Goal: Browse casually: Explore the website without a specific task or goal

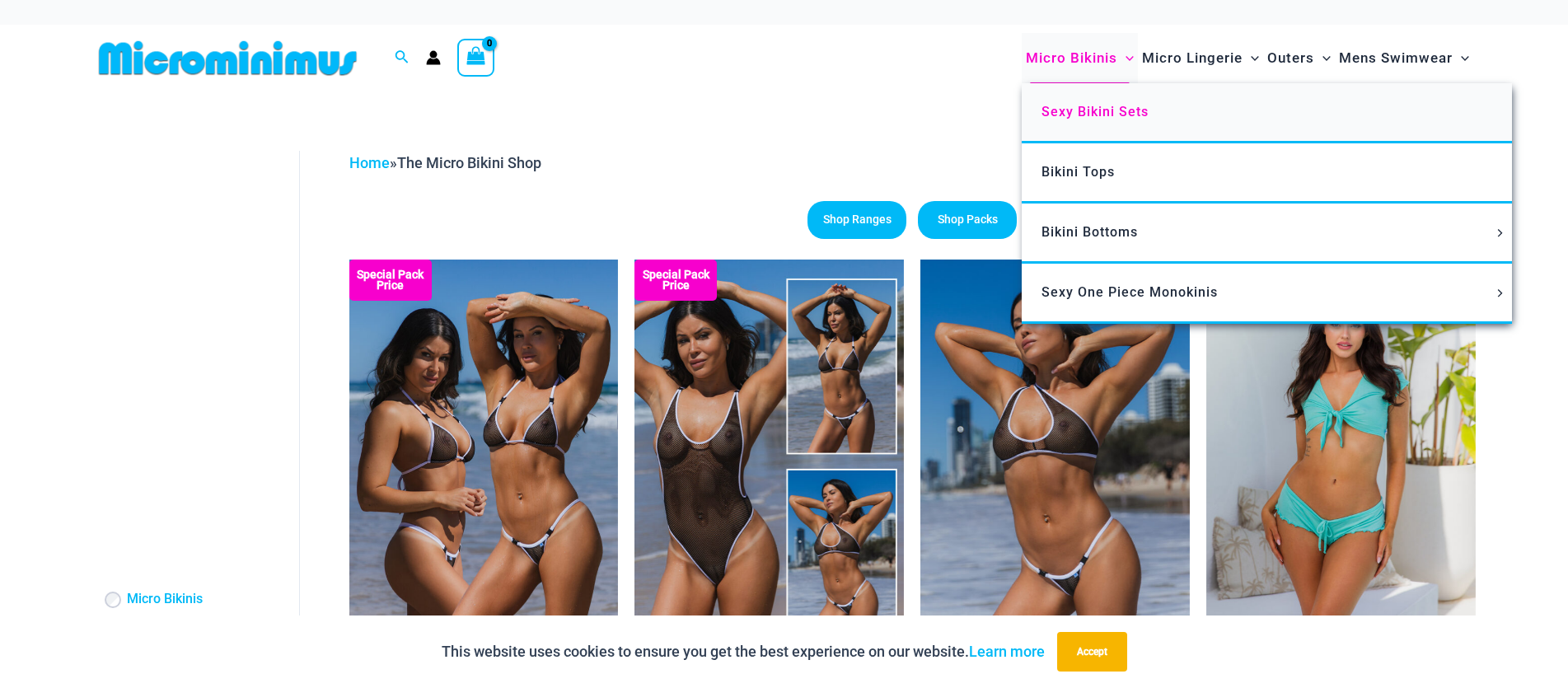
click at [1080, 115] on span "Sexy Bikini Sets" at bounding box center [1095, 111] width 107 height 16
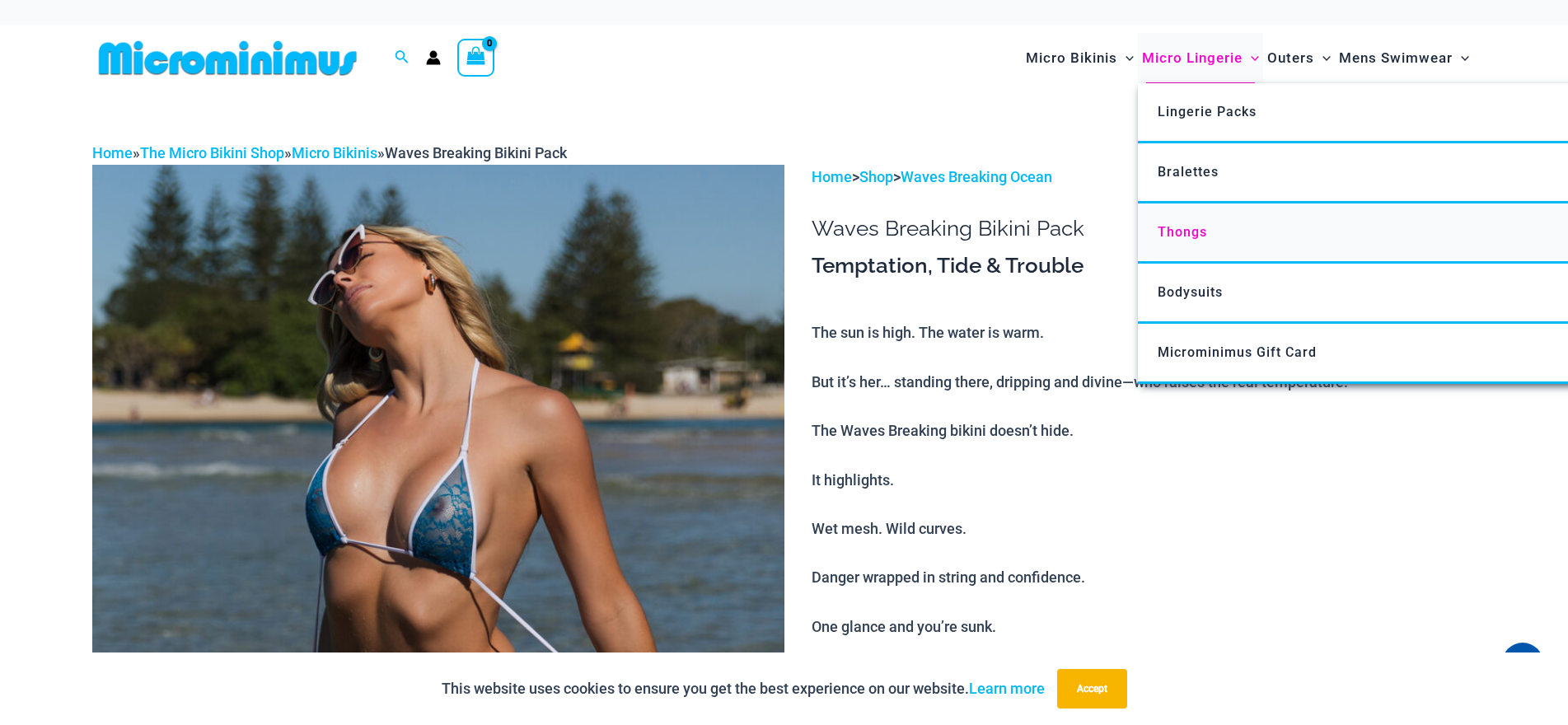
click at [1192, 227] on span "Thongs" at bounding box center [1182, 231] width 50 height 16
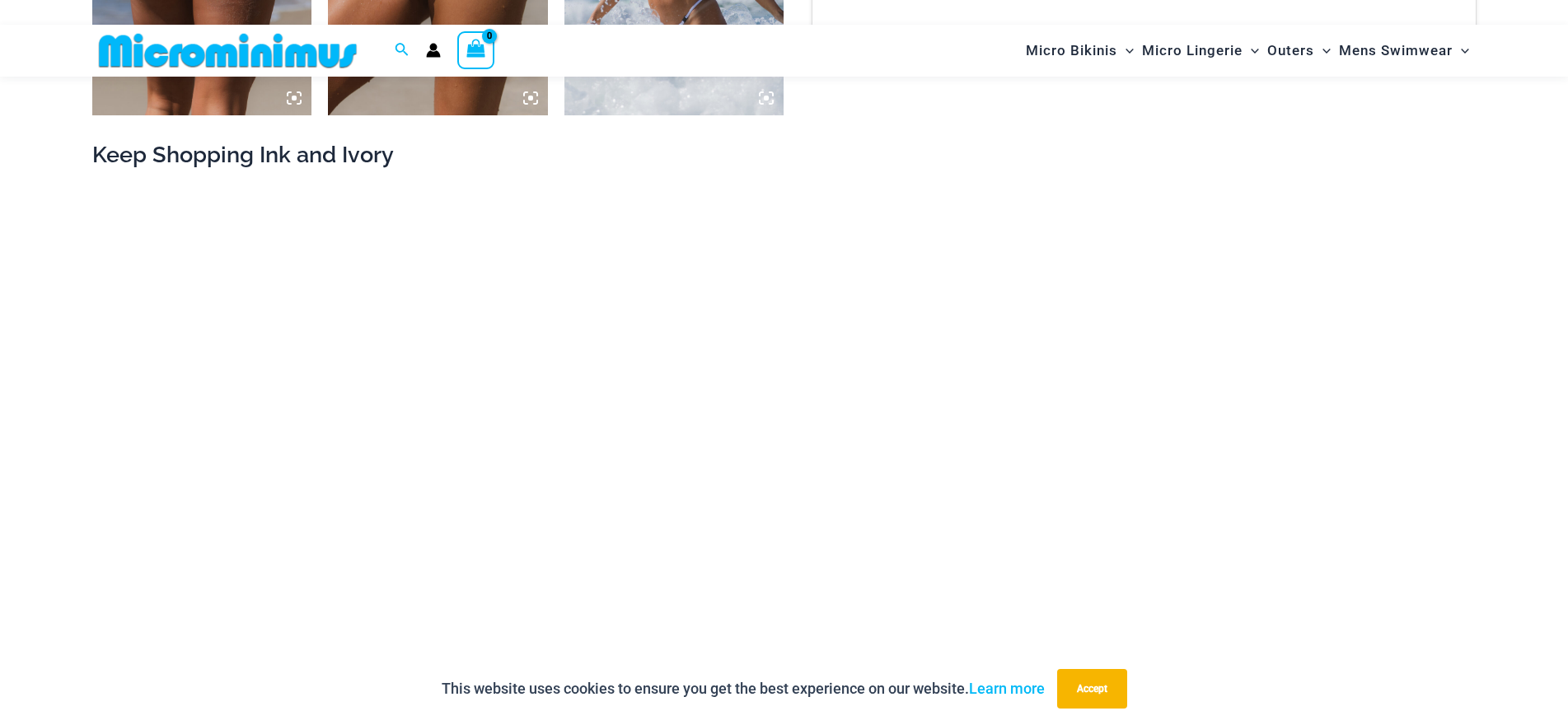
scroll to position [2787, 0]
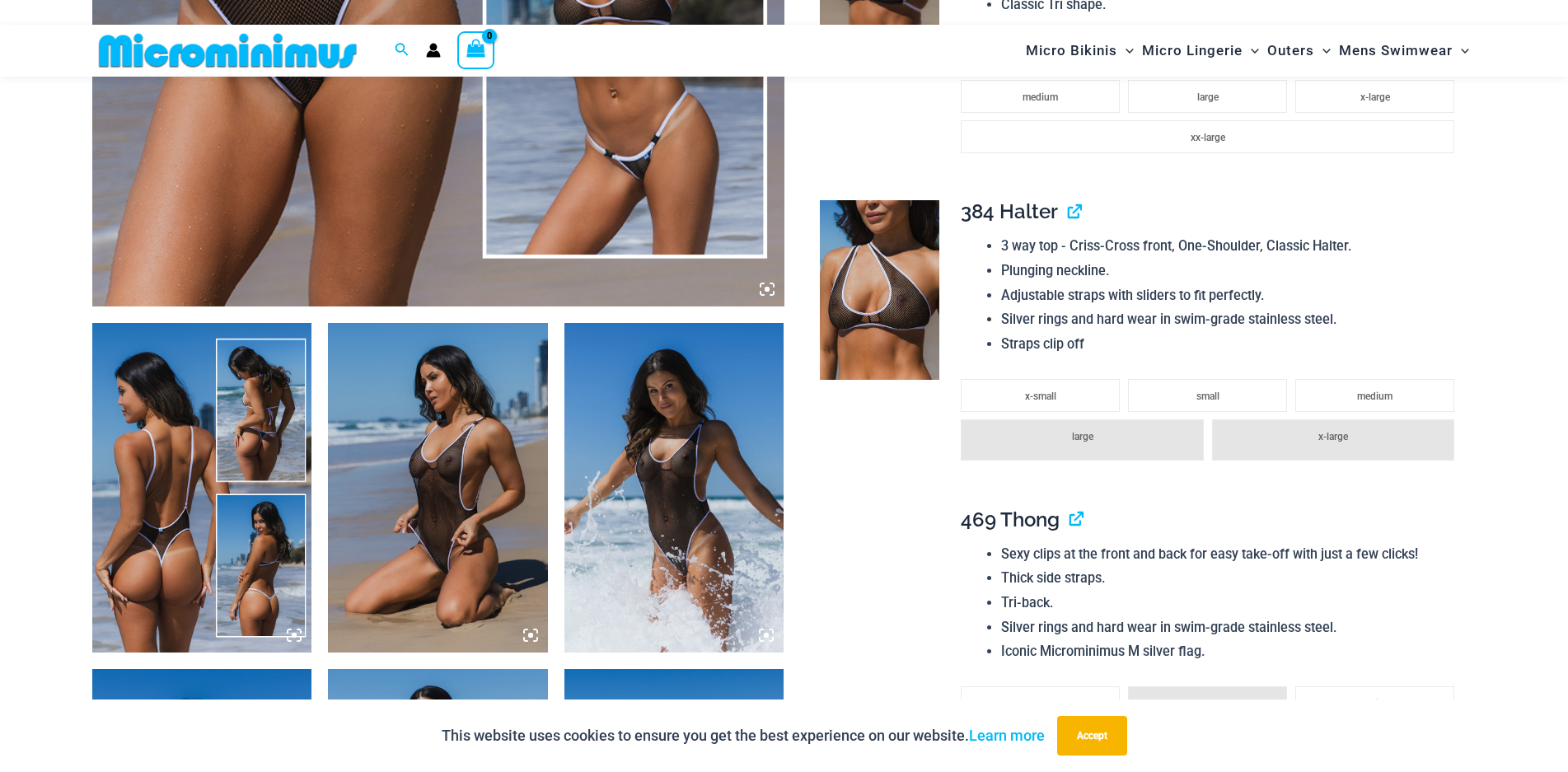
scroll to position [1056, 0]
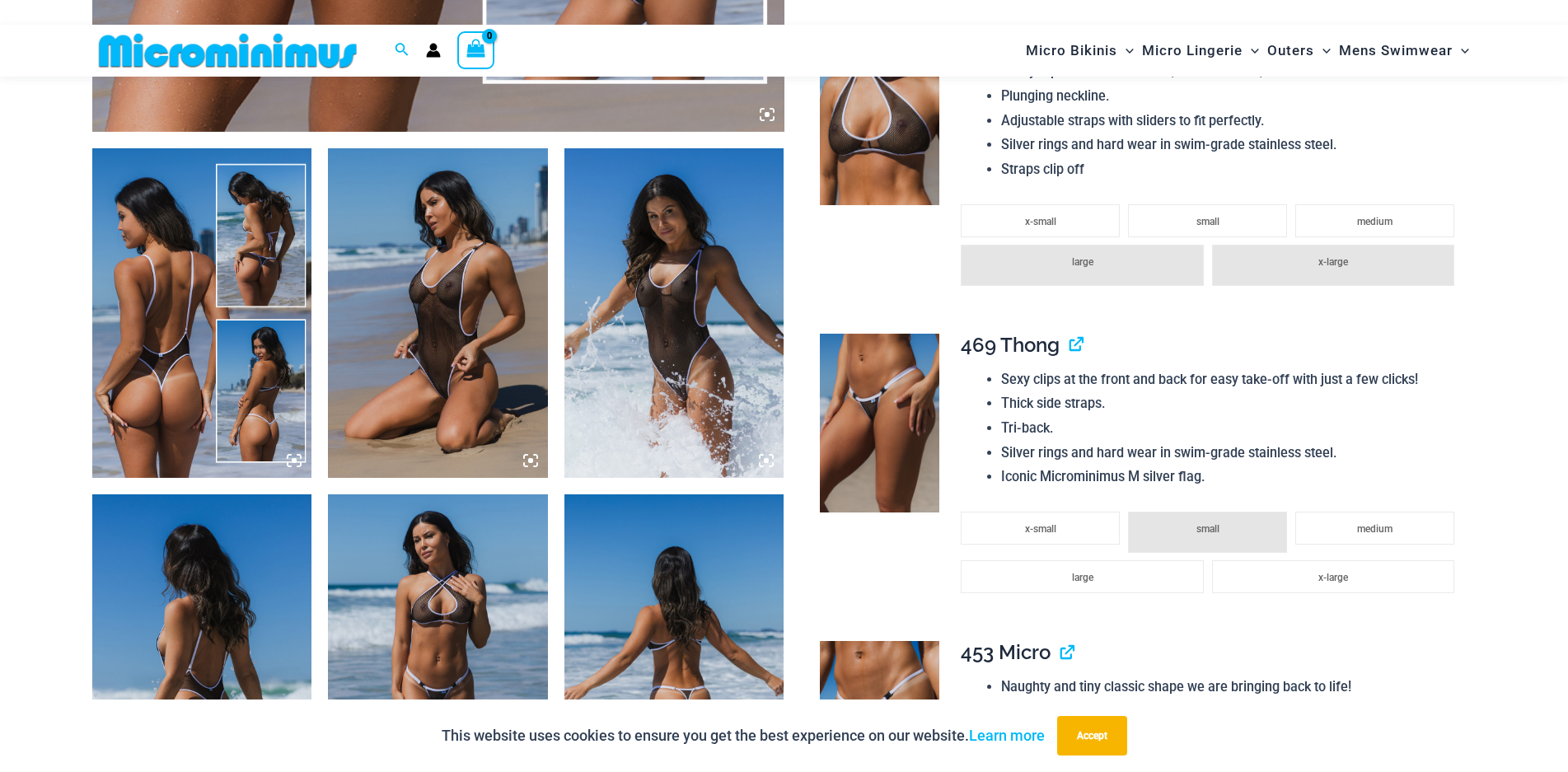
click at [449, 276] on img at bounding box center [437, 313] width 220 height 329
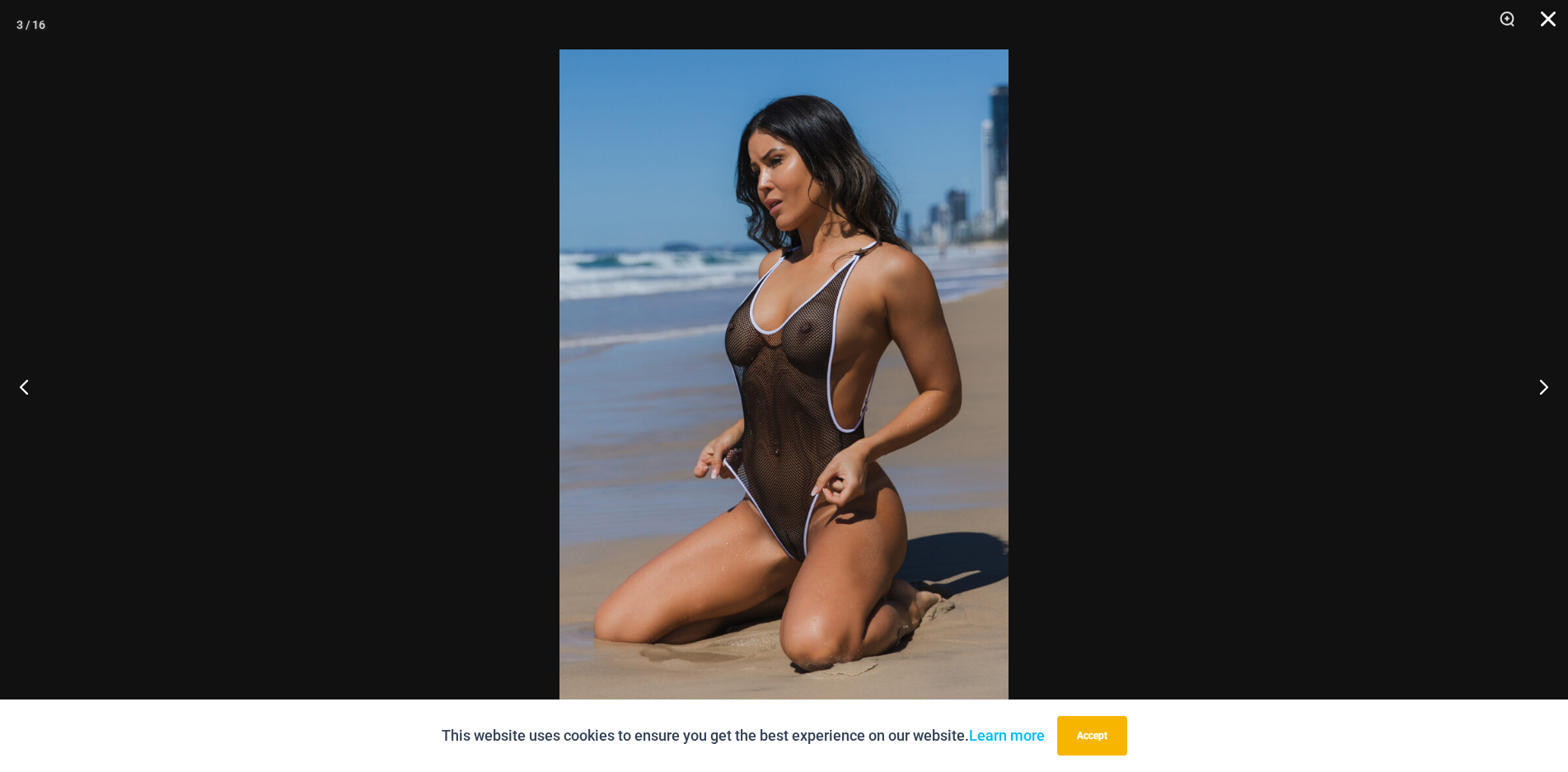
click at [1545, 16] on button "Close" at bounding box center [1542, 25] width 41 height 50
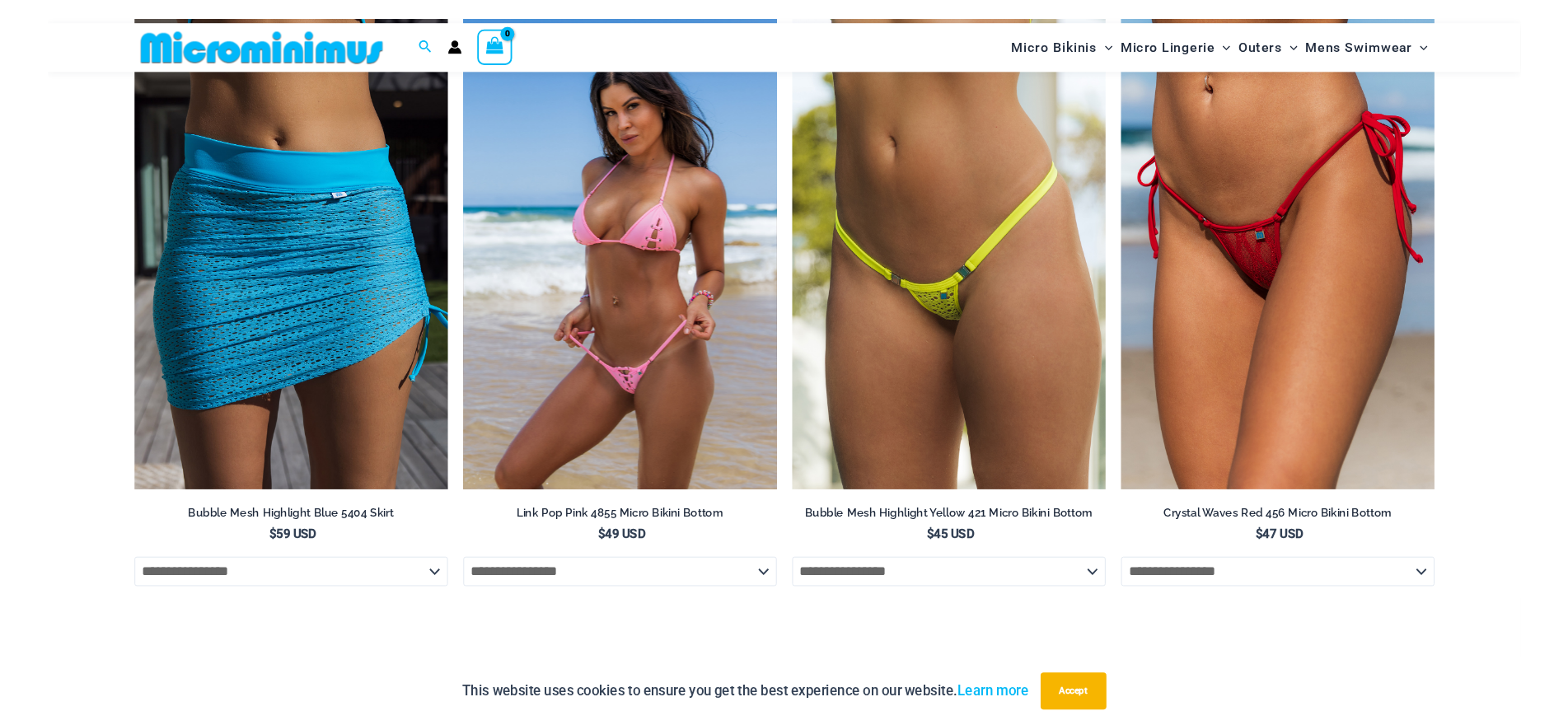
scroll to position [6854, 0]
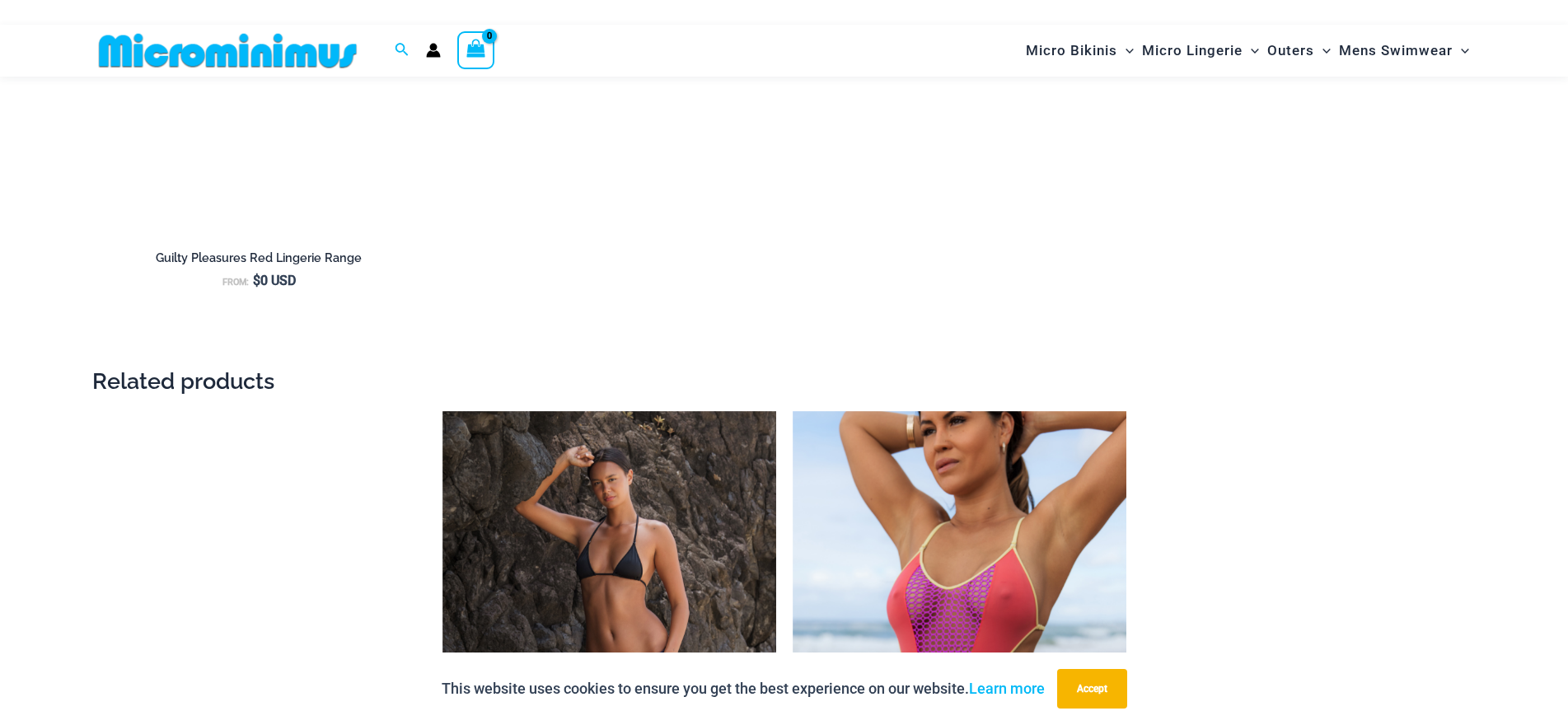
scroll to position [3529, 0]
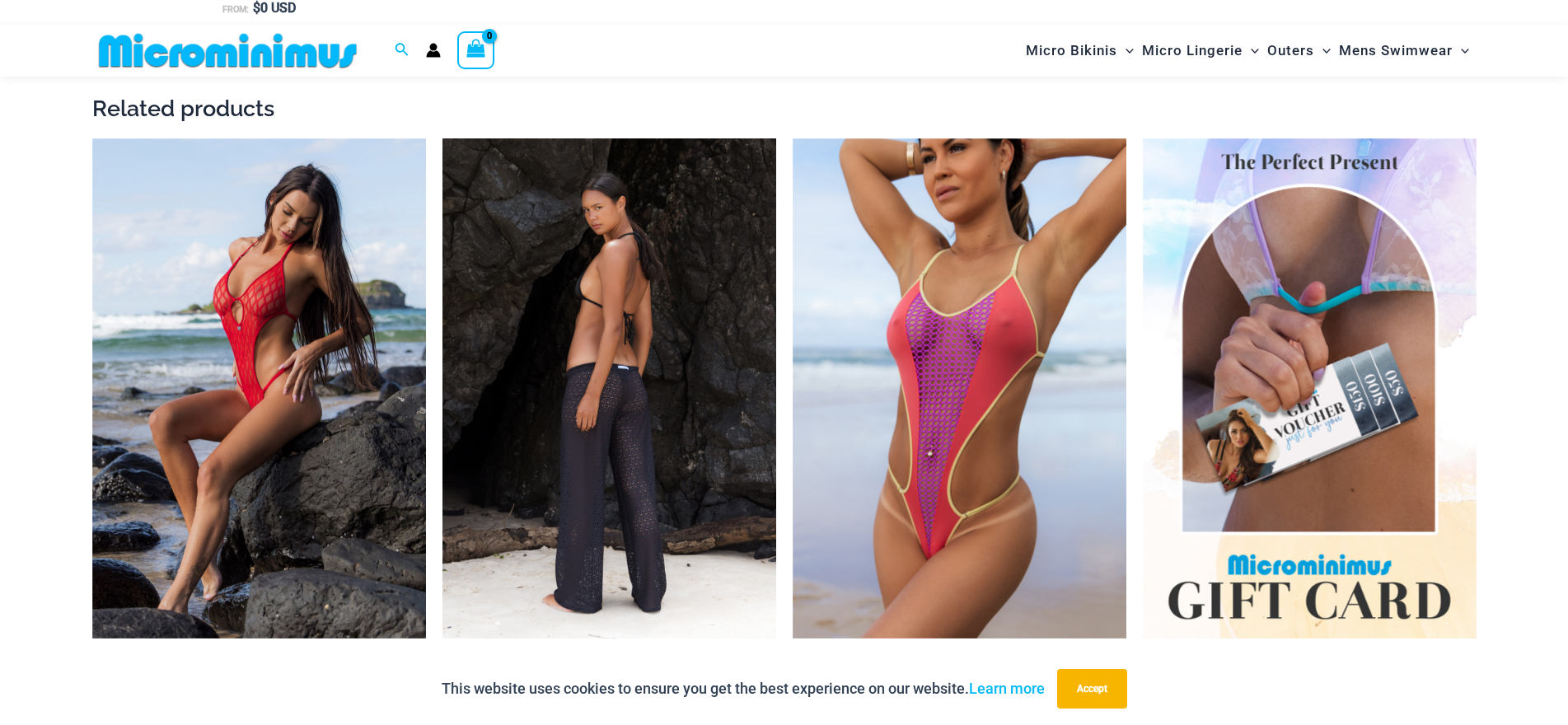
click at [617, 319] on img at bounding box center [609, 389] width 333 height 501
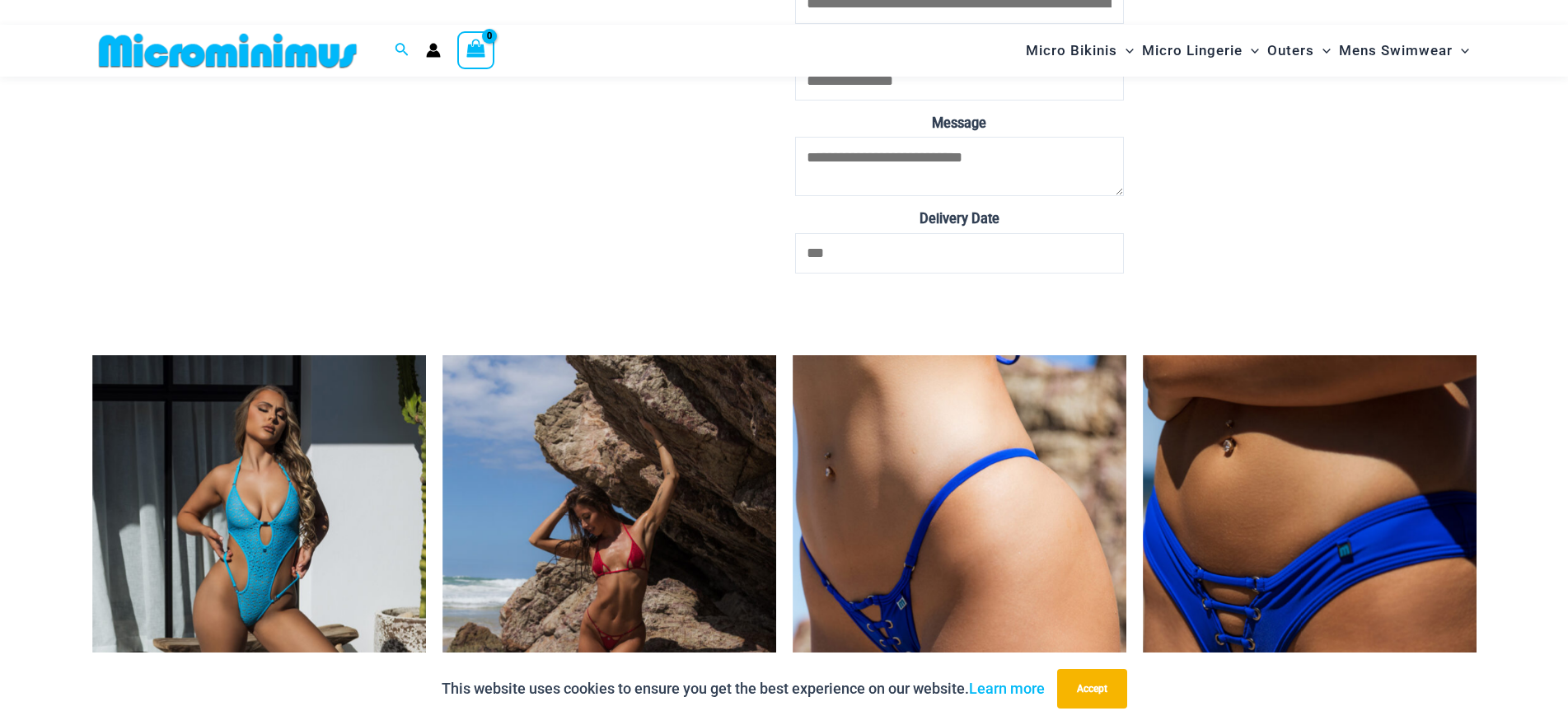
scroll to position [4600, 0]
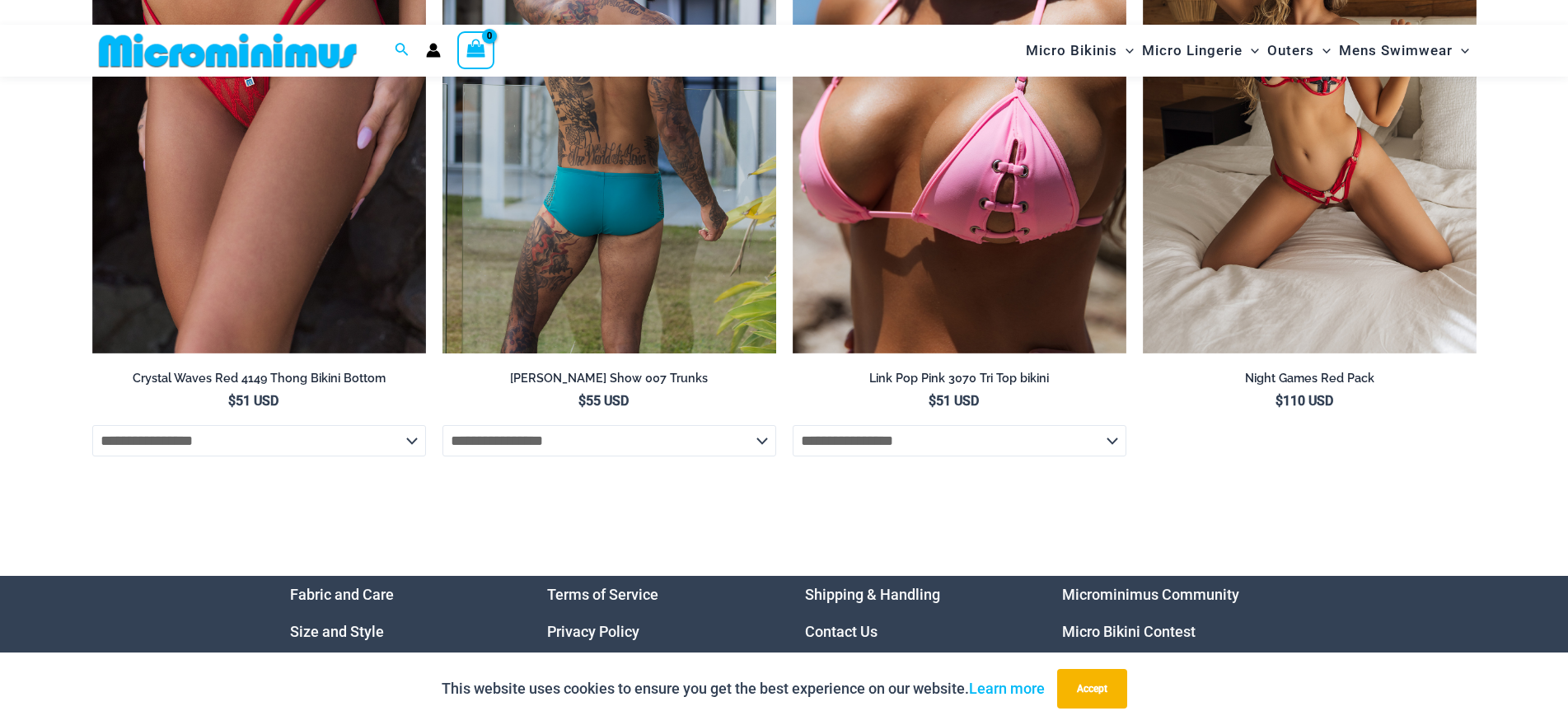
scroll to position [5754, 0]
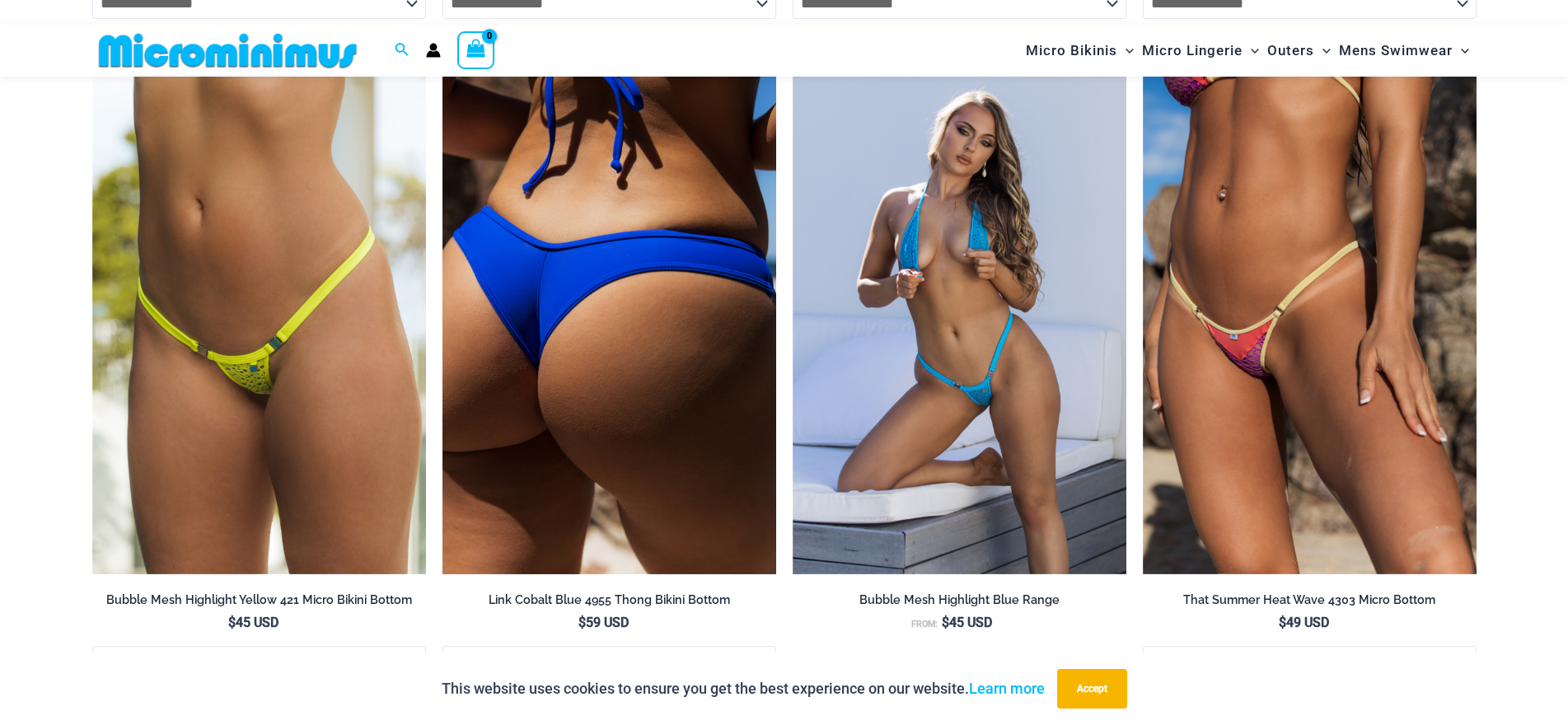
scroll to position [5260, 0]
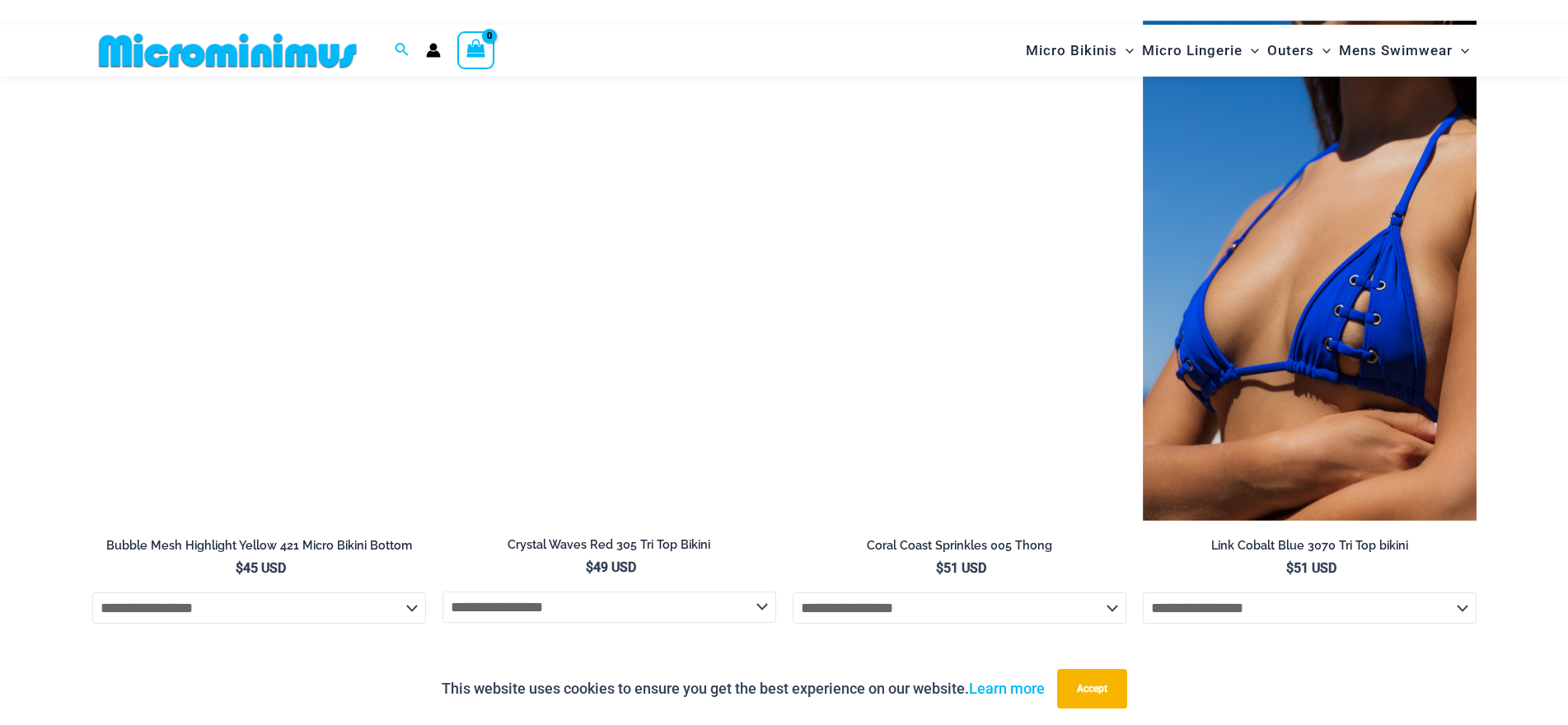
scroll to position [3446, 0]
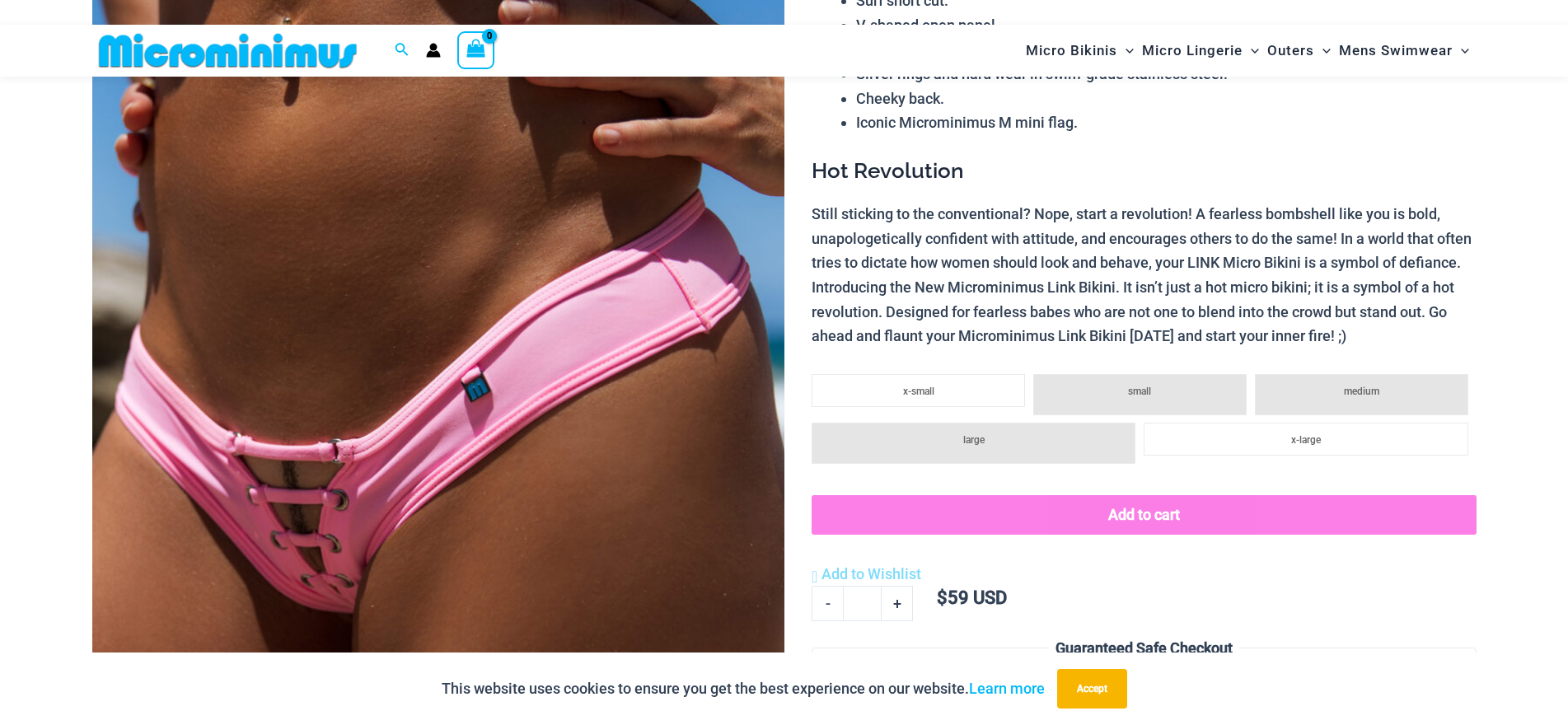
scroll to position [149, 0]
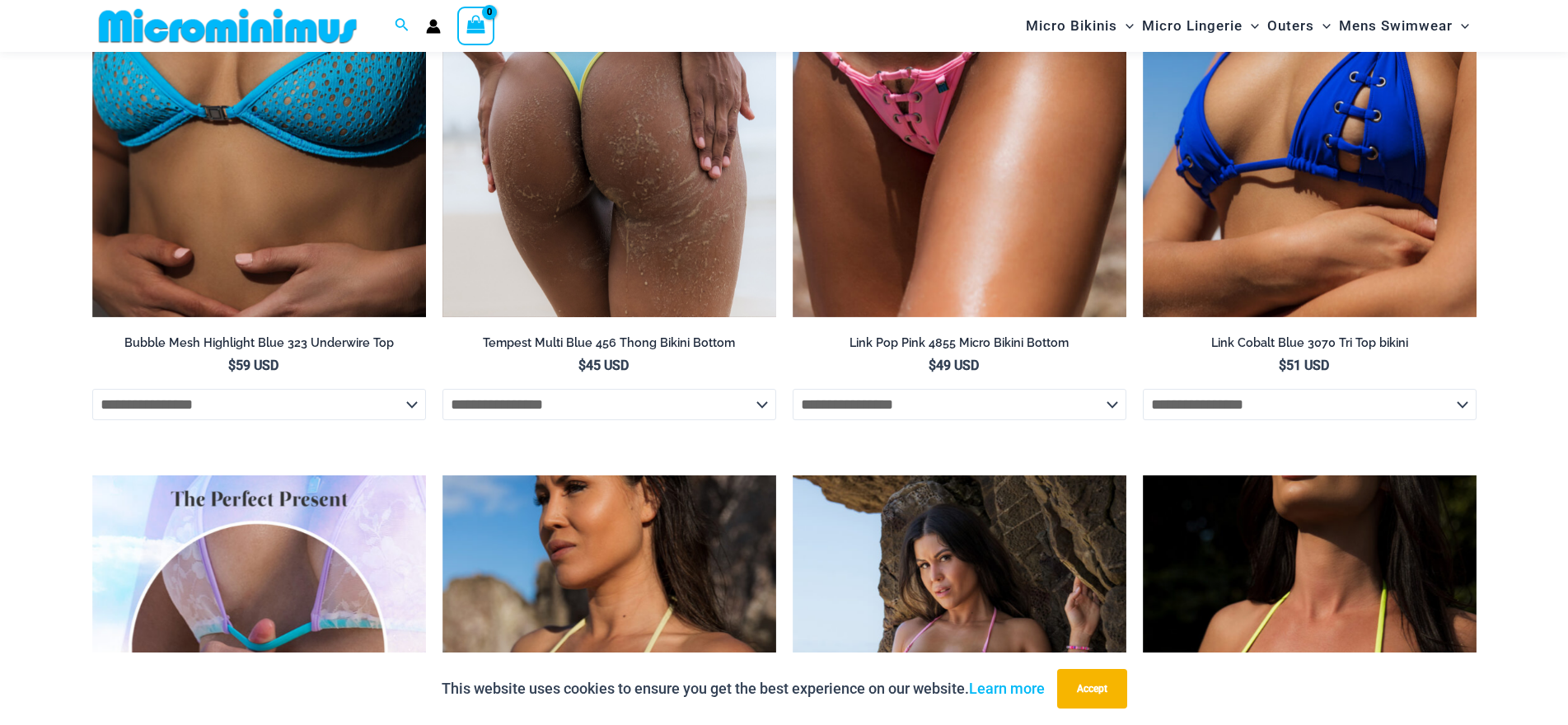
scroll to position [6001, 0]
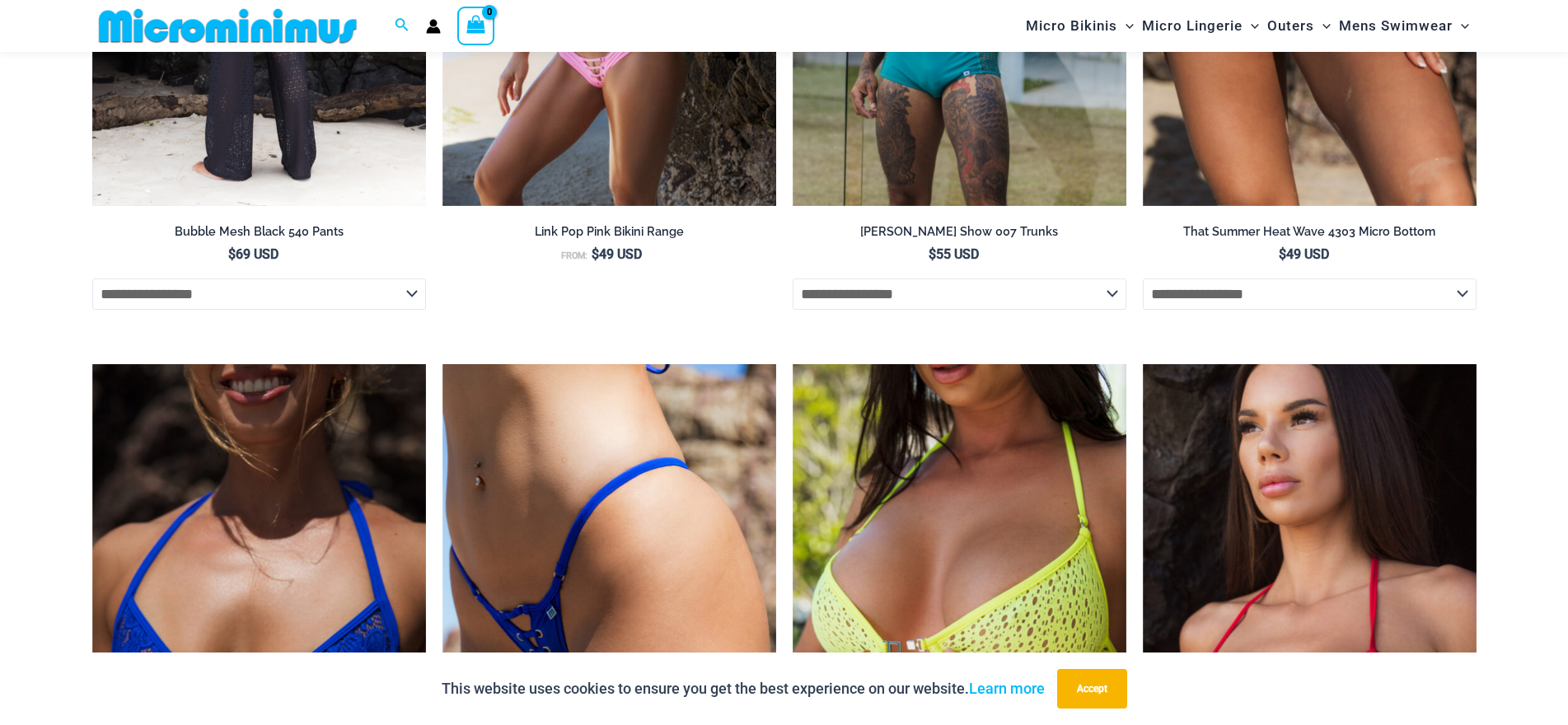
scroll to position [3612, 0]
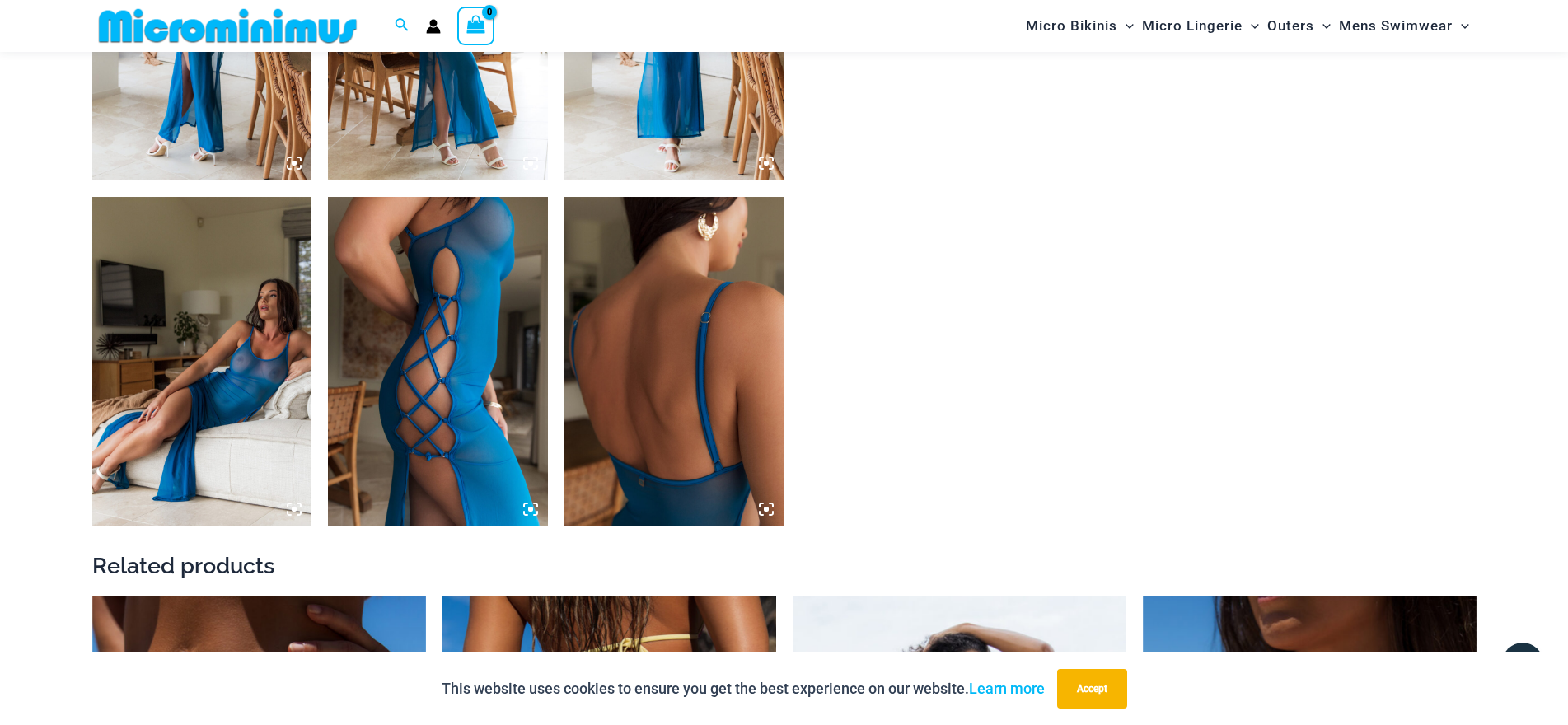
scroll to position [1221, 0]
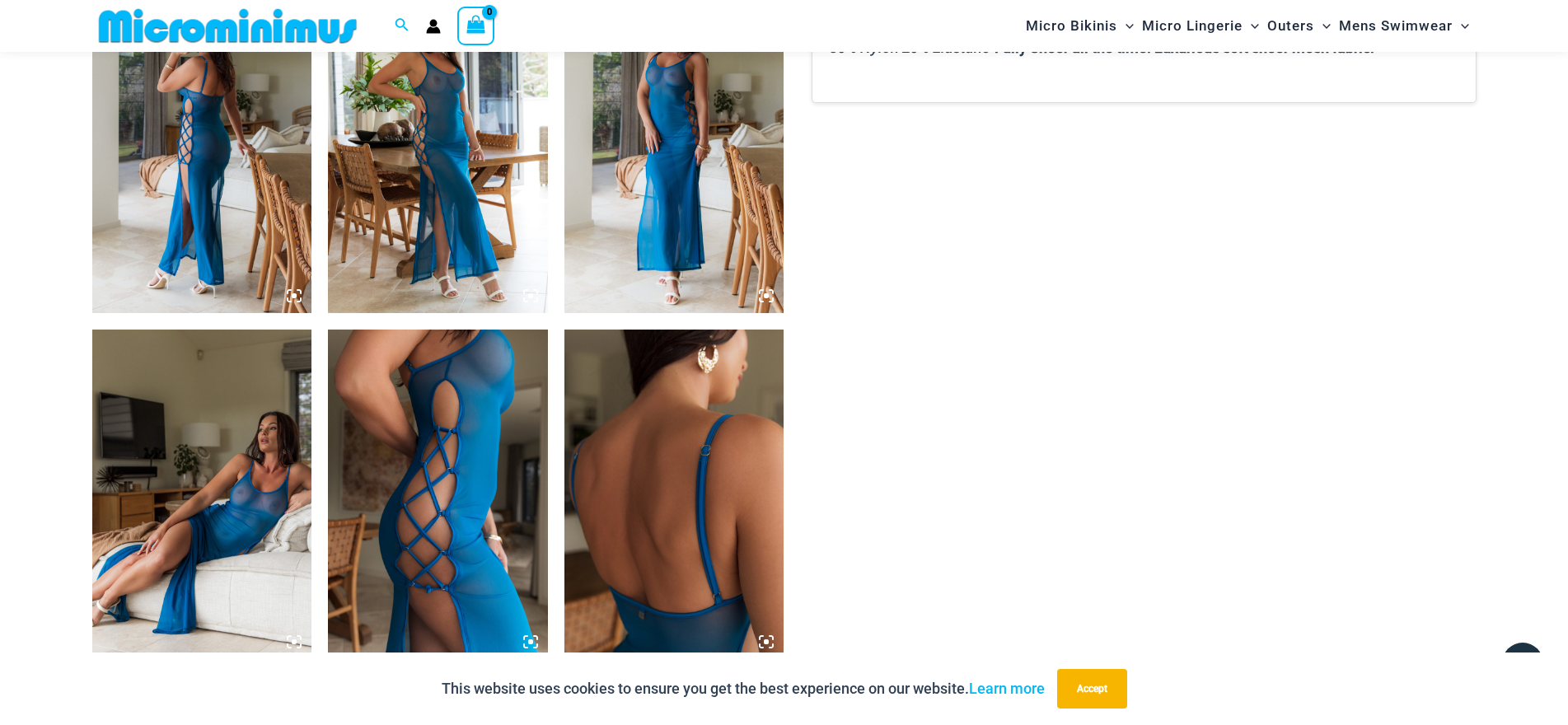
drag, startPoint x: 476, startPoint y: 207, endPoint x: 429, endPoint y: 422, distance: 220.1
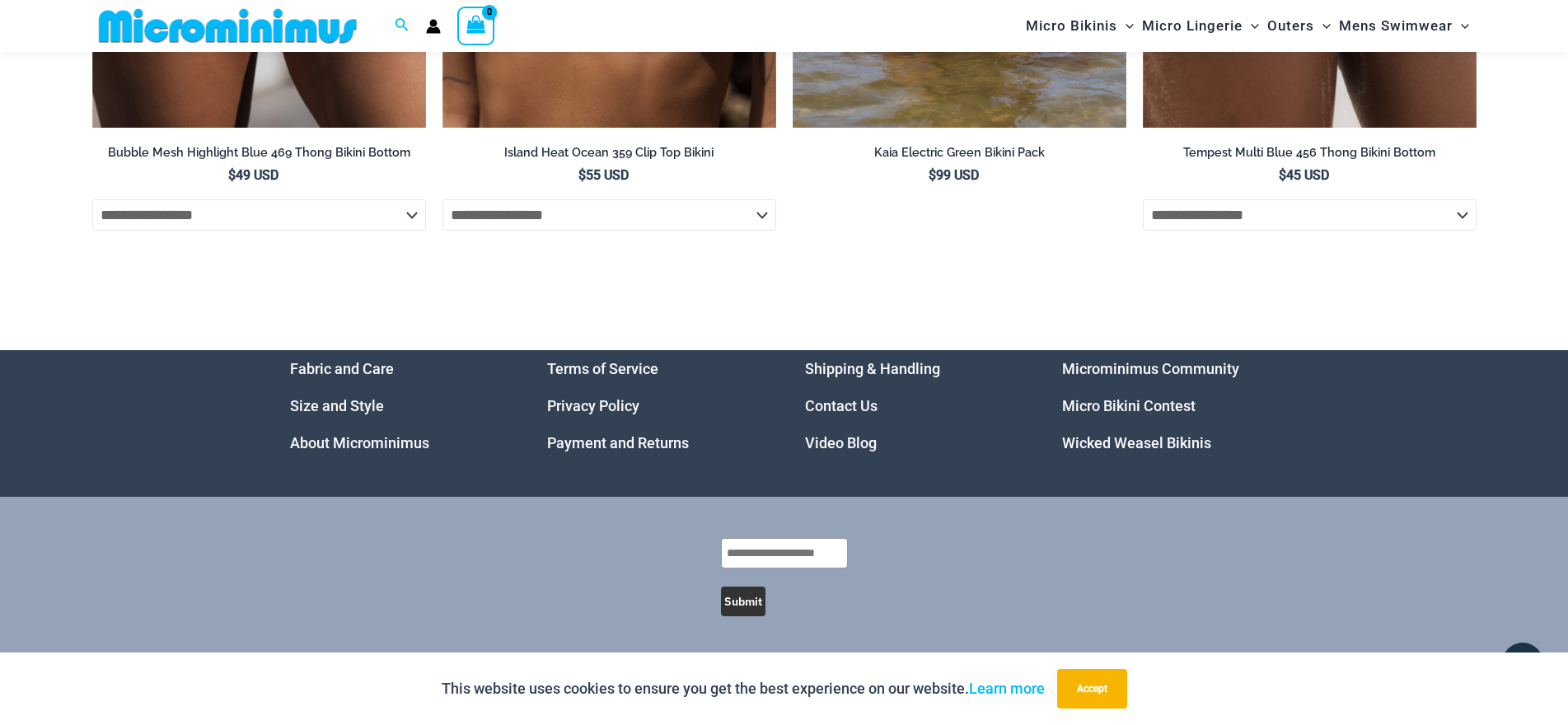
scroll to position [4970, 0]
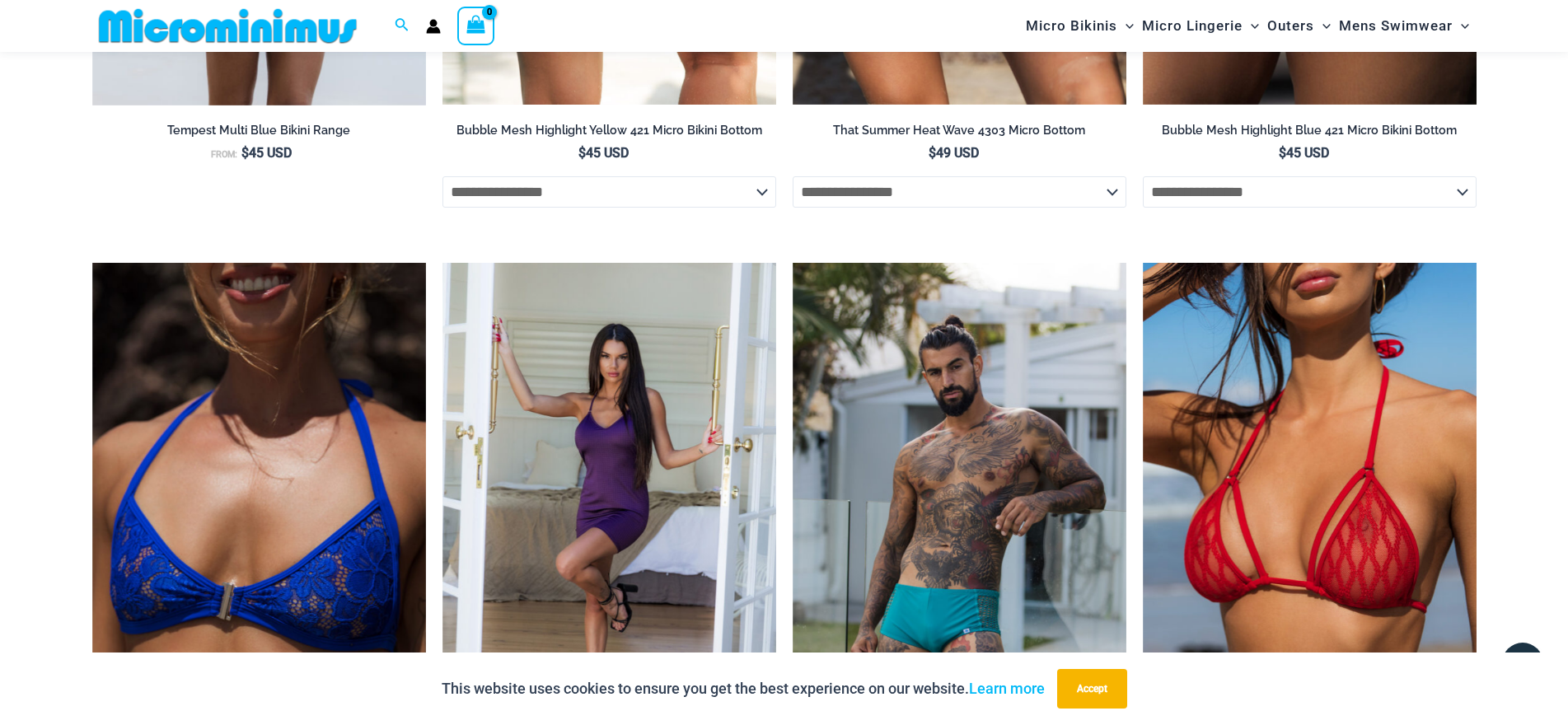
scroll to position [5836, 0]
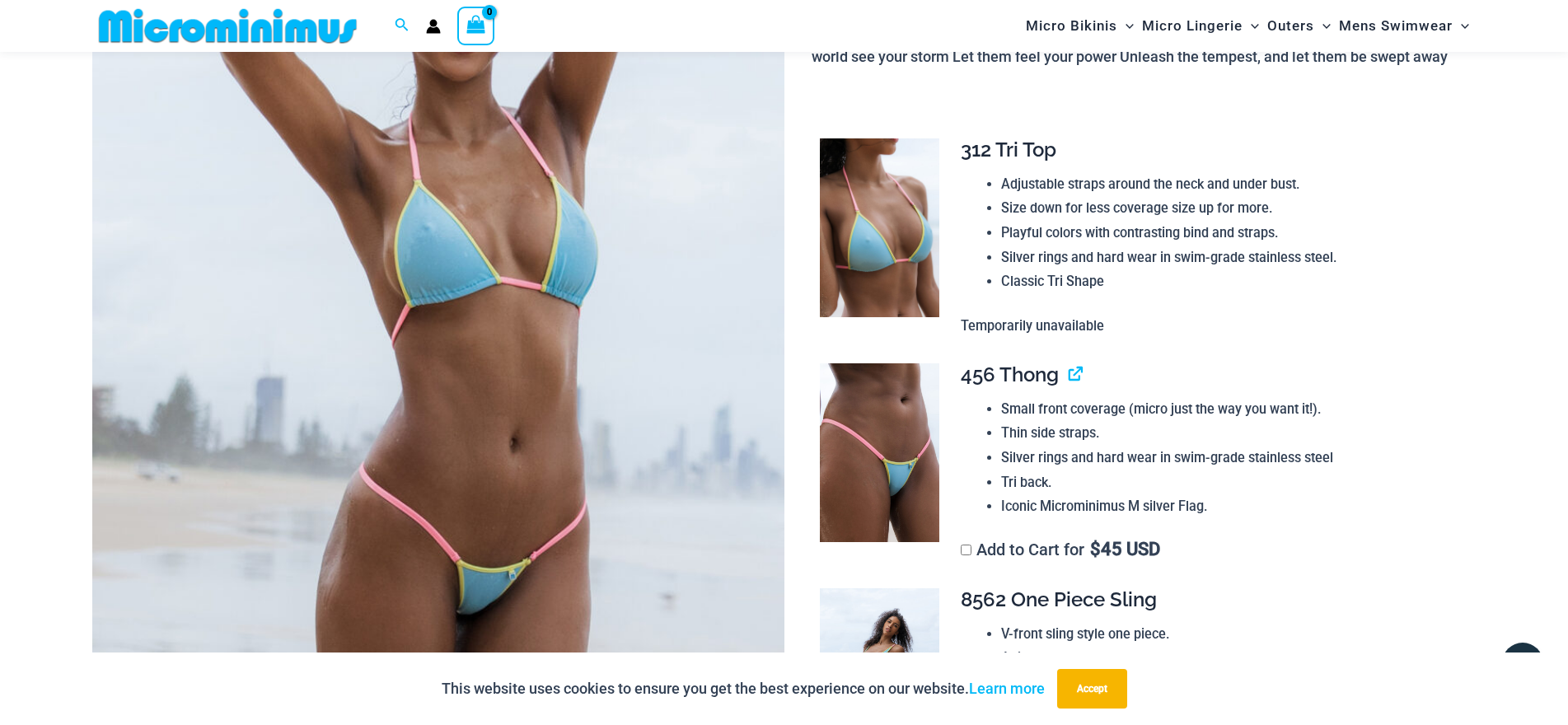
scroll to position [562, 0]
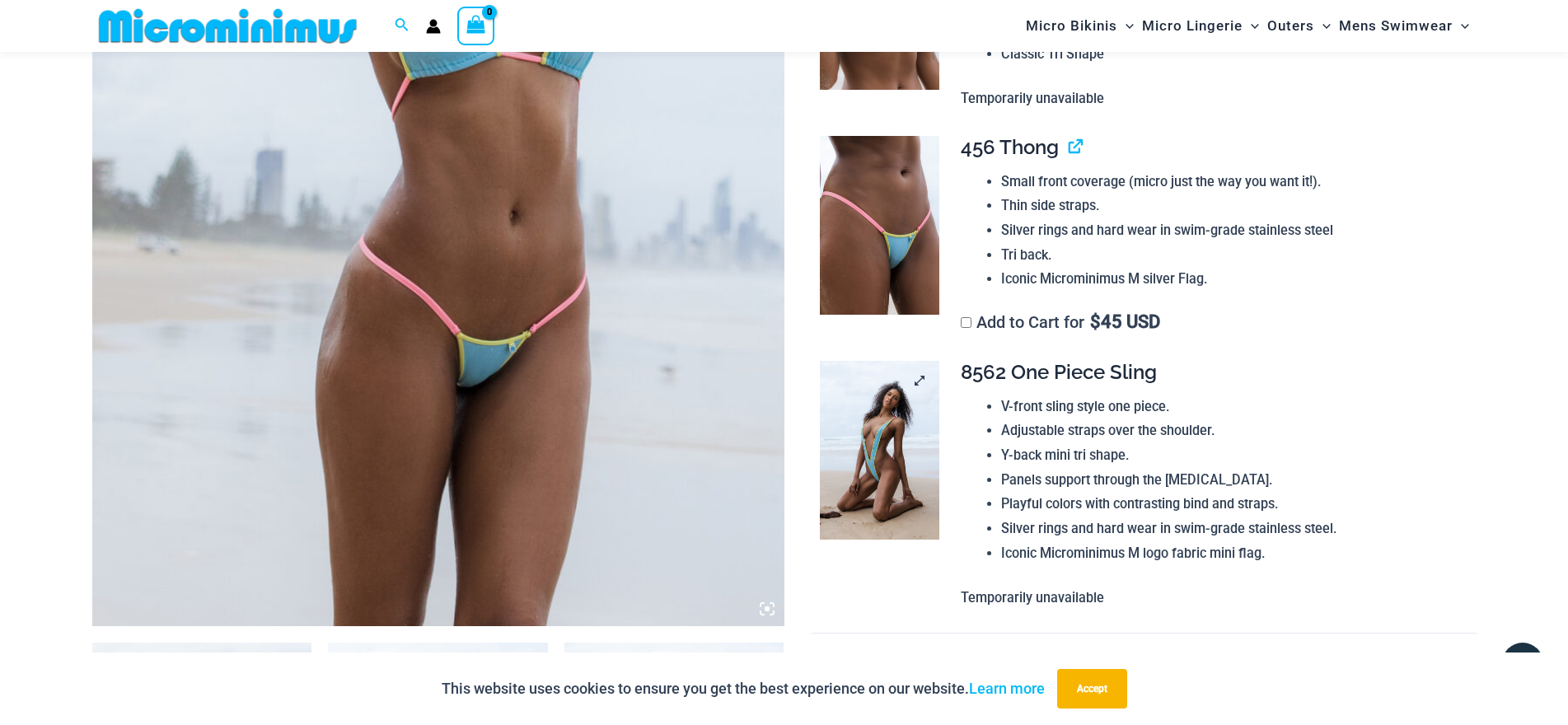
click at [925, 454] on img at bounding box center [880, 450] width 119 height 180
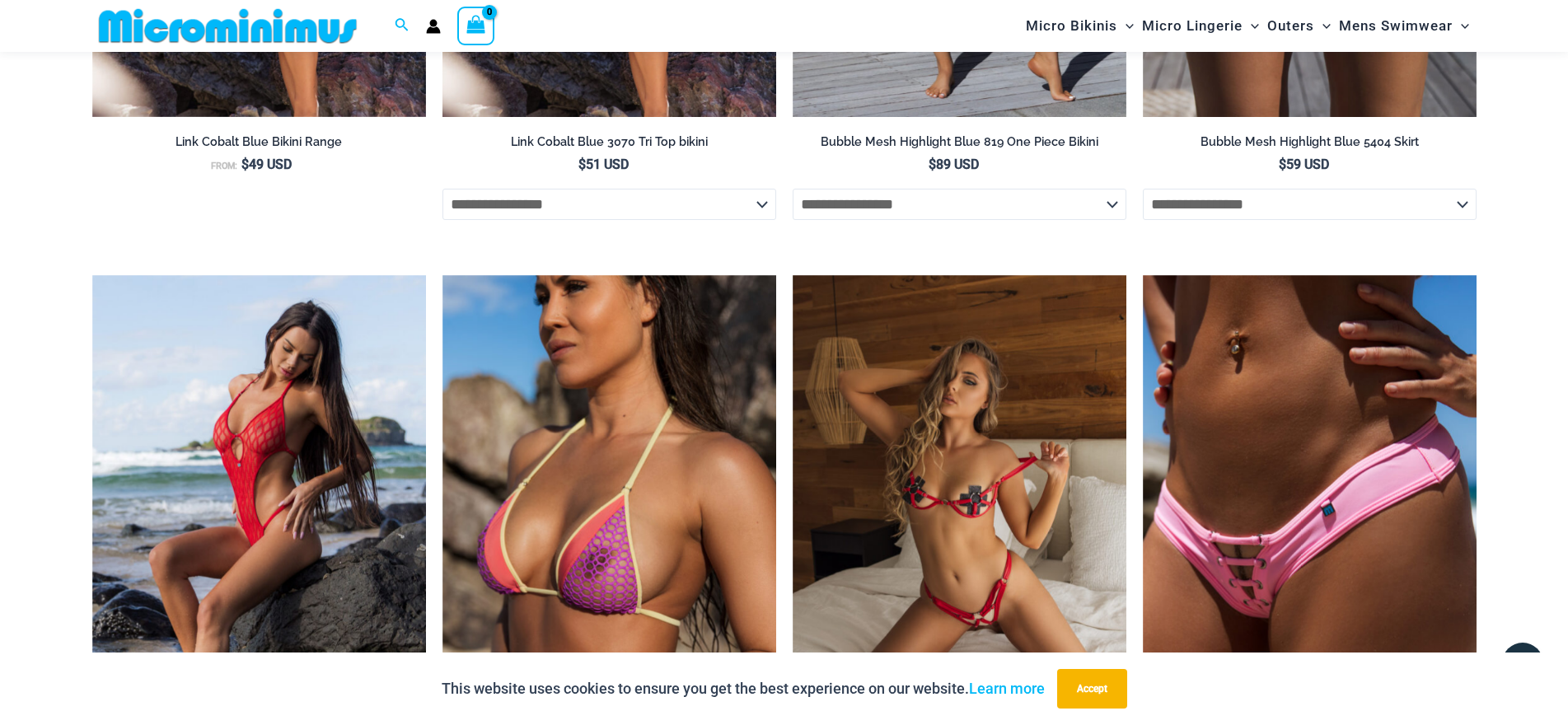
scroll to position [2375, 0]
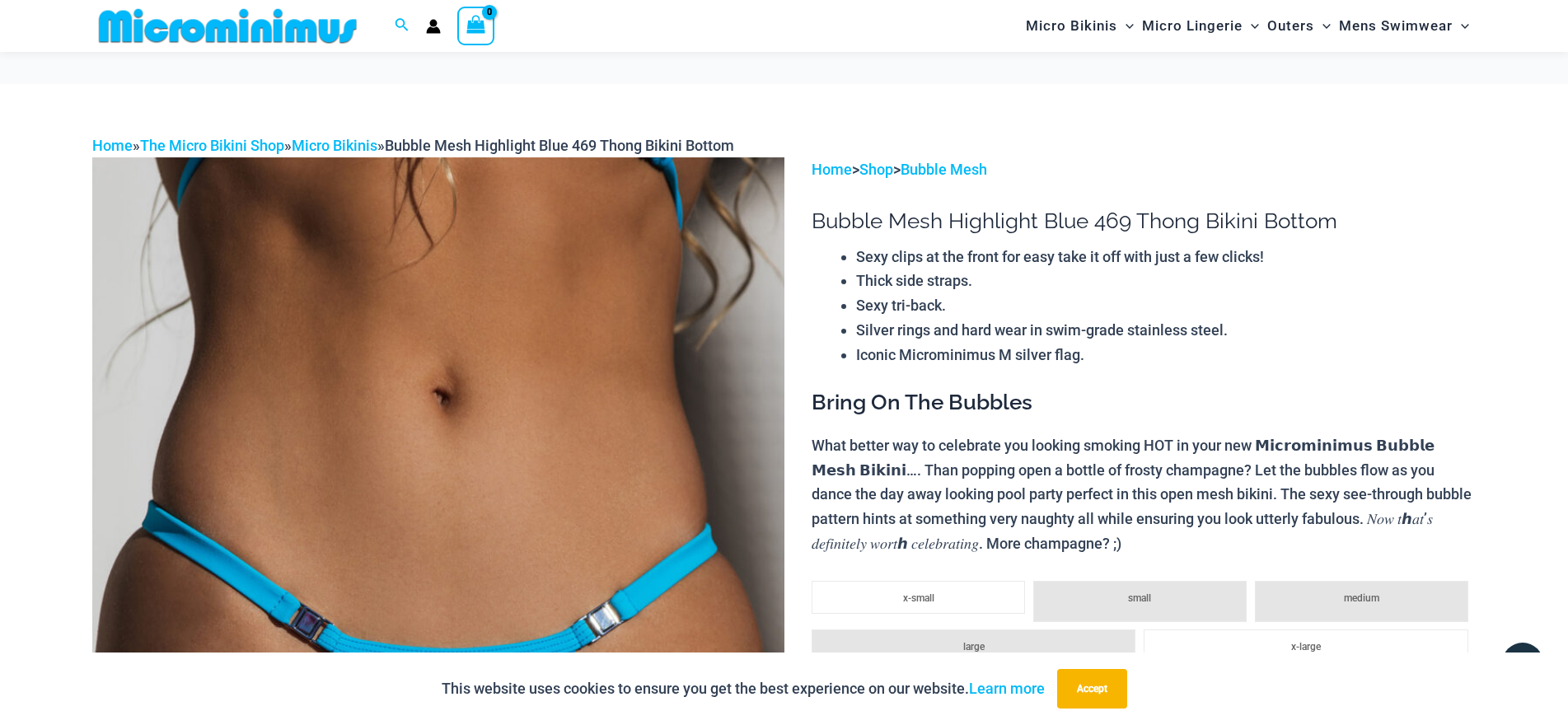
scroll to position [479, 0]
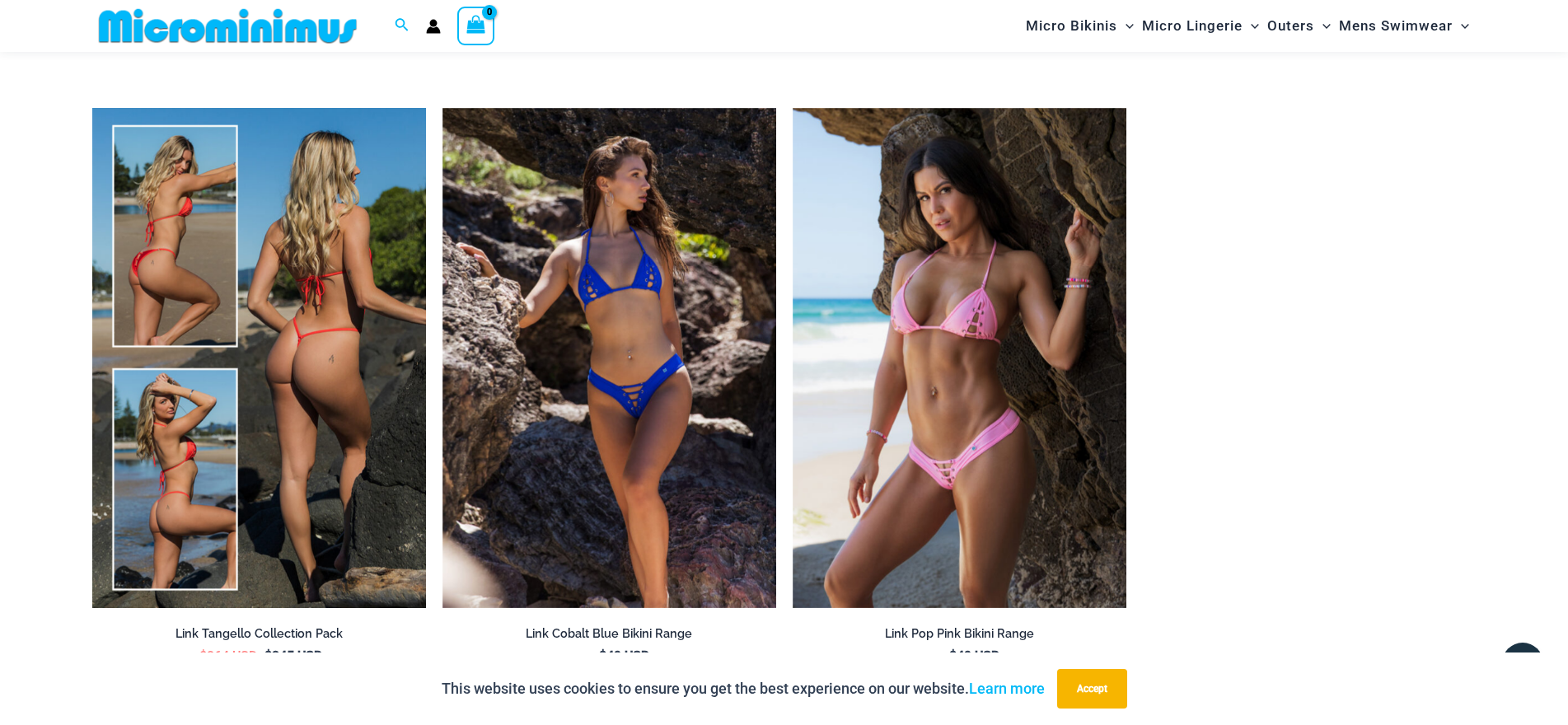
scroll to position [3034, 0]
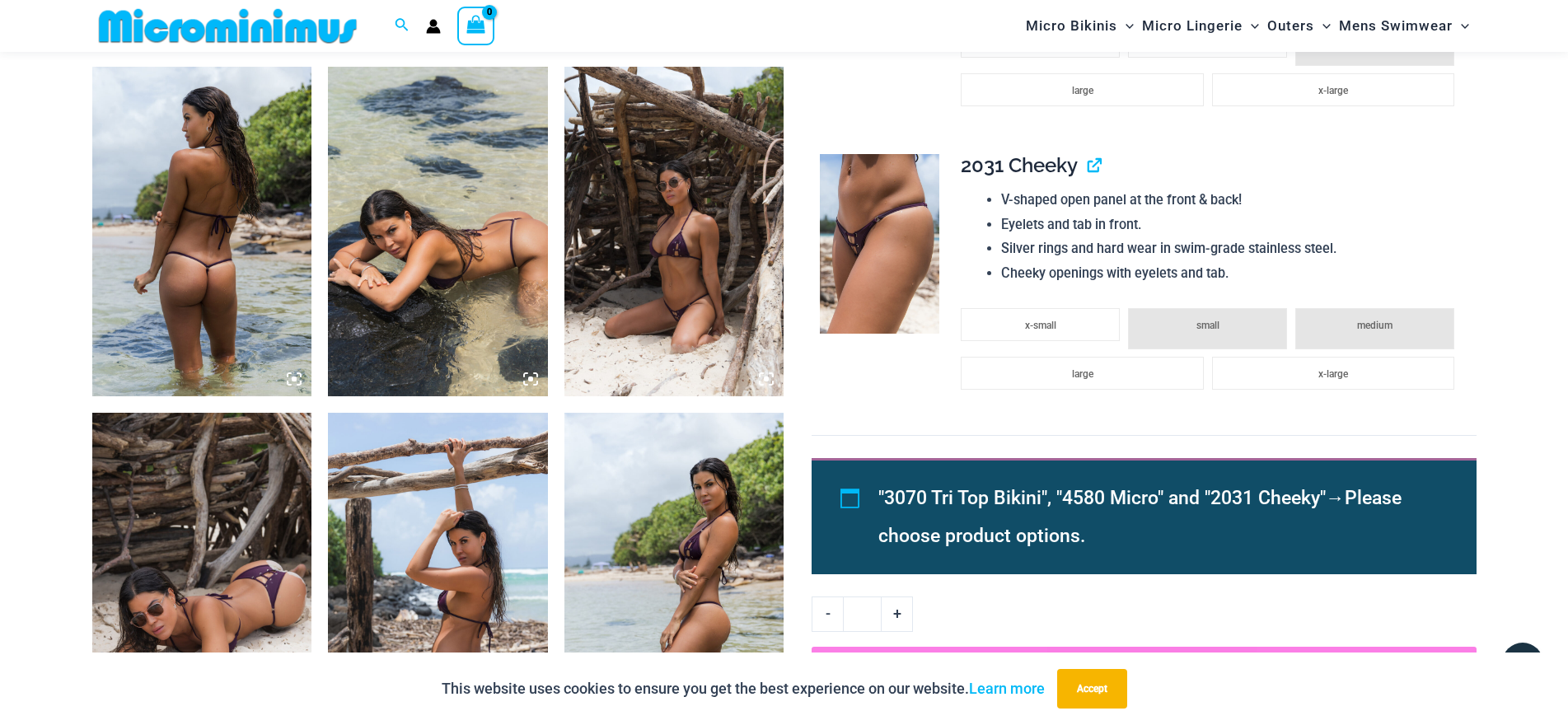
scroll to position [1632, 0]
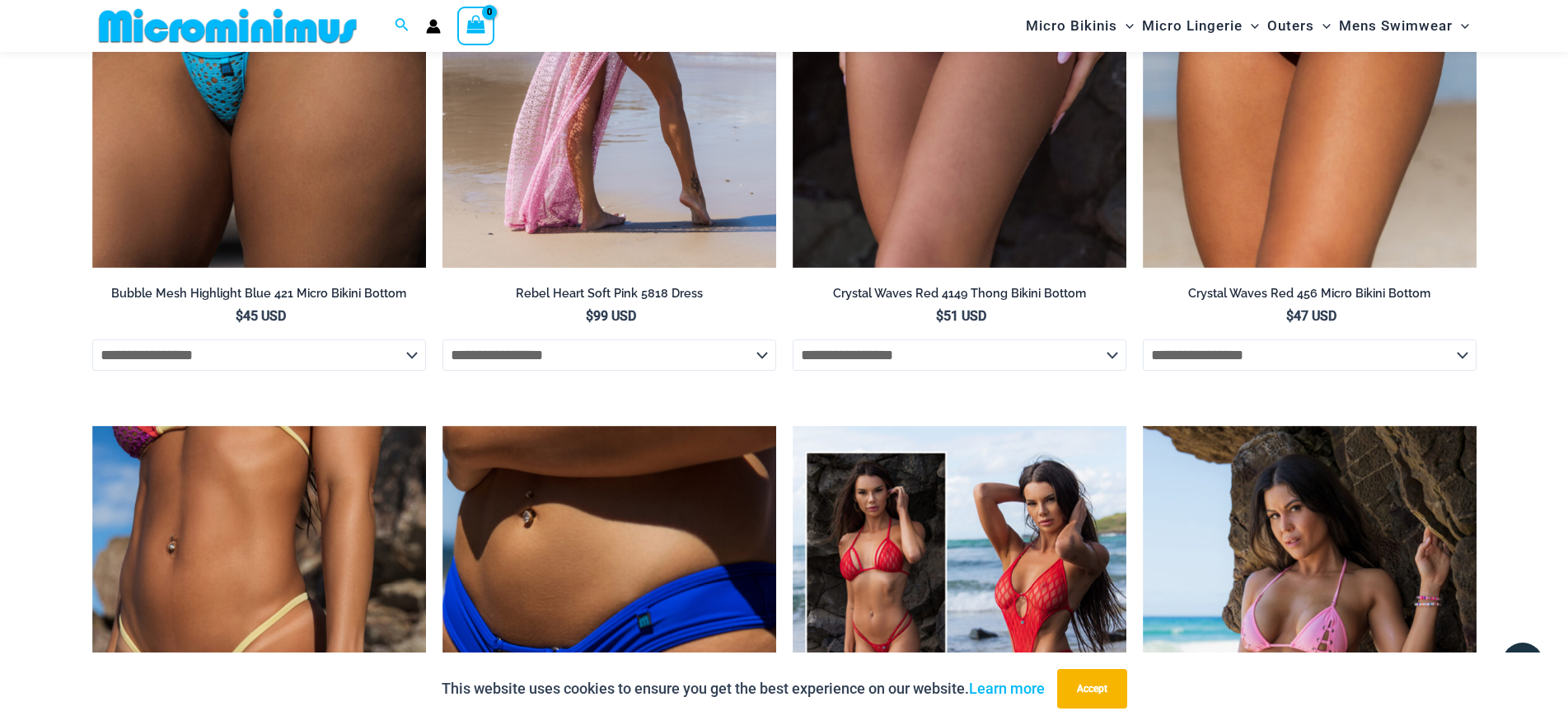
scroll to position [3776, 0]
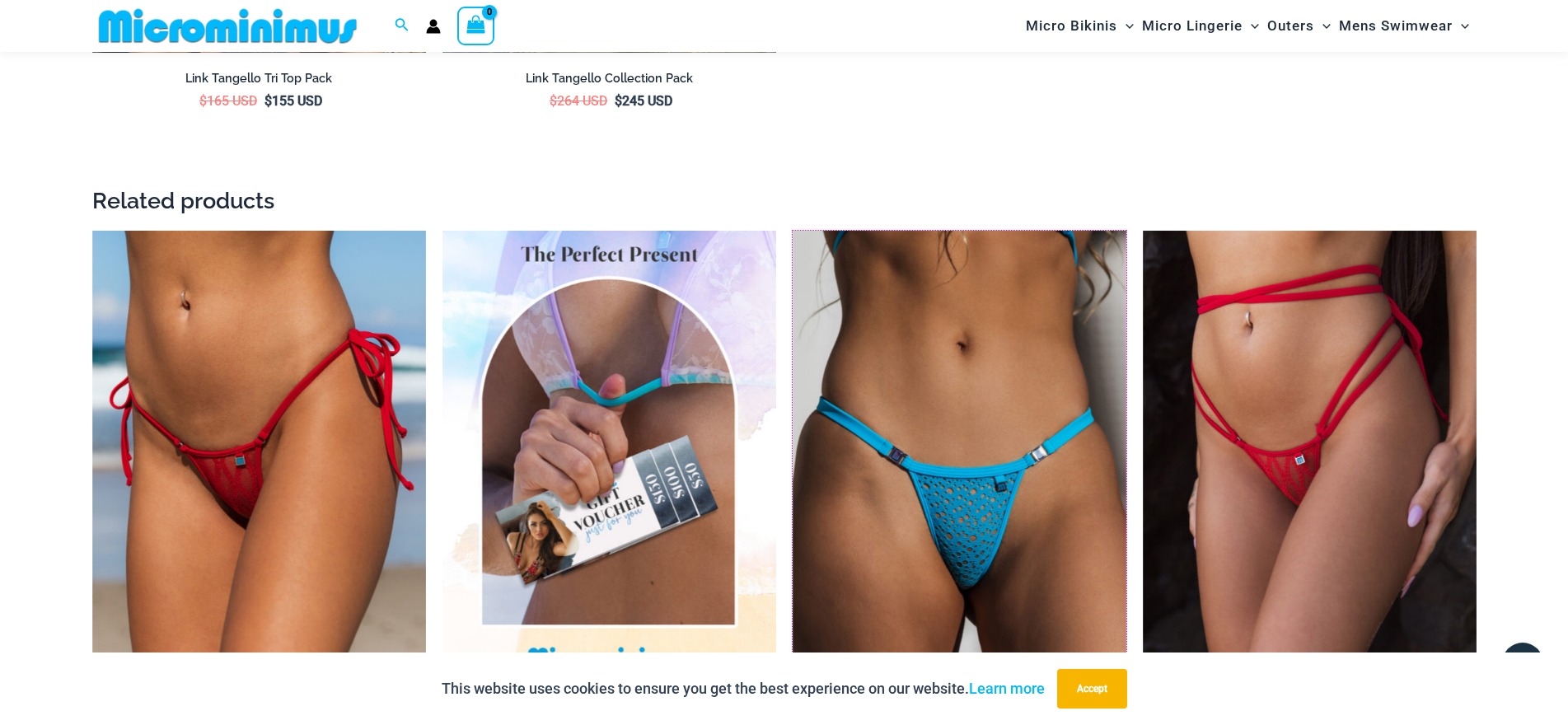
scroll to position [2623, 0]
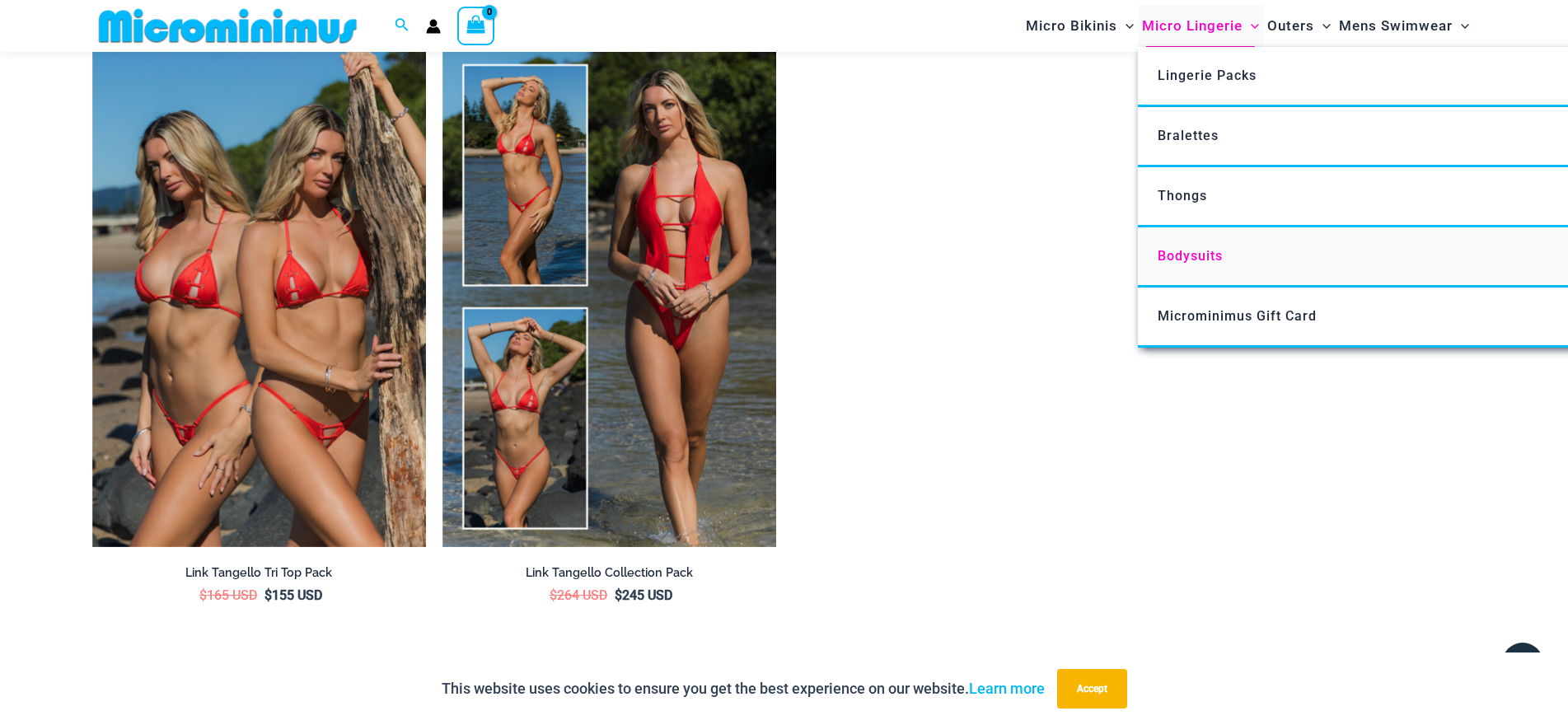
click at [1187, 253] on span "Bodysuits" at bounding box center [1190, 255] width 65 height 16
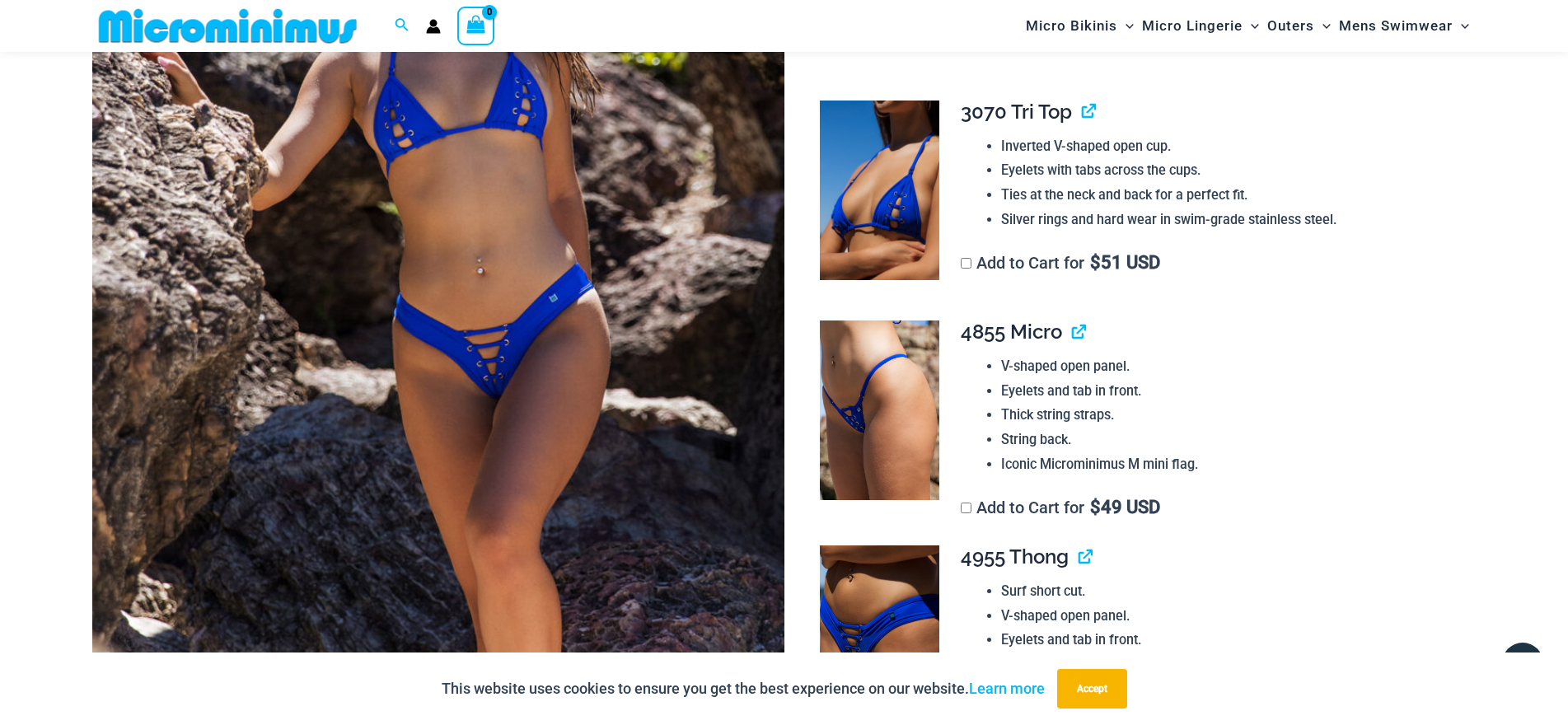
scroll to position [397, 0]
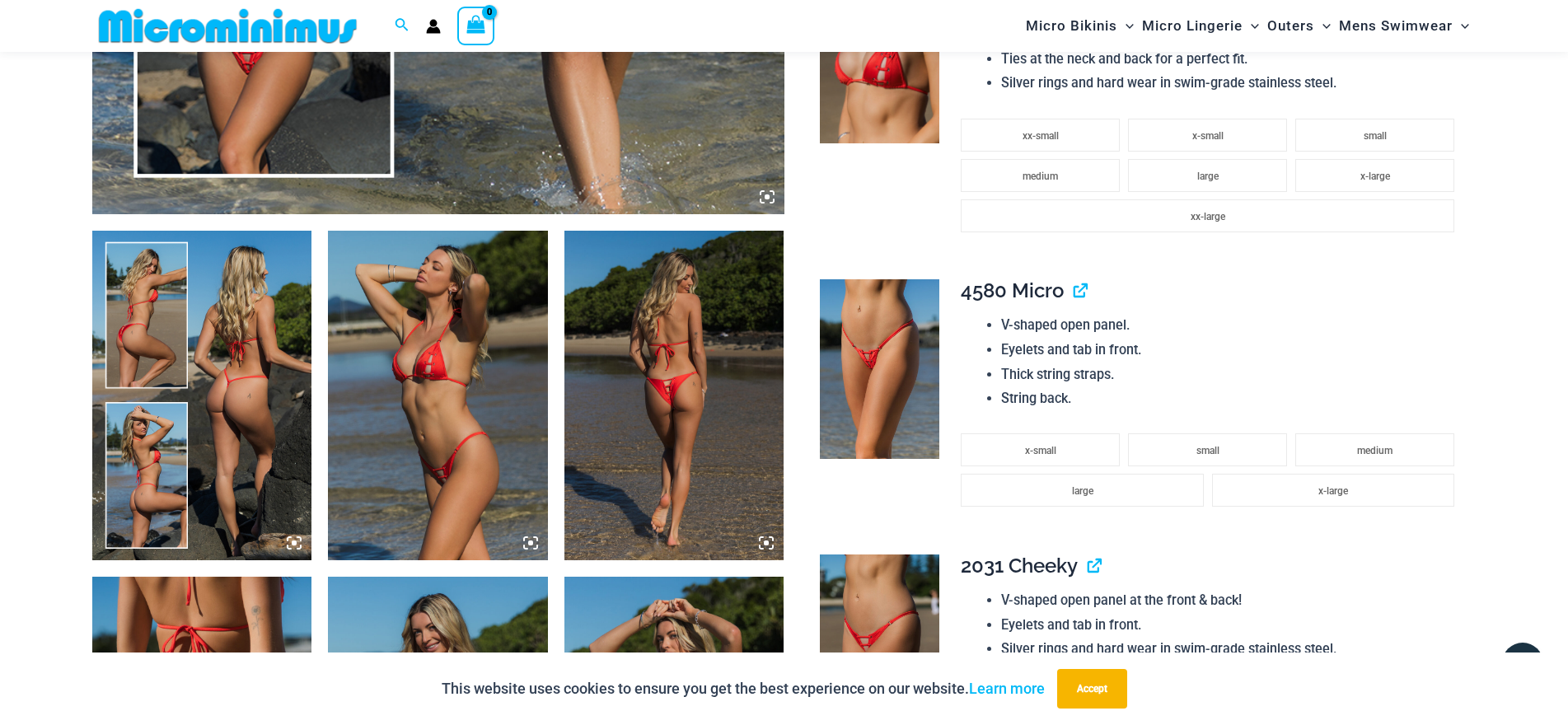
scroll to position [1386, 0]
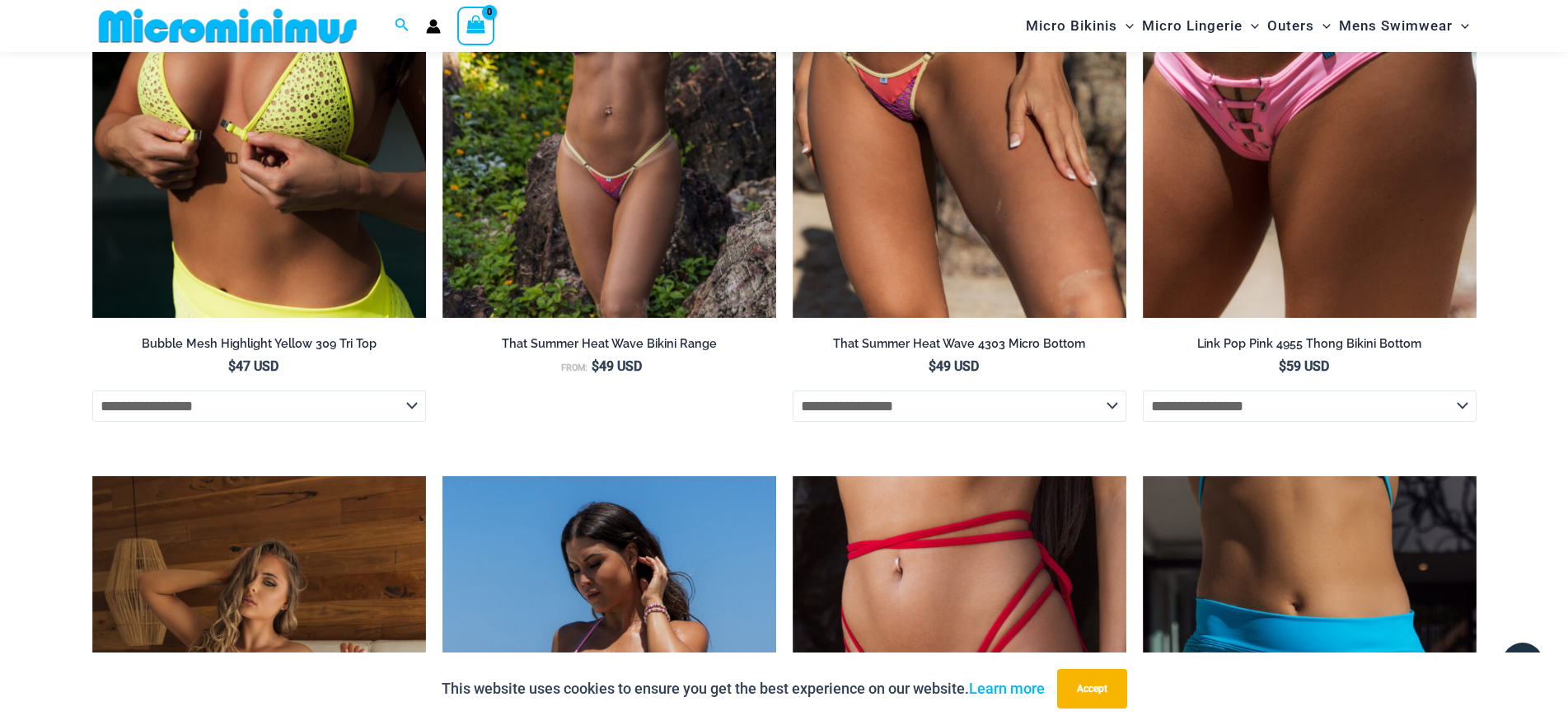
scroll to position [3693, 0]
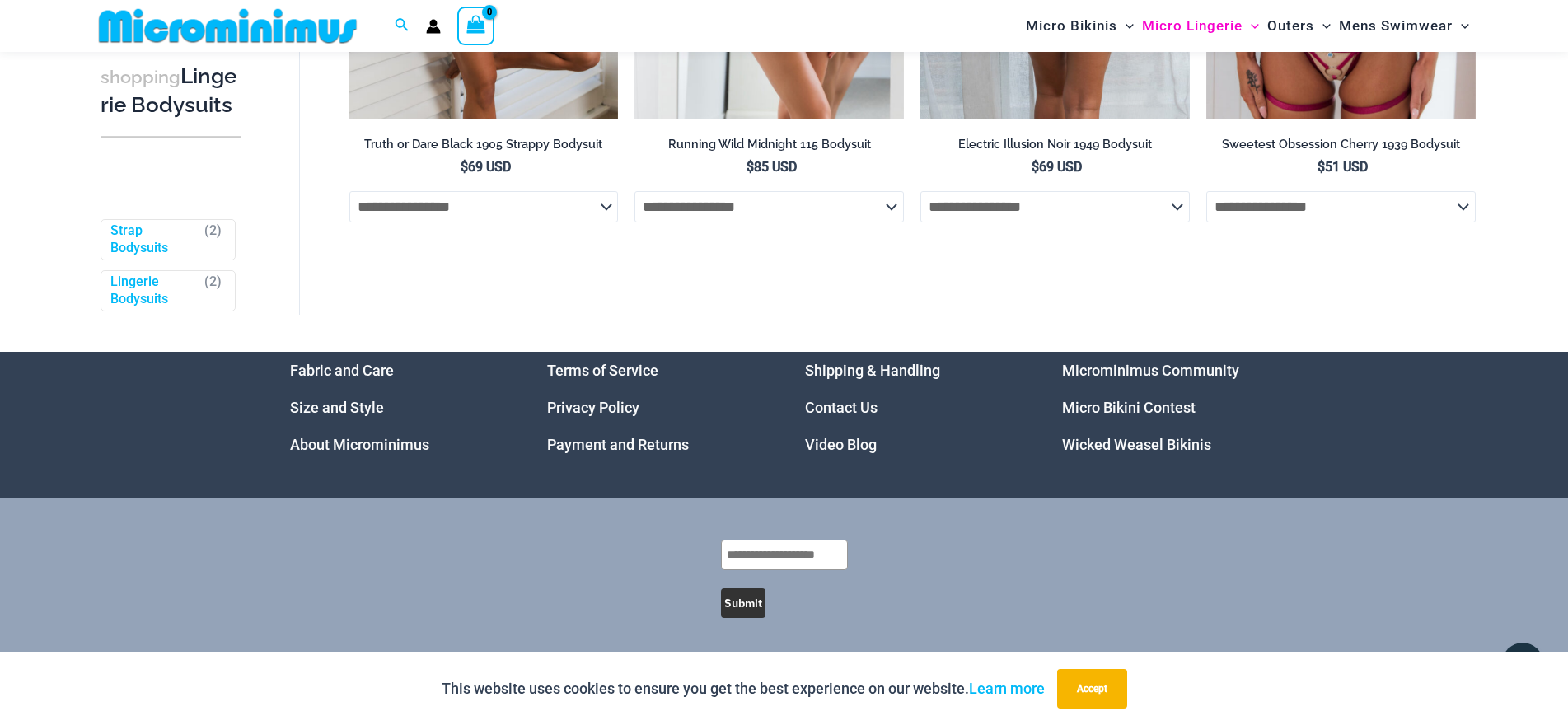
scroll to position [470, 0]
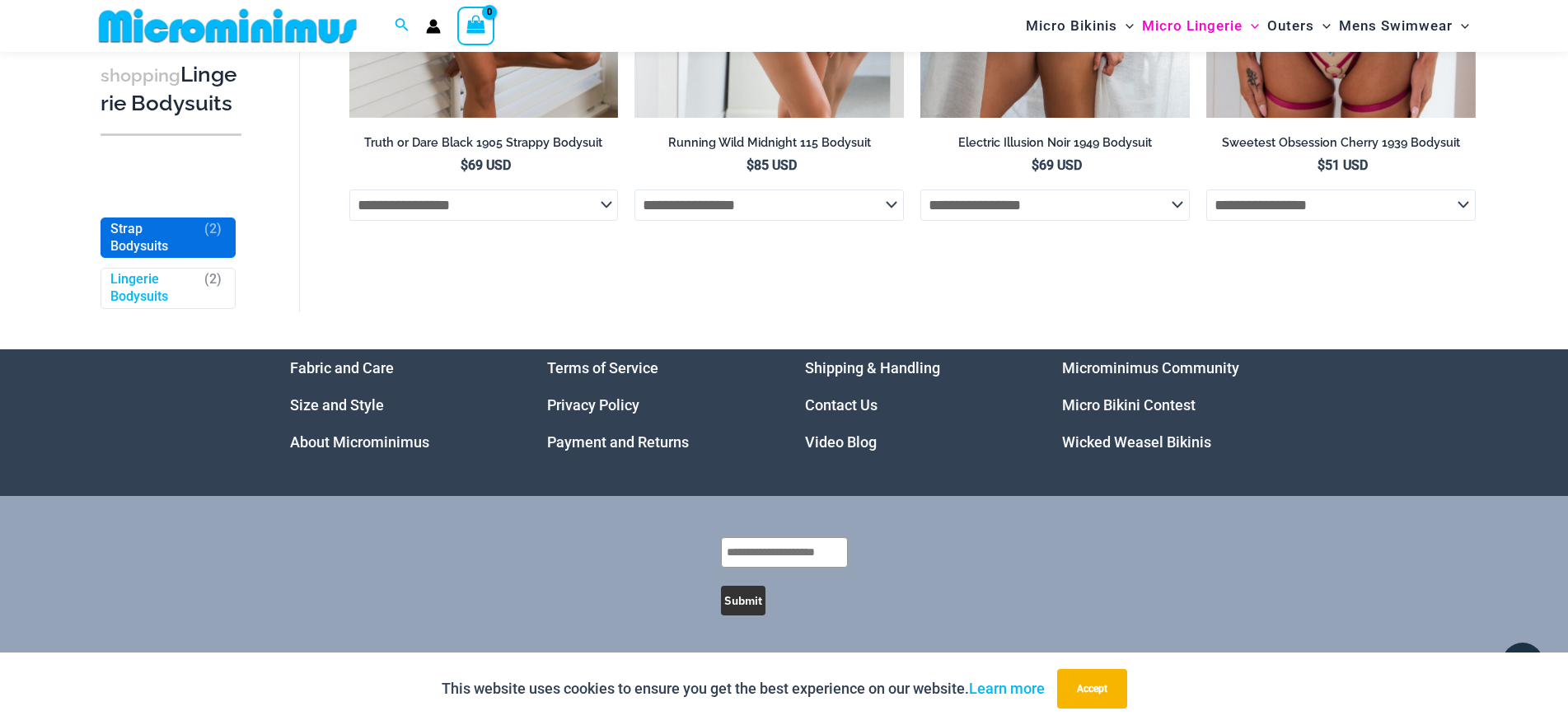
click at [158, 255] on link "Strap Bodysuits" at bounding box center [153, 238] width 86 height 35
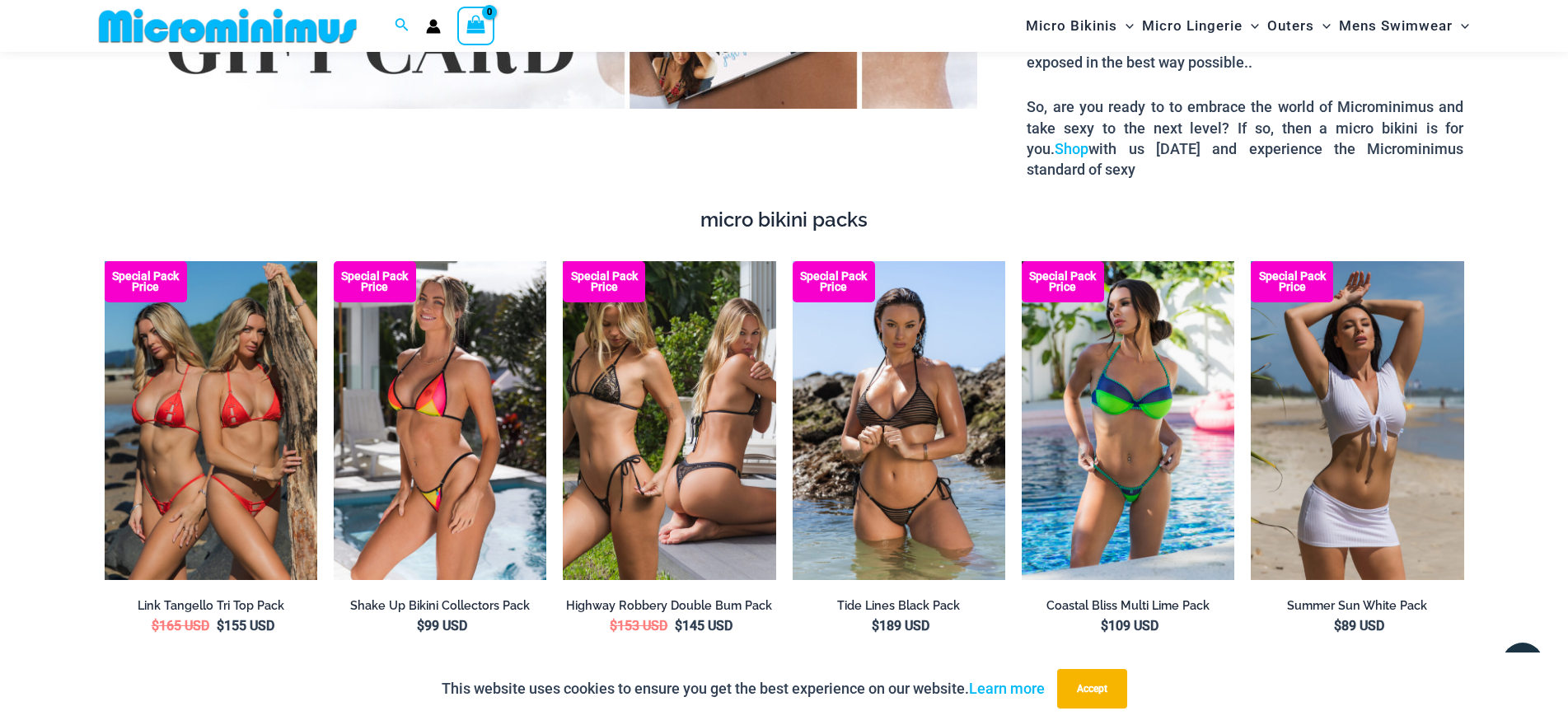
scroll to position [3199, 0]
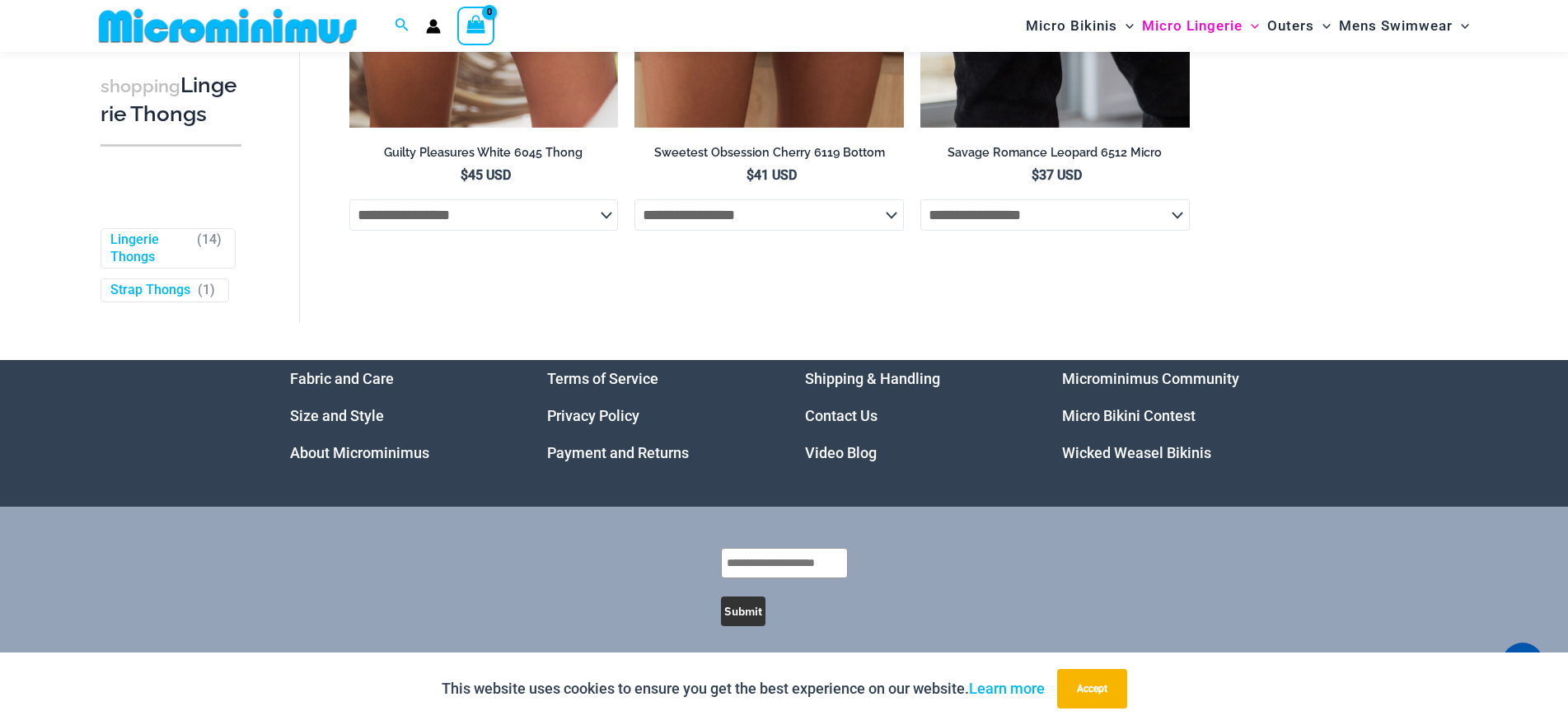
scroll to position [2175, 0]
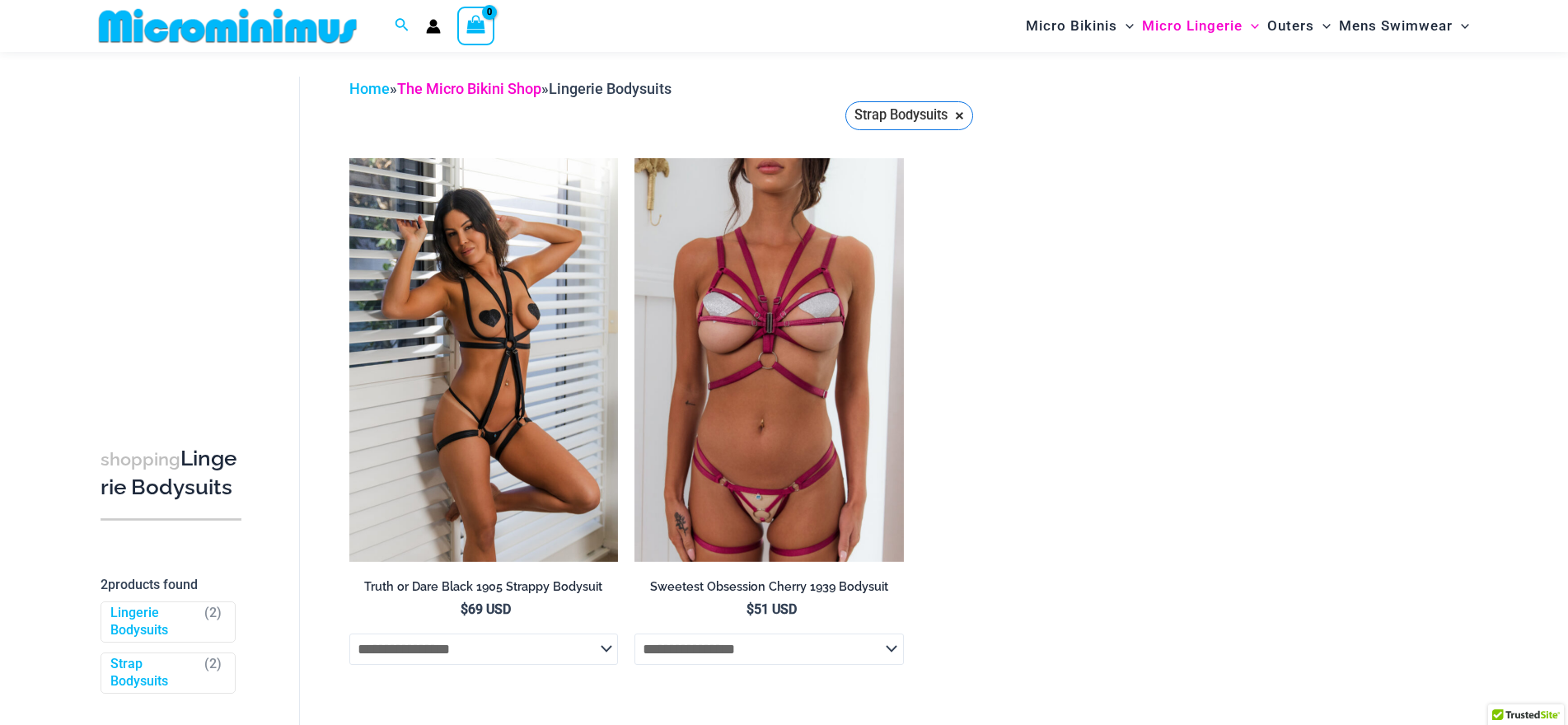
scroll to position [67, 0]
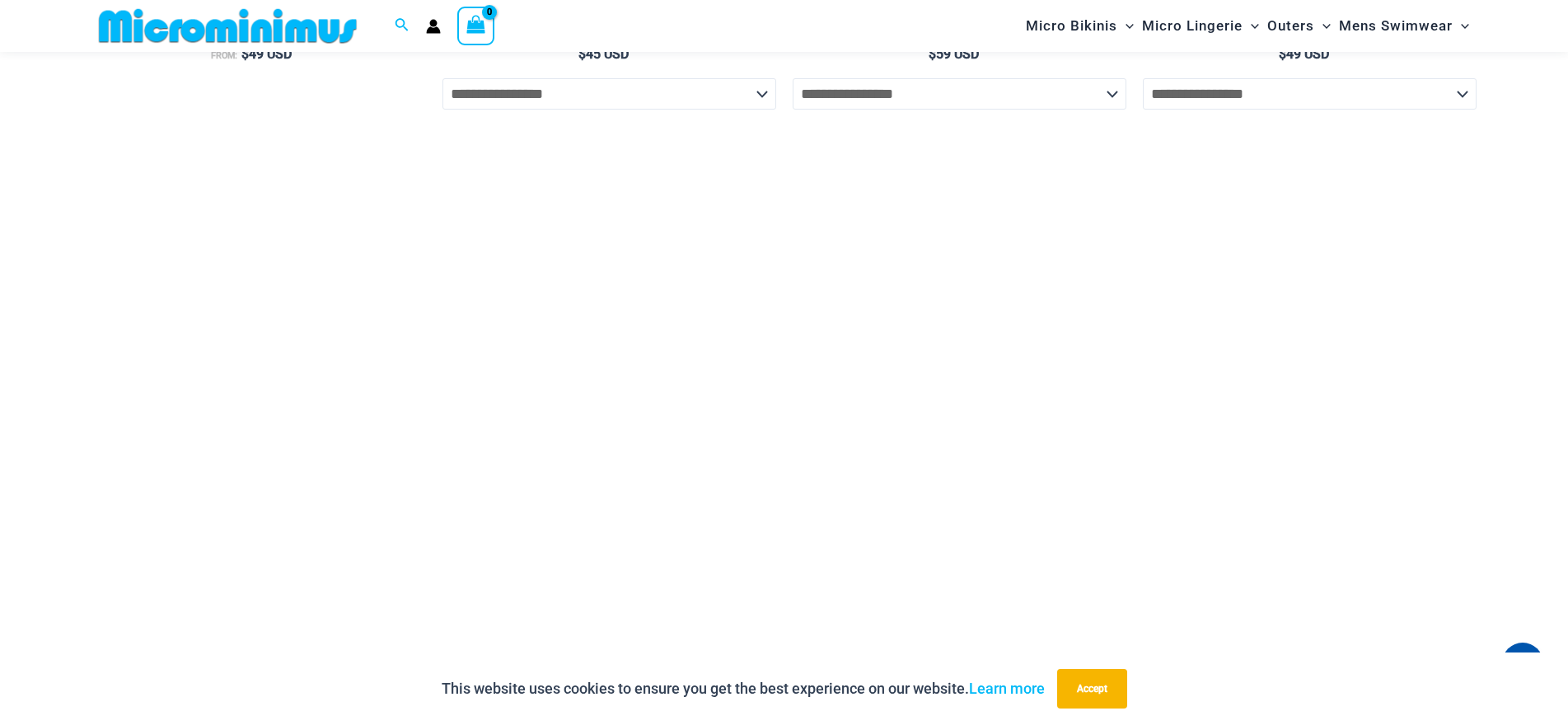
scroll to position [3281, 0]
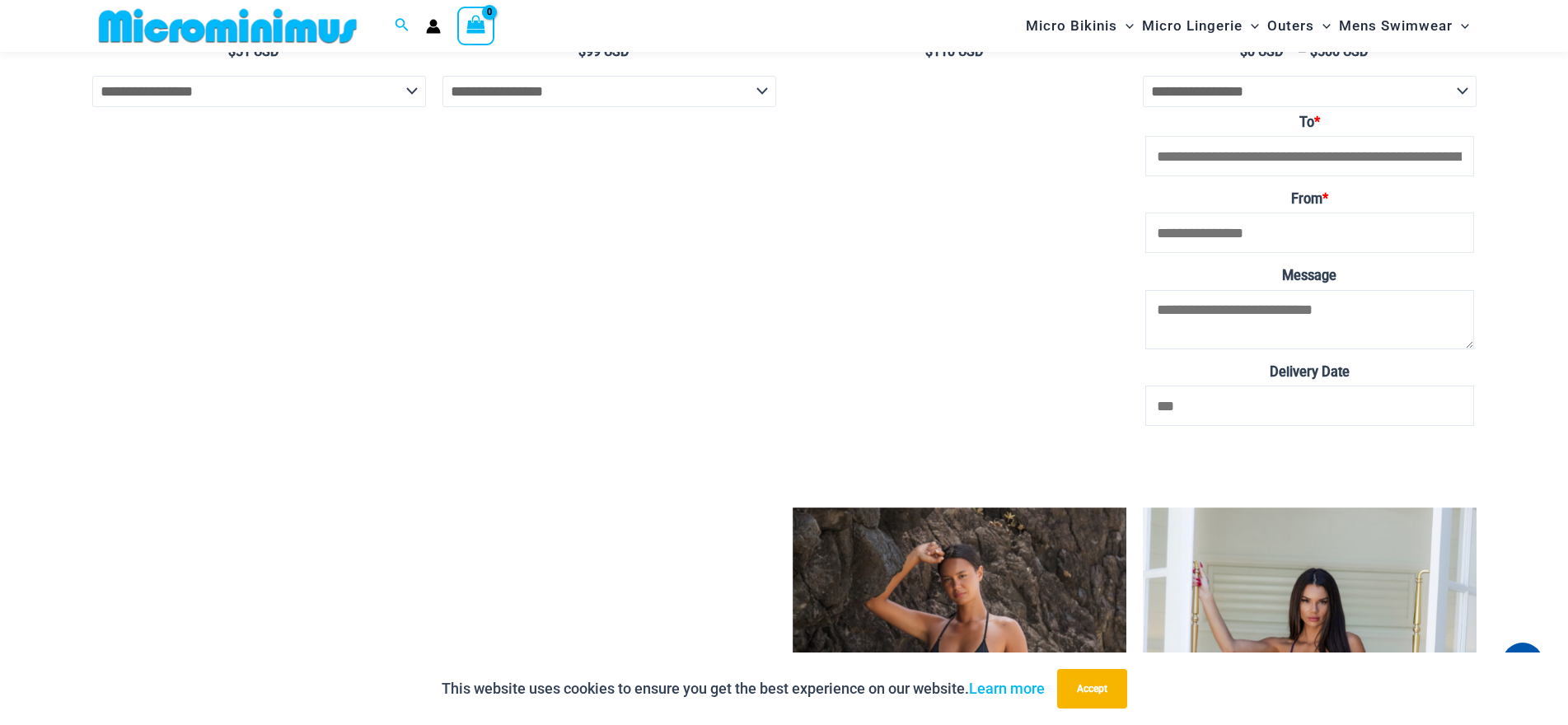
scroll to position [4601, 0]
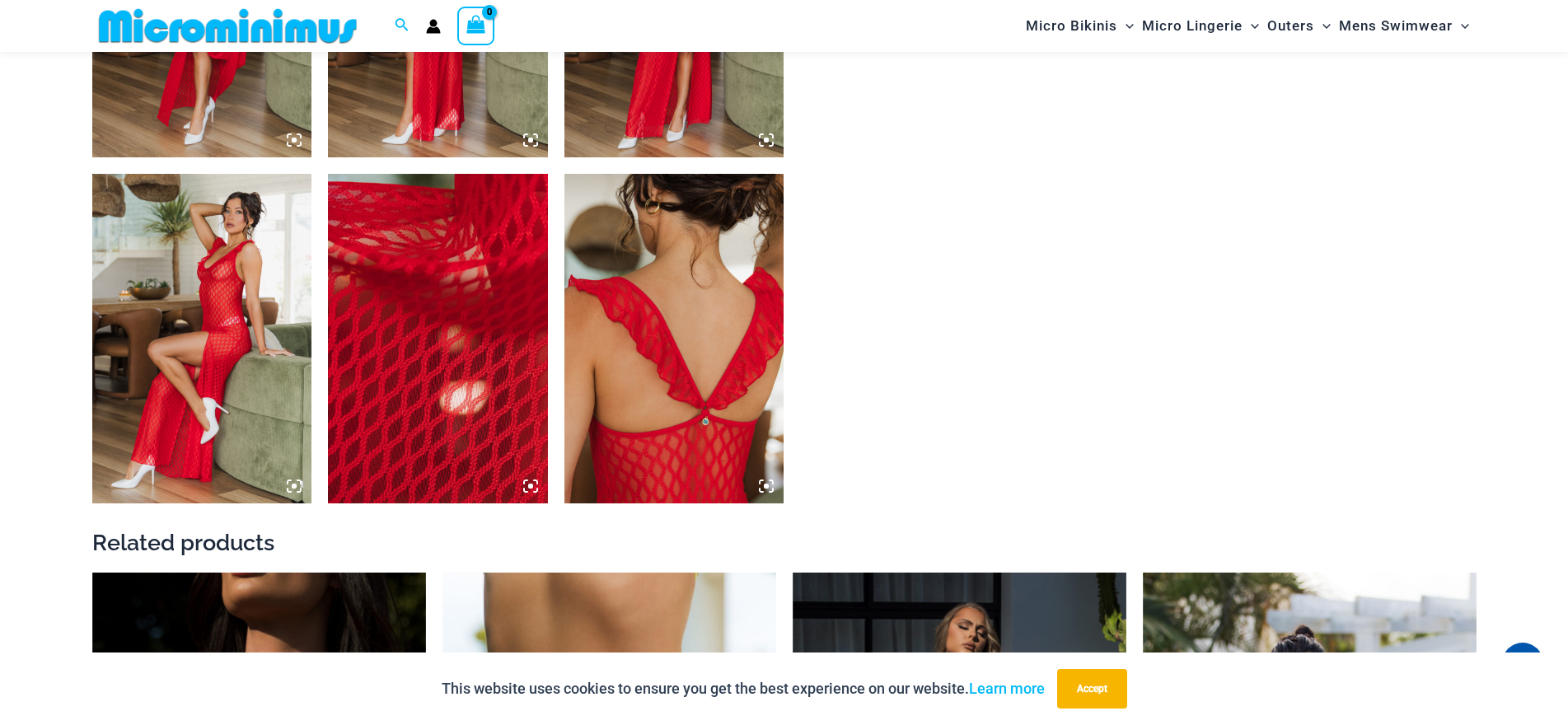
scroll to position [2210, 0]
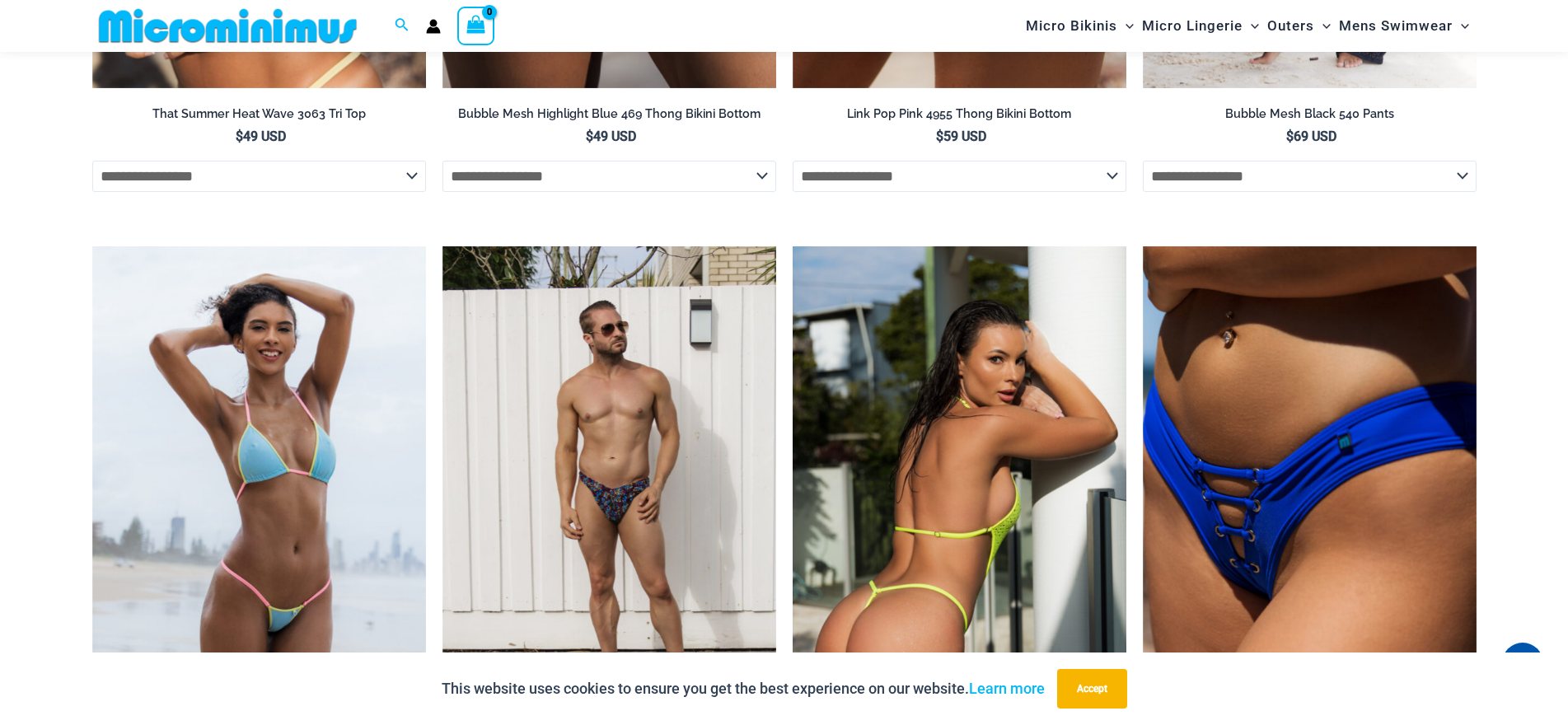
scroll to position [3858, 0]
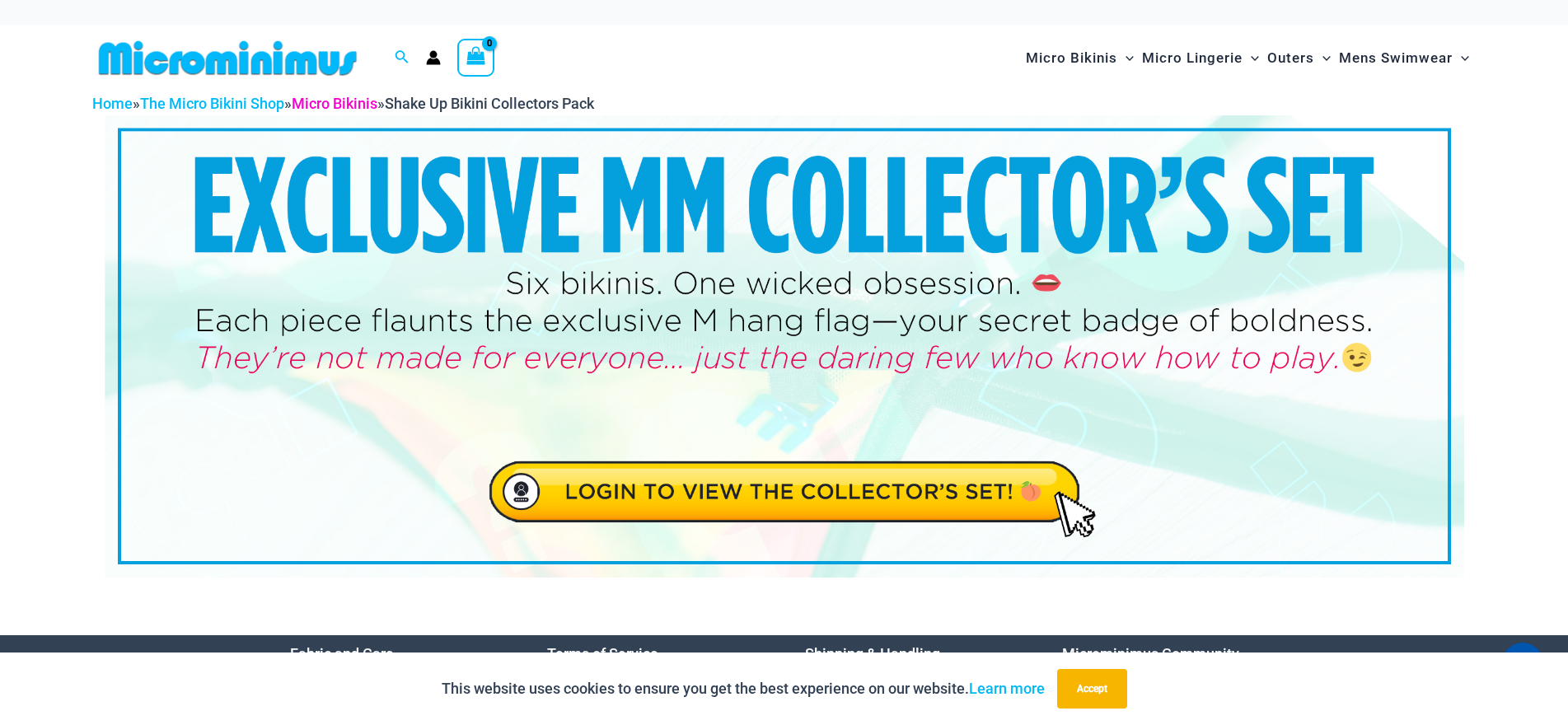
click at [356, 101] on link "Micro Bikinis" at bounding box center [334, 103] width 85 height 17
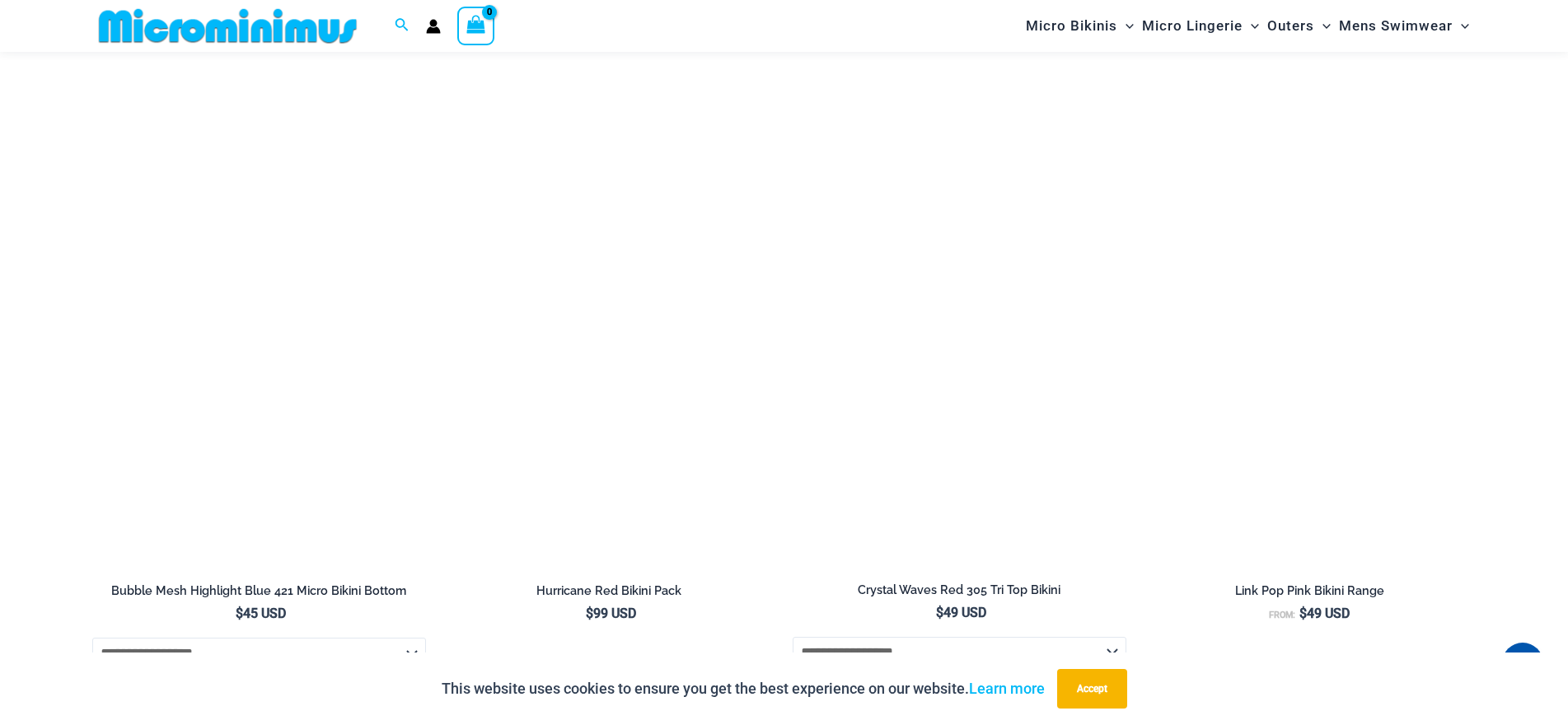
scroll to position [4023, 0]
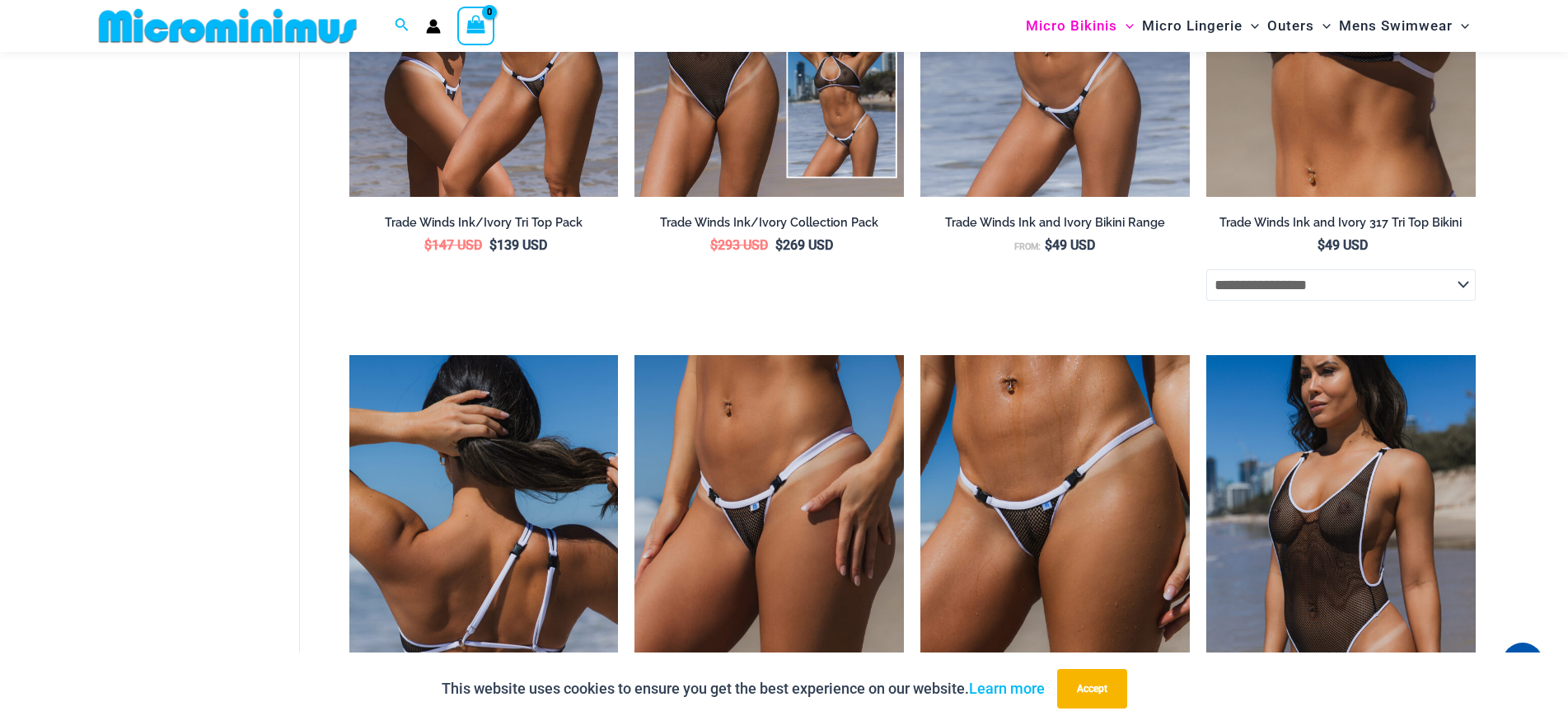
scroll to position [1056, 0]
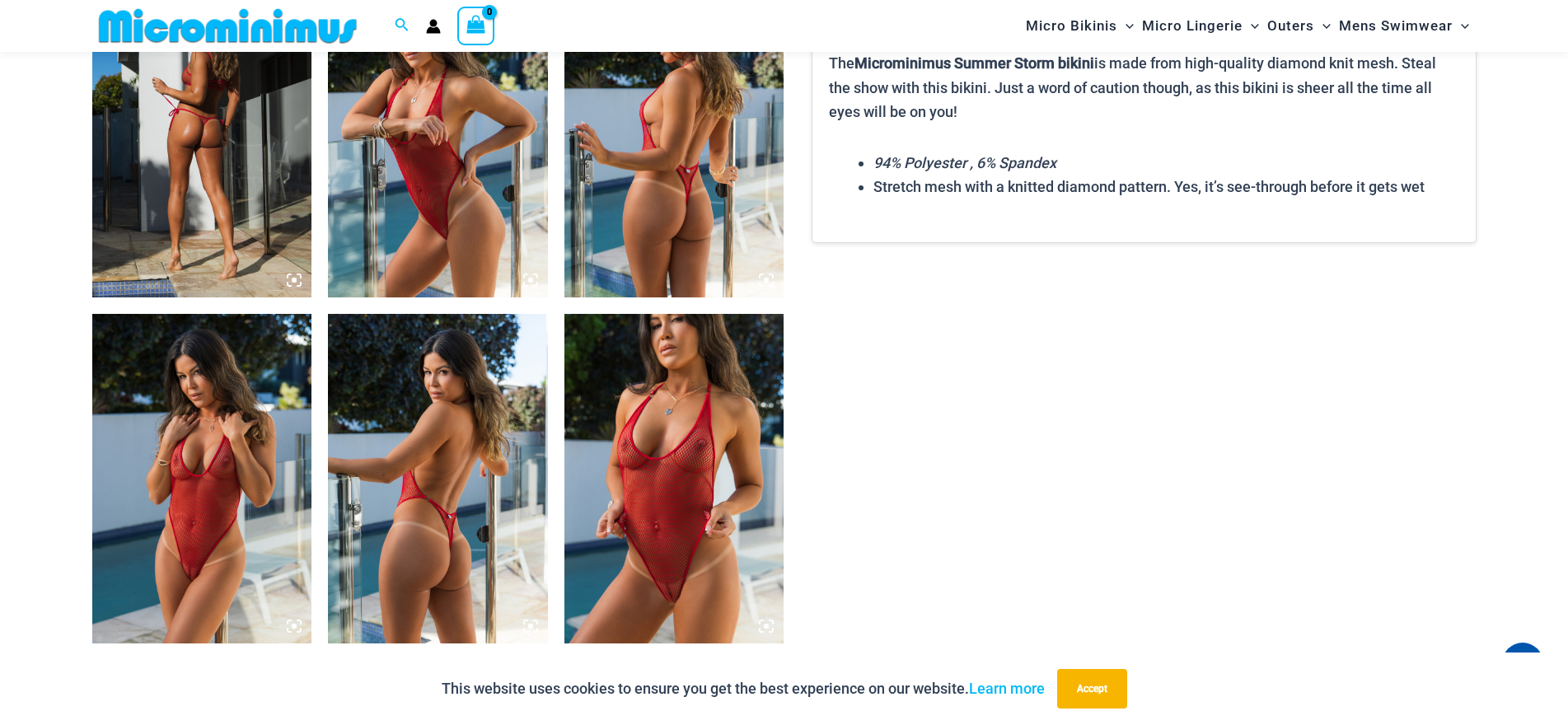
scroll to position [2305, 0]
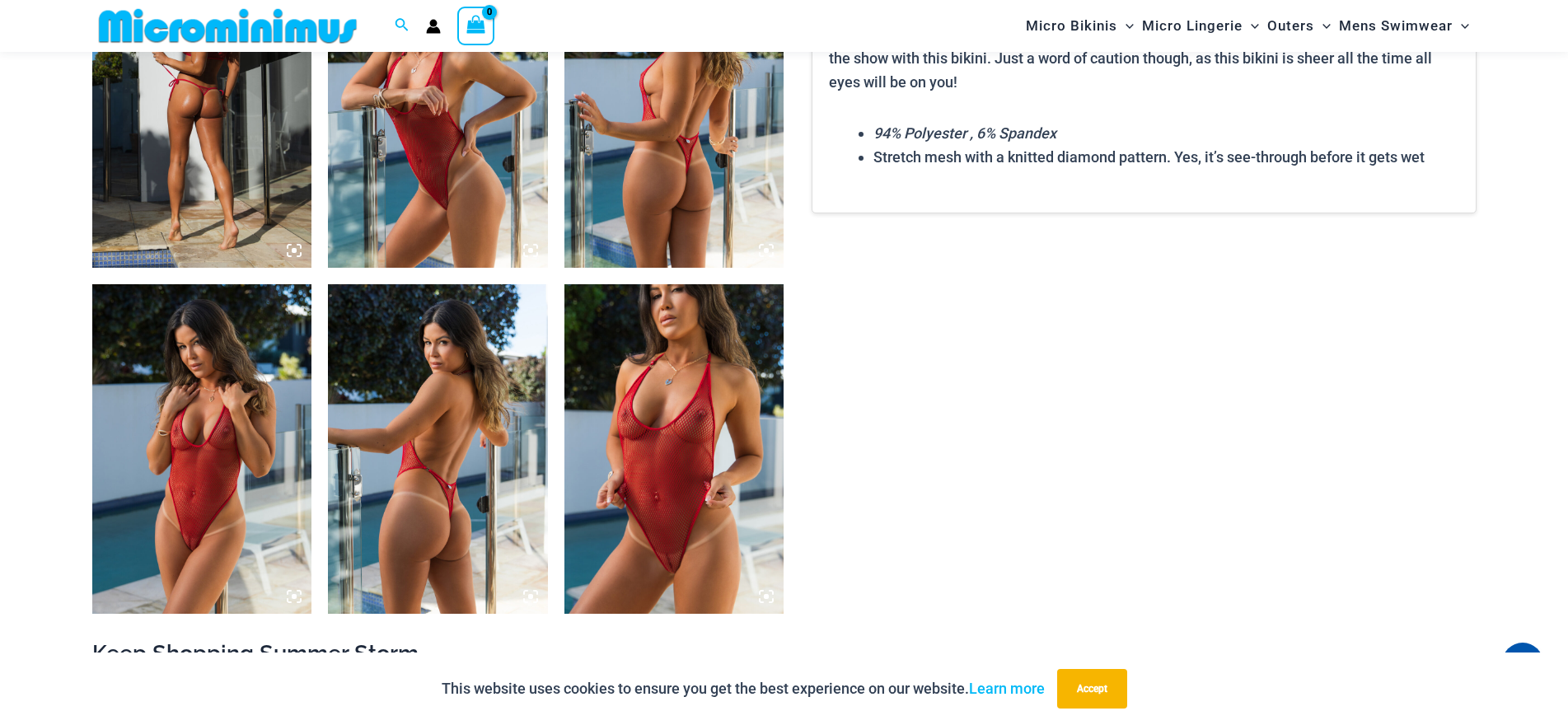
drag, startPoint x: 374, startPoint y: 338, endPoint x: 605, endPoint y: 187, distance: 276.0
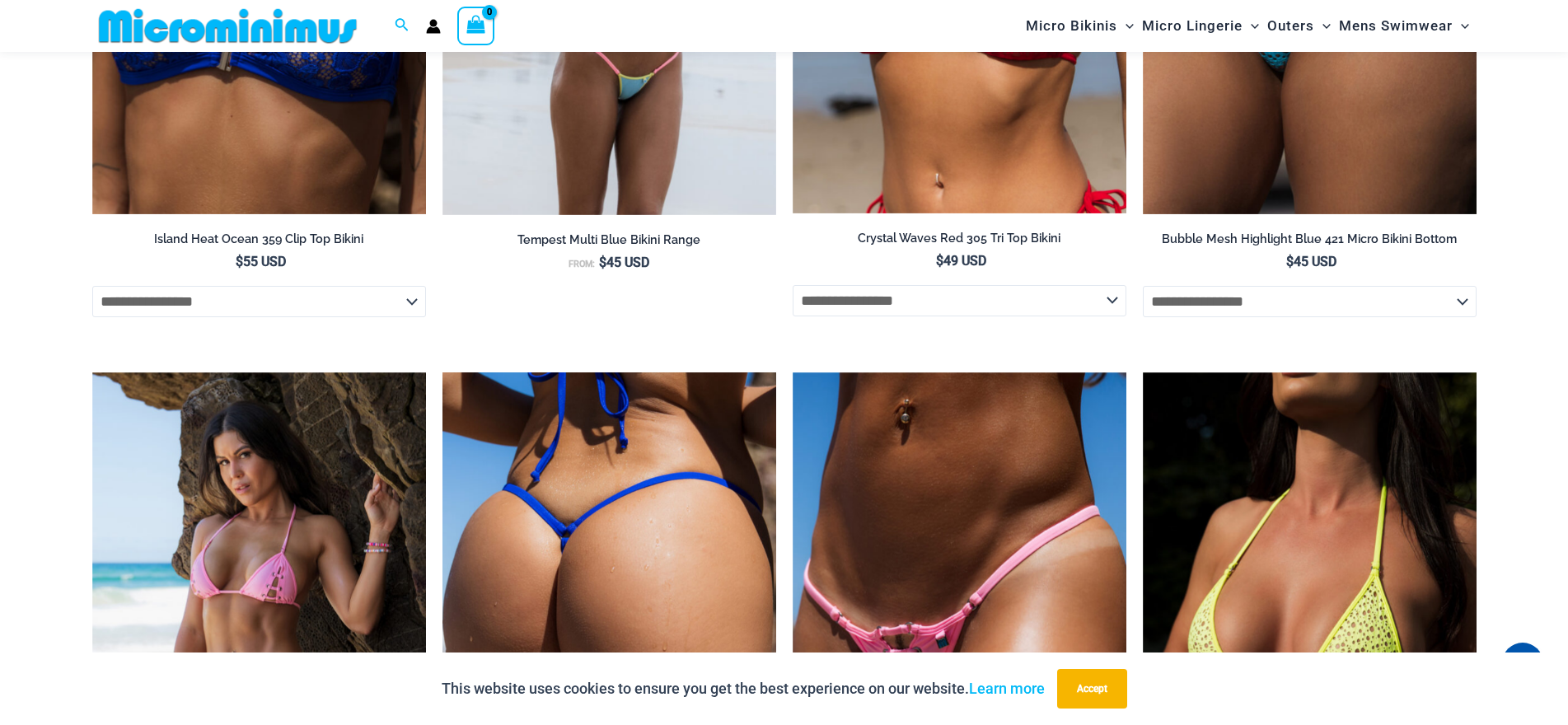
scroll to position [4448, 0]
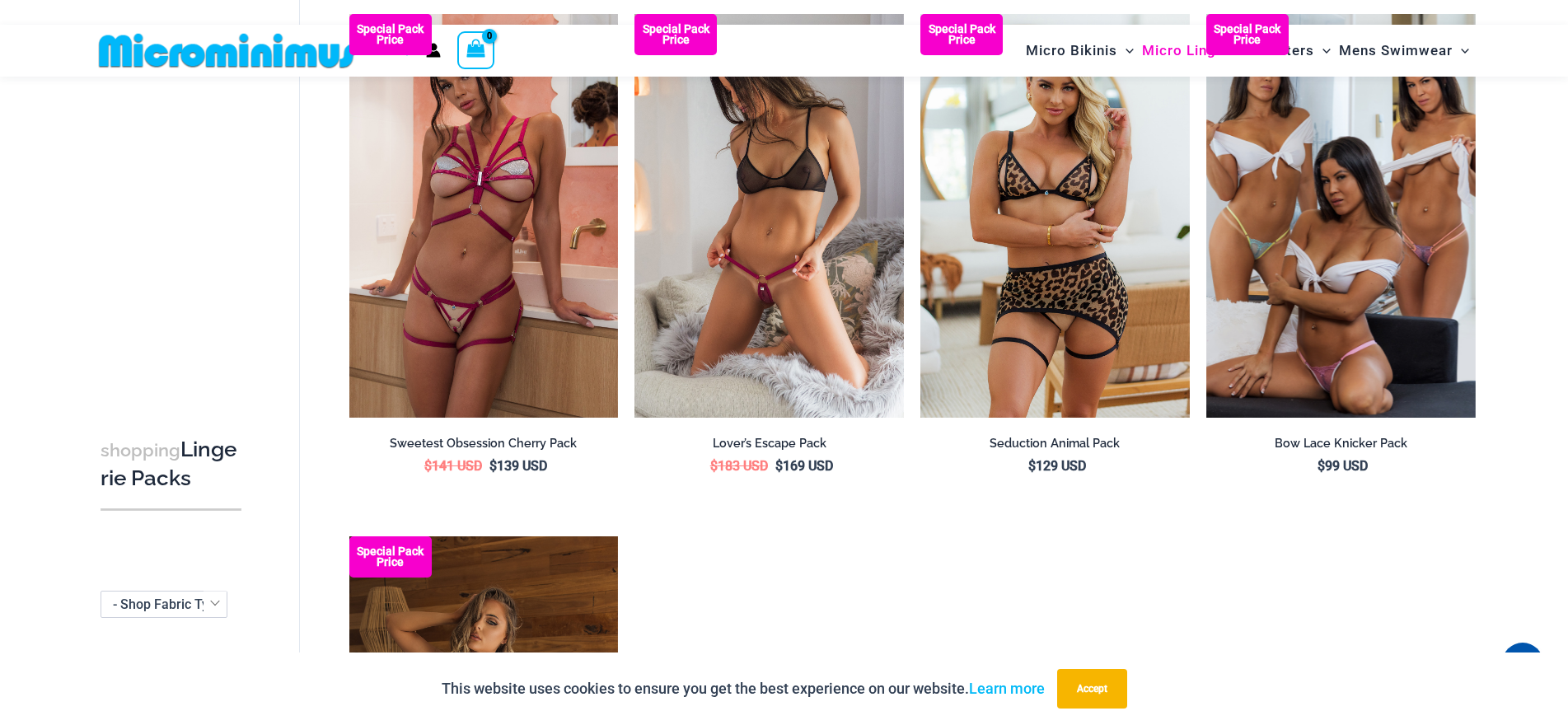
scroll to position [2210, 0]
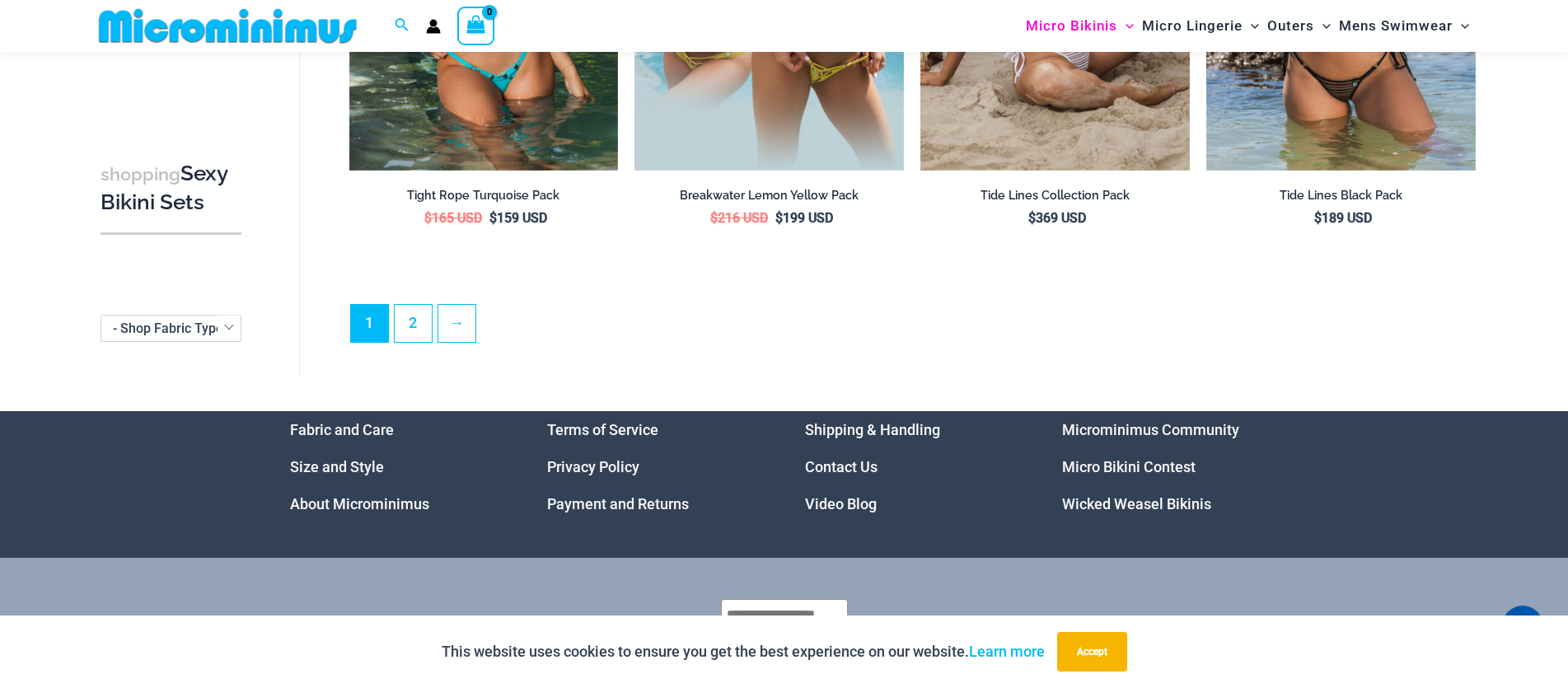
scroll to position [4163, 0]
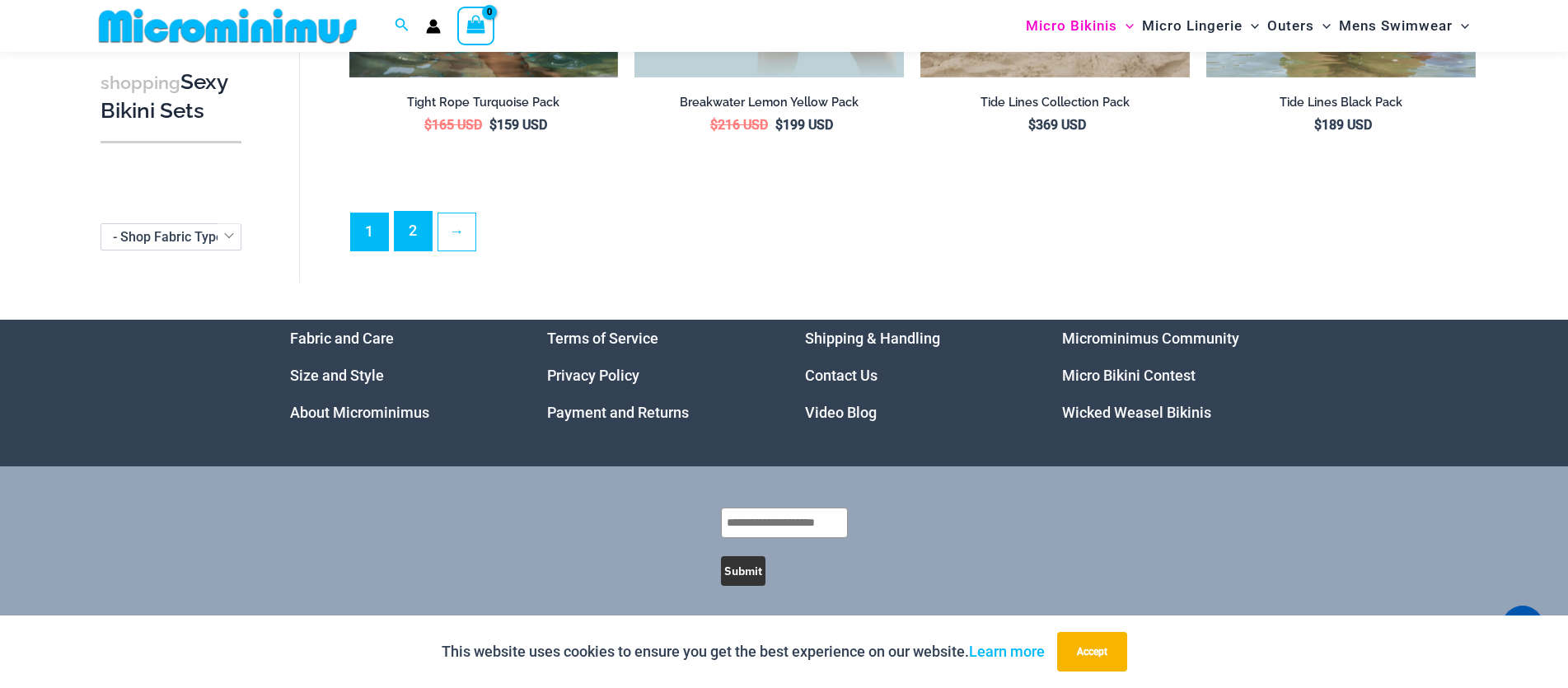
click at [405, 224] on link "2" at bounding box center [413, 230] width 37 height 39
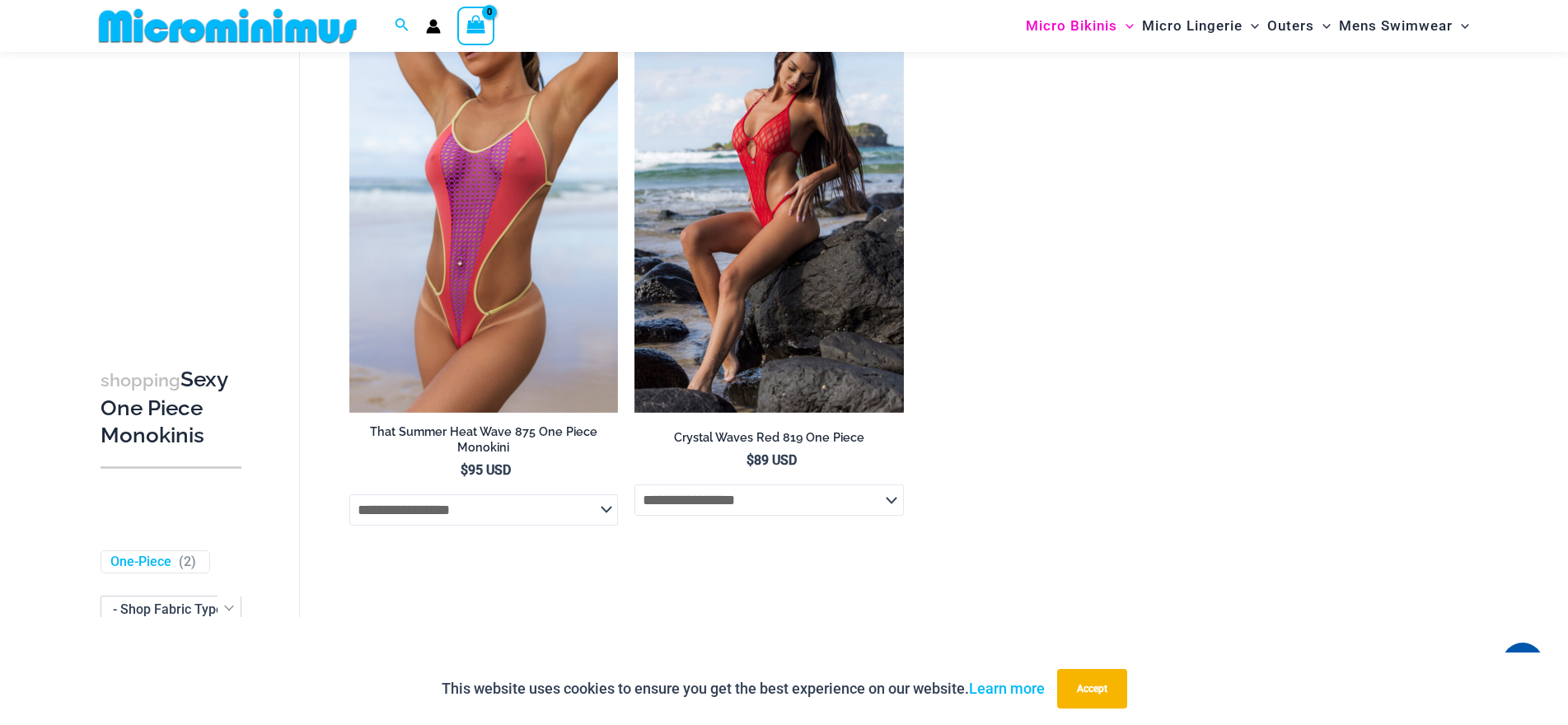
scroll to position [3263, 0]
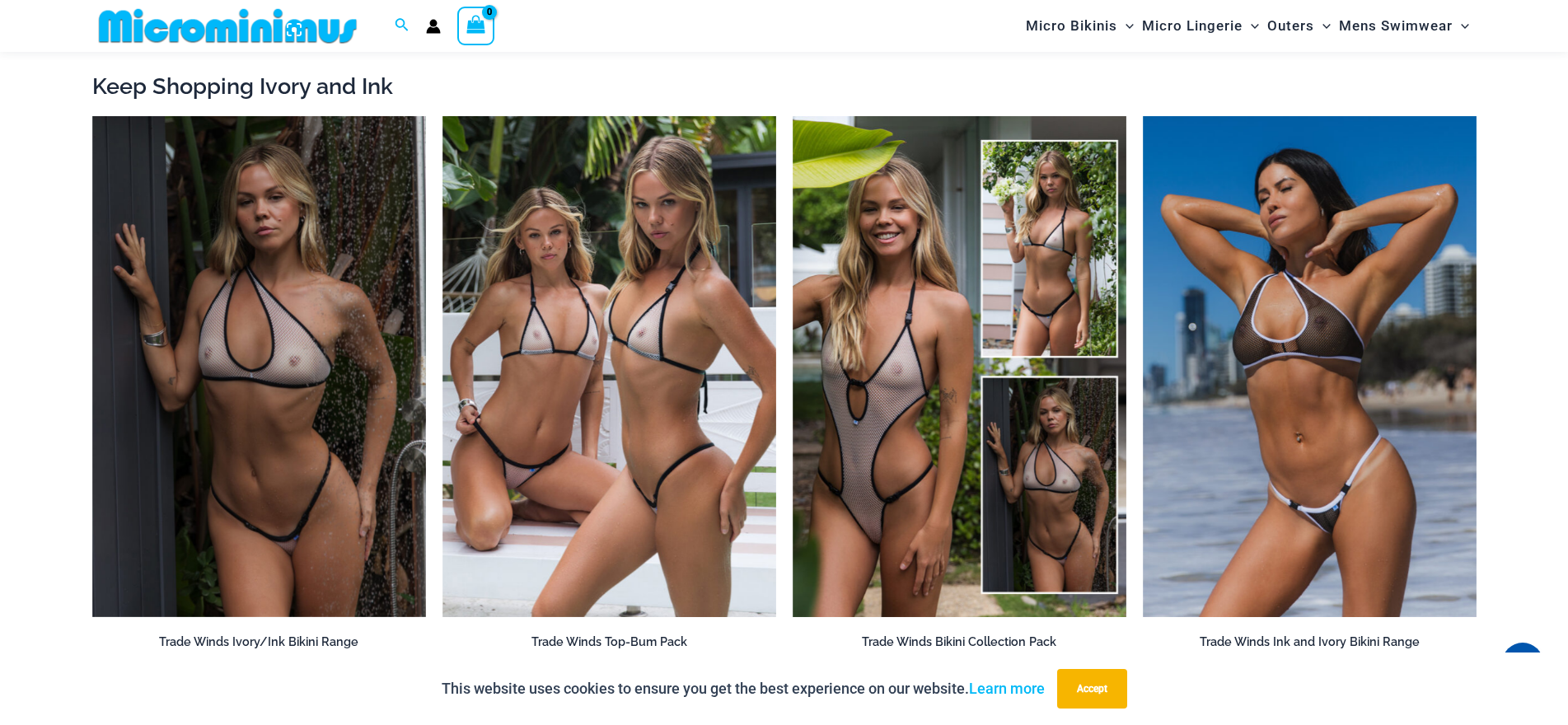
scroll to position [1880, 0]
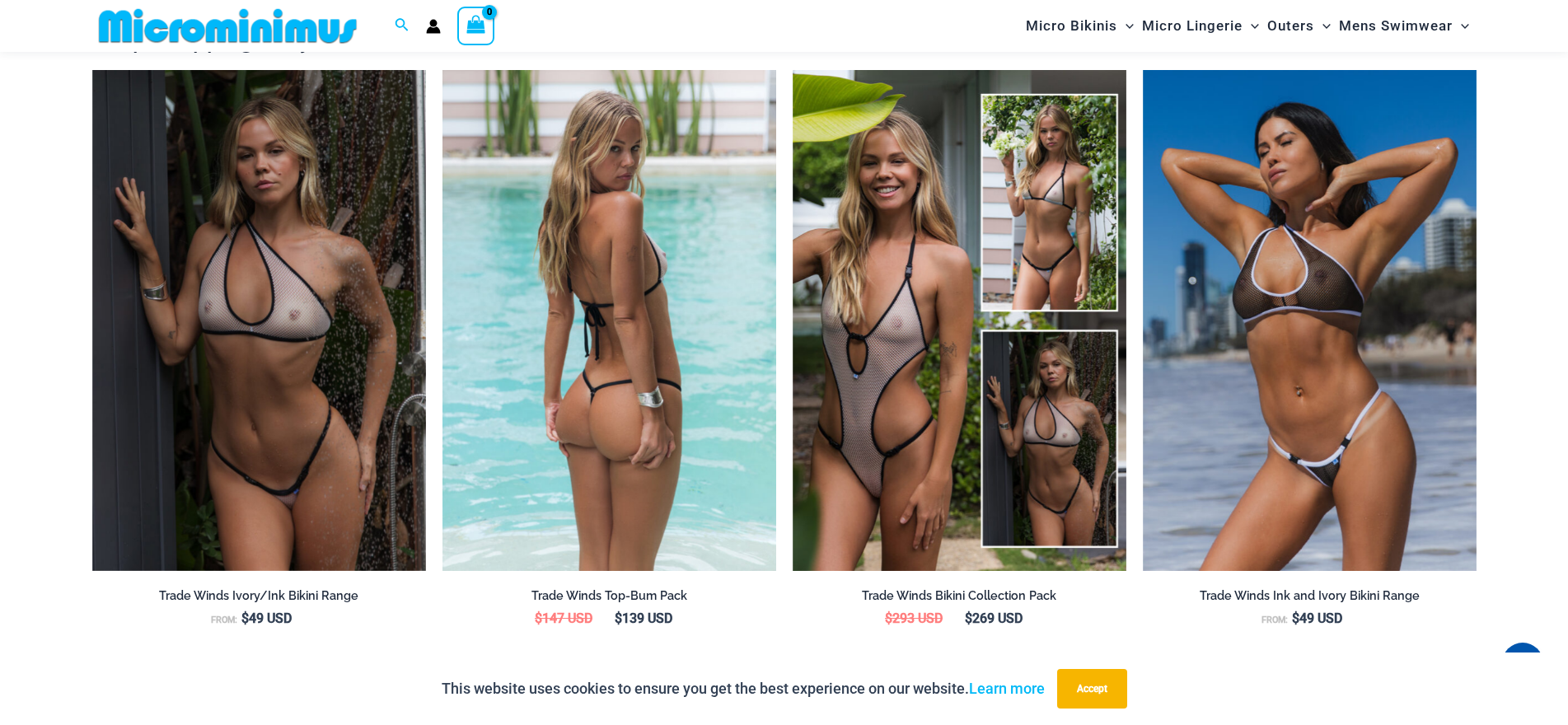
click at [629, 218] on img at bounding box center [609, 320] width 333 height 501
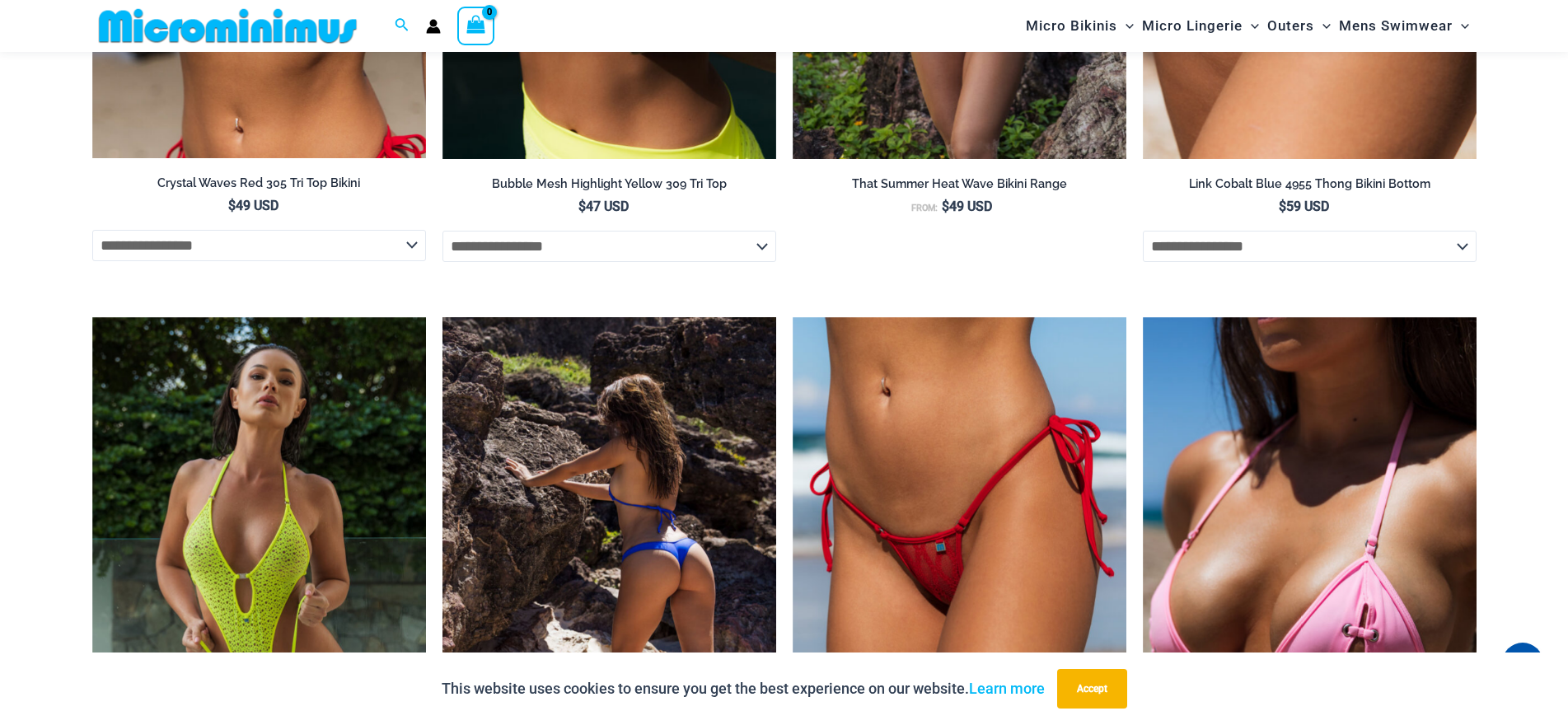
scroll to position [2786, 0]
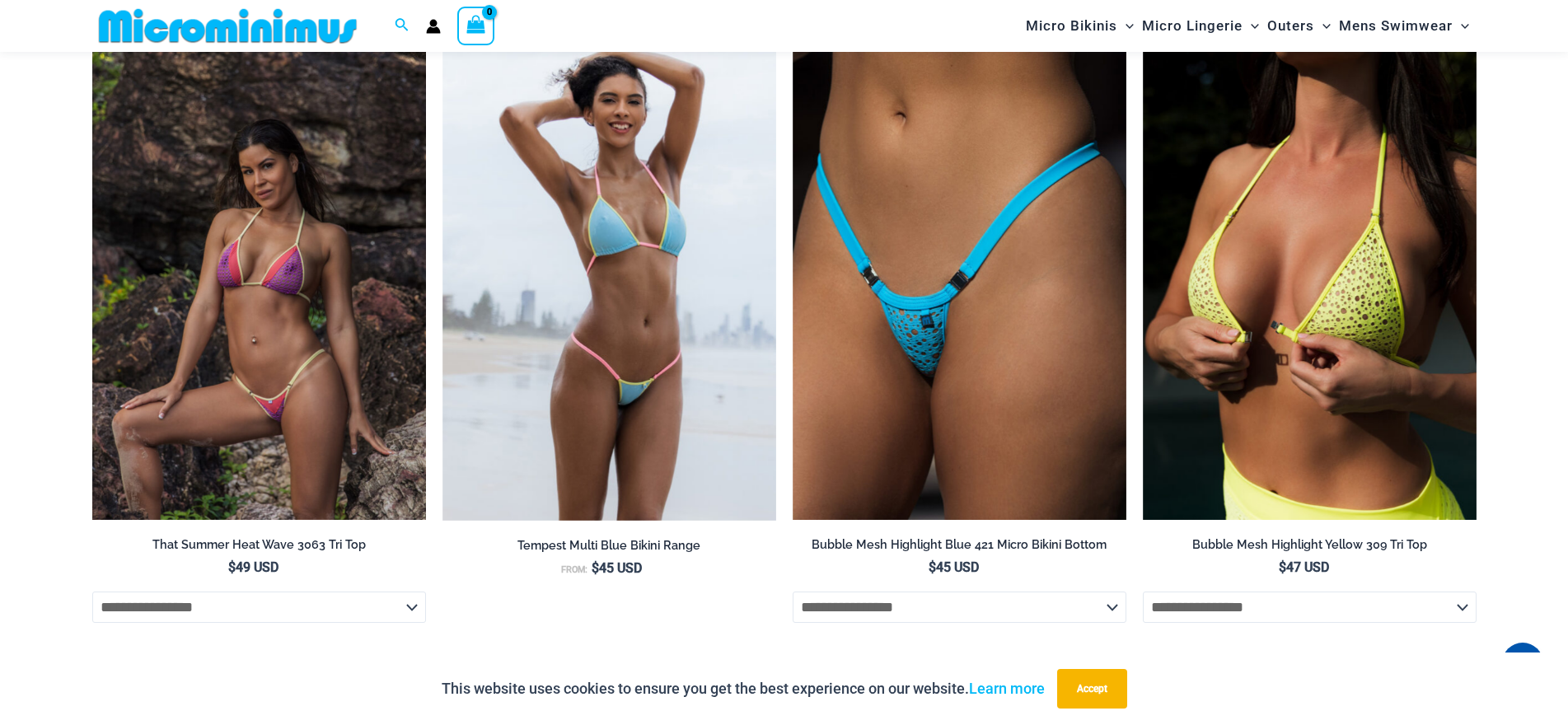
scroll to position [2046, 0]
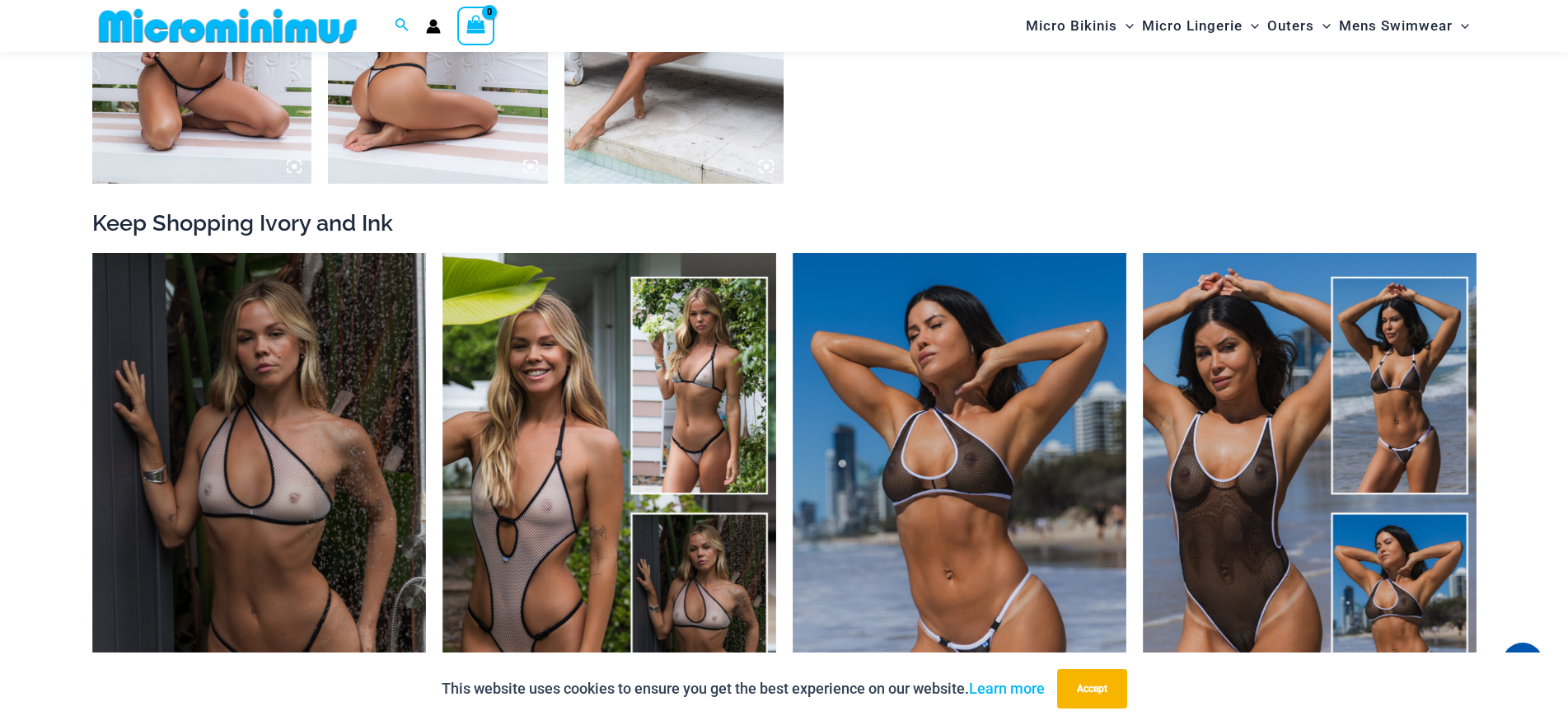
scroll to position [2623, 0]
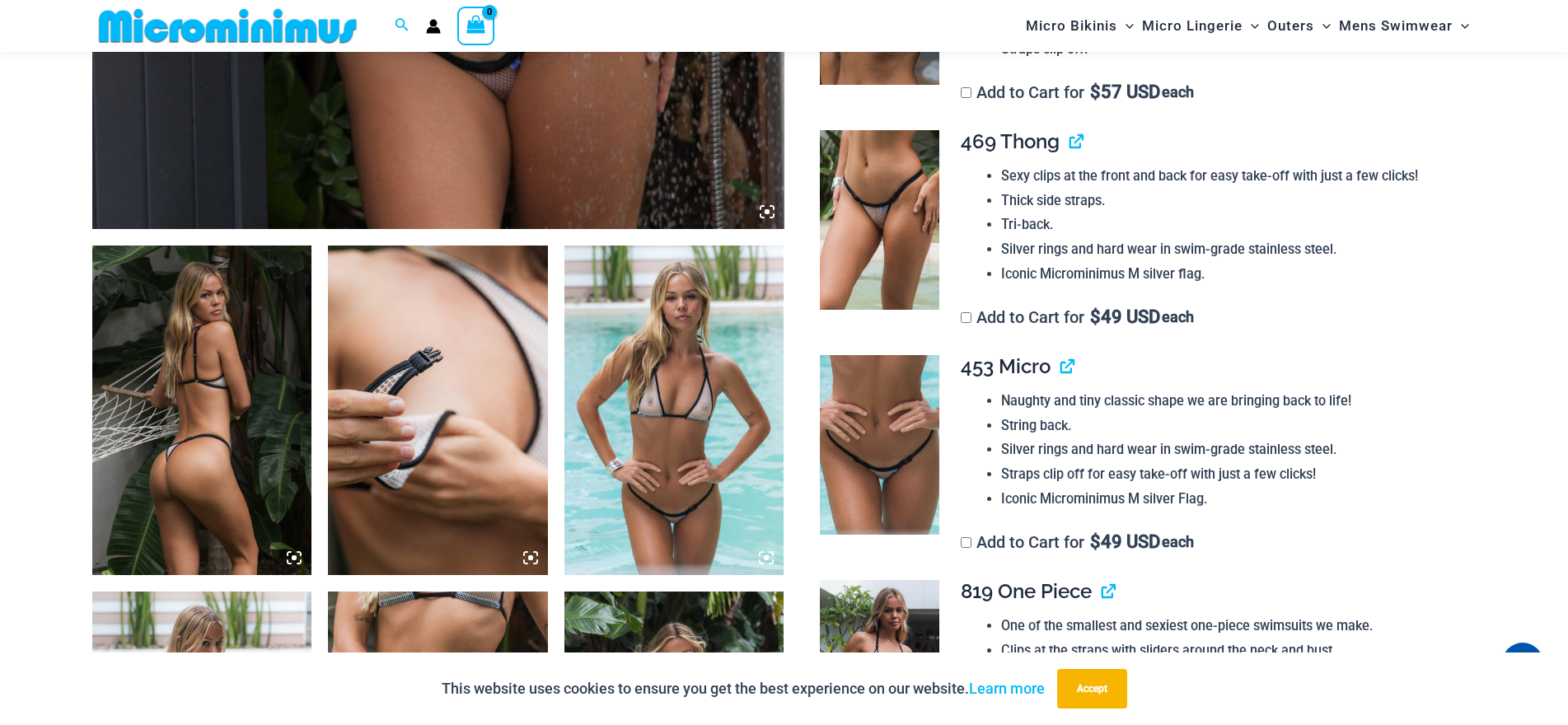
scroll to position [973, 0]
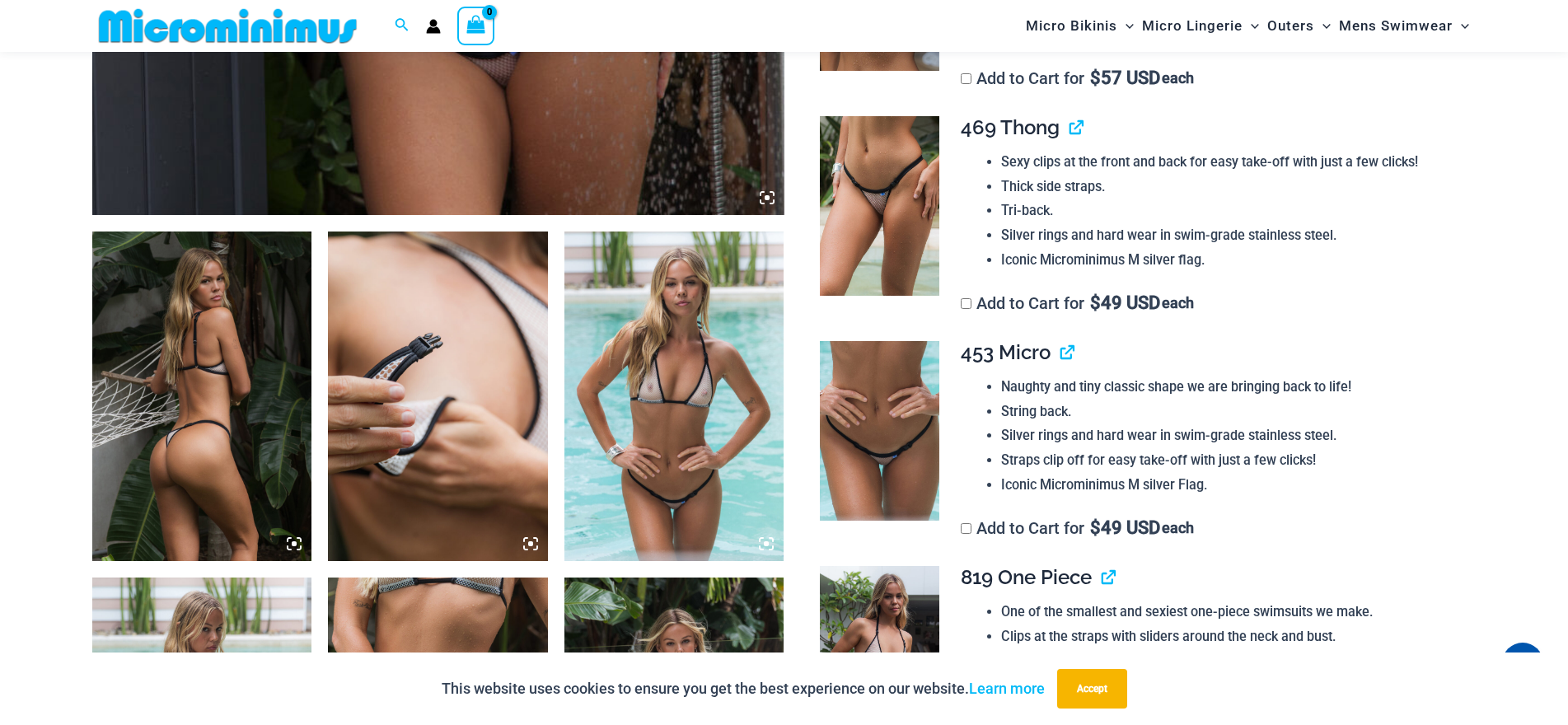
drag, startPoint x: 630, startPoint y: 326, endPoint x: 570, endPoint y: 129, distance: 205.9
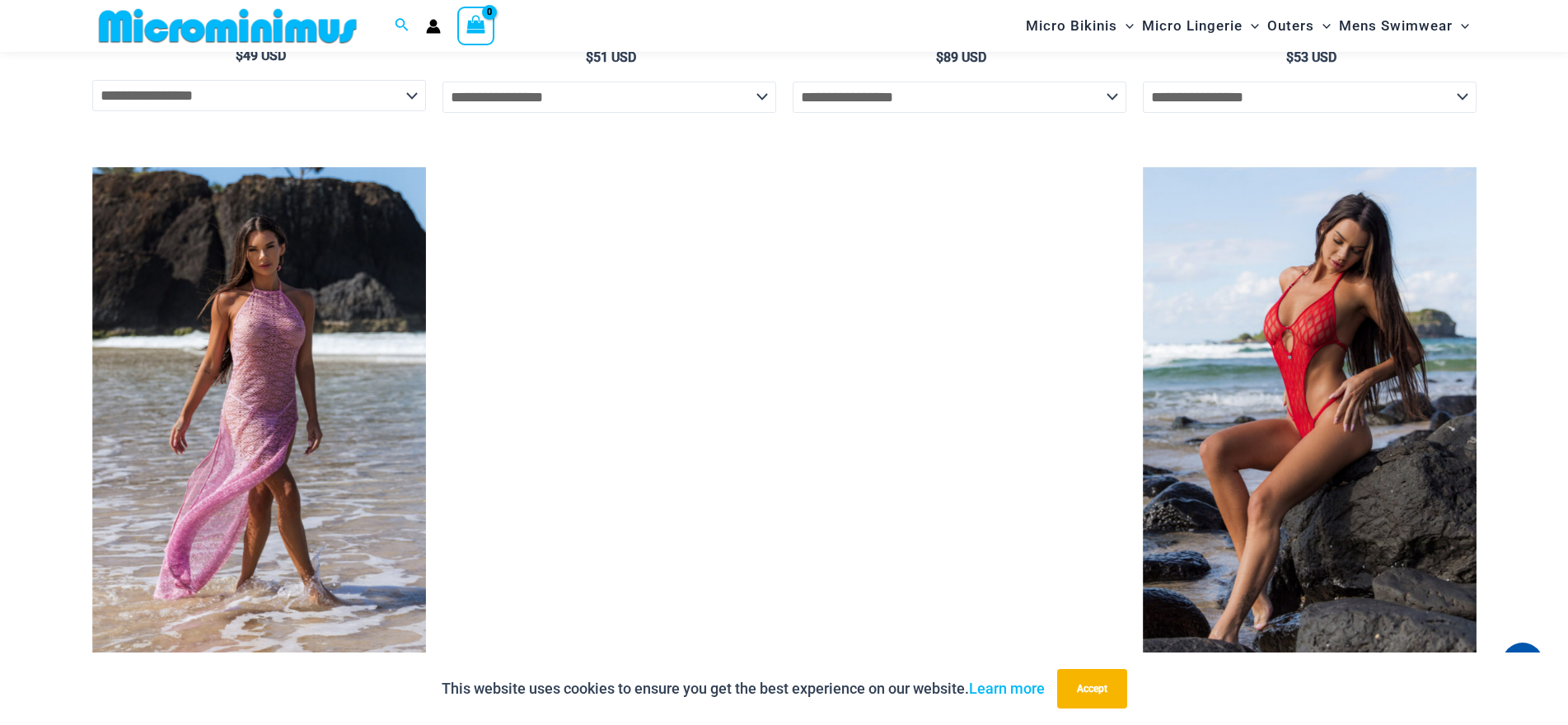
scroll to position [5012, 0]
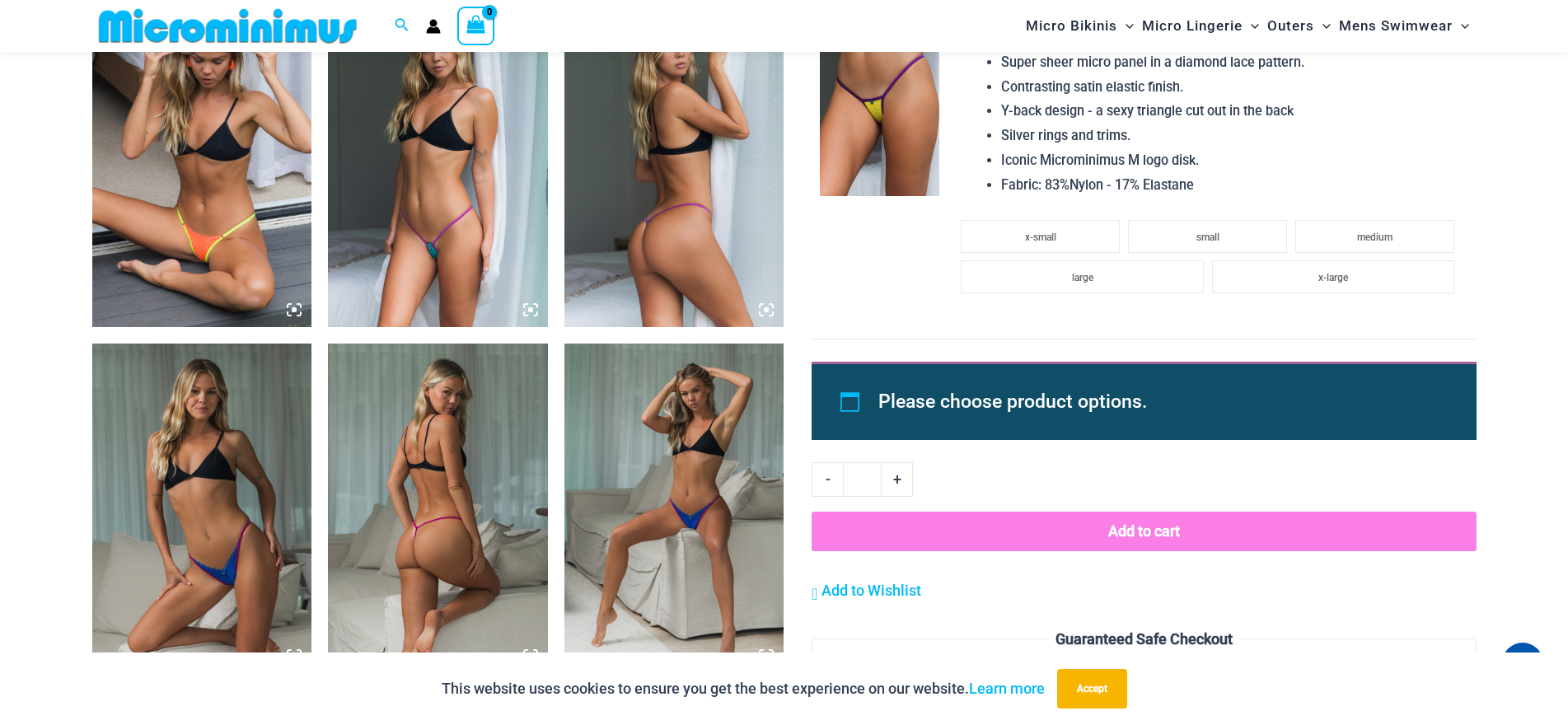
scroll to position [1881, 0]
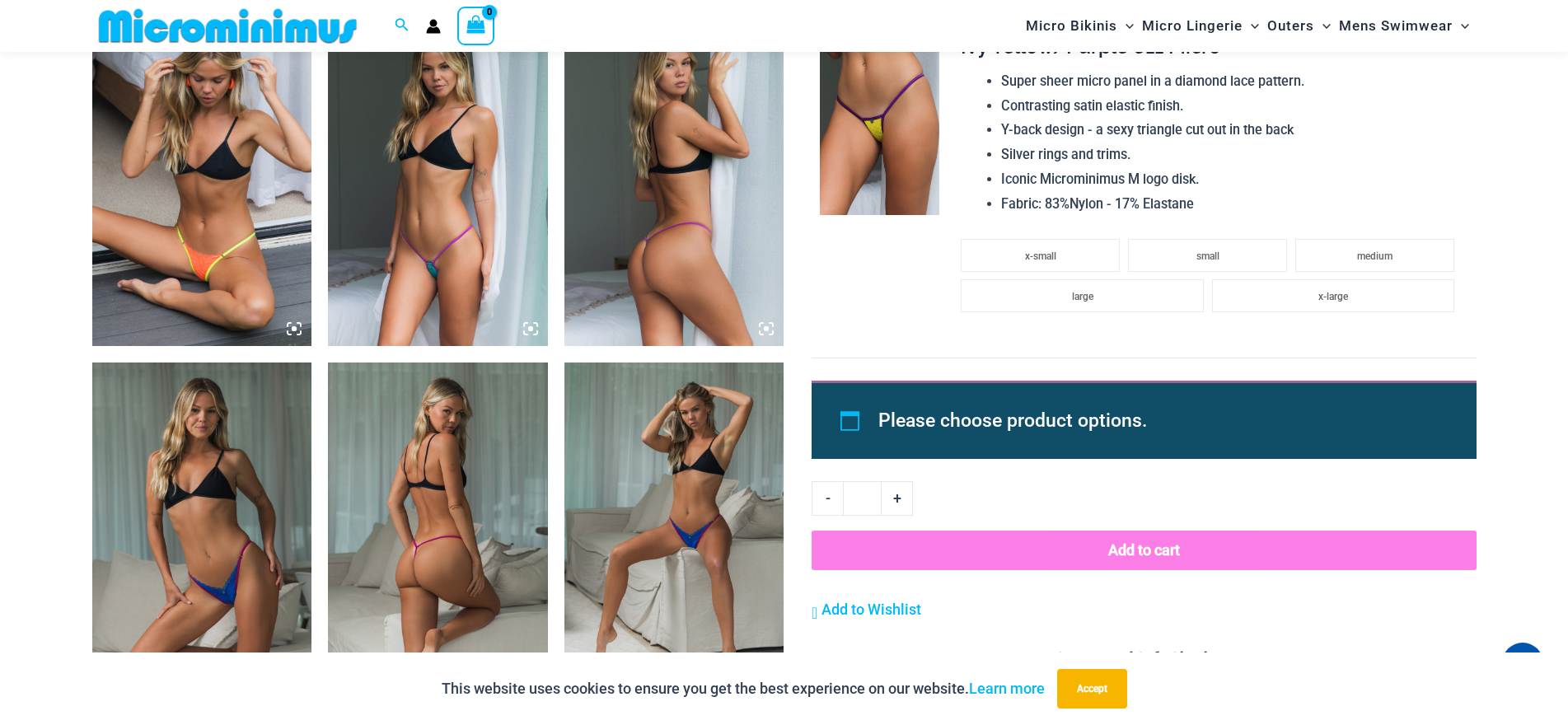
click at [475, 216] on img at bounding box center [437, 181] width 220 height 329
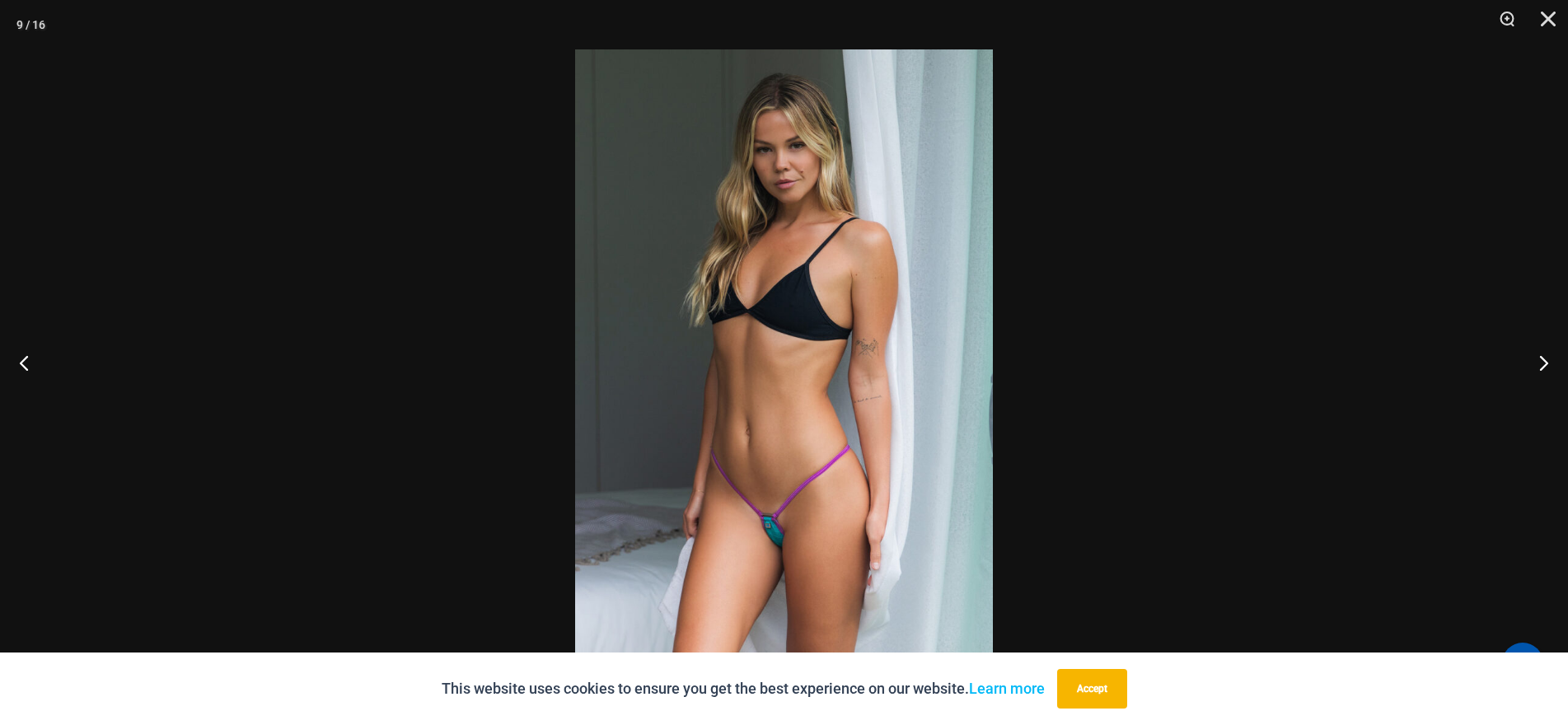
click at [726, 207] on img at bounding box center [784, 362] width 418 height 626
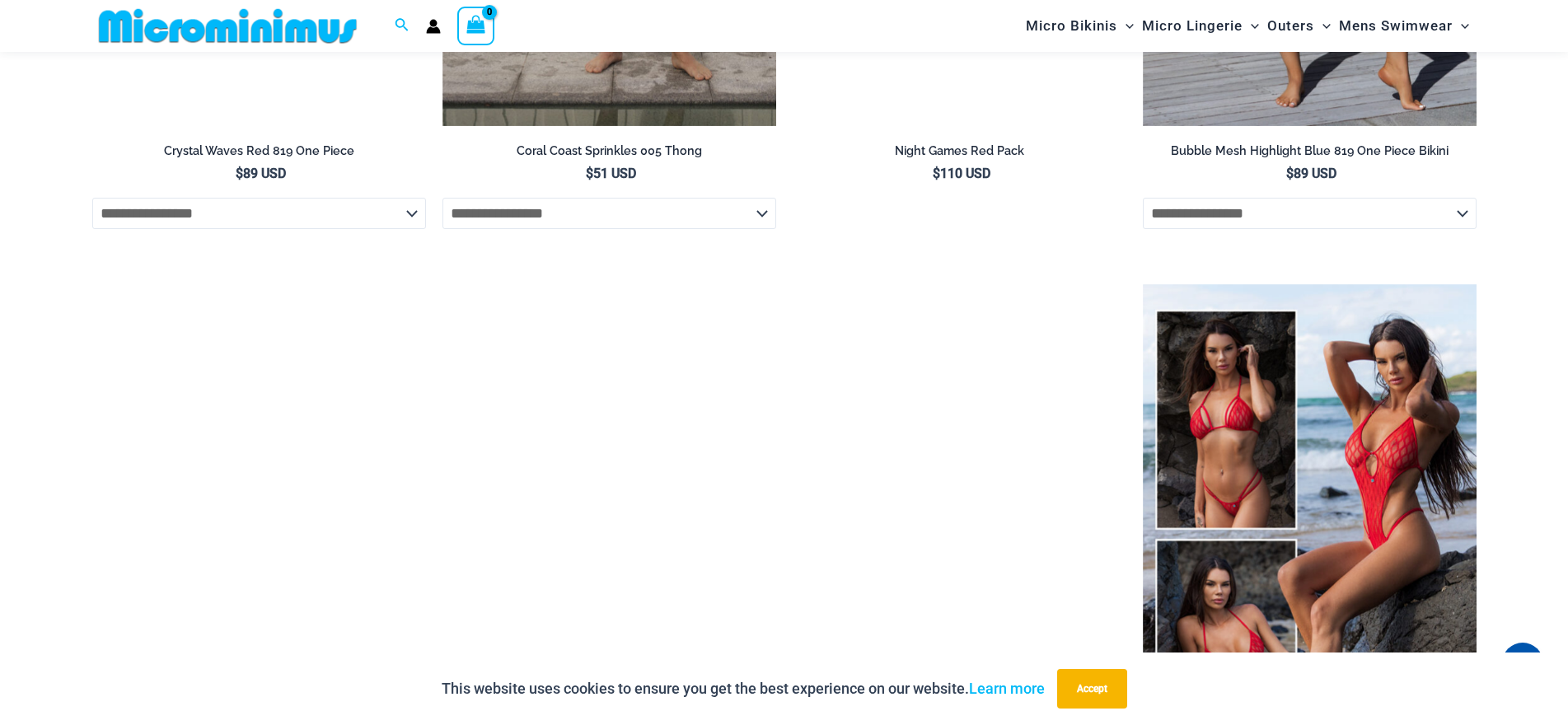
scroll to position [3612, 0]
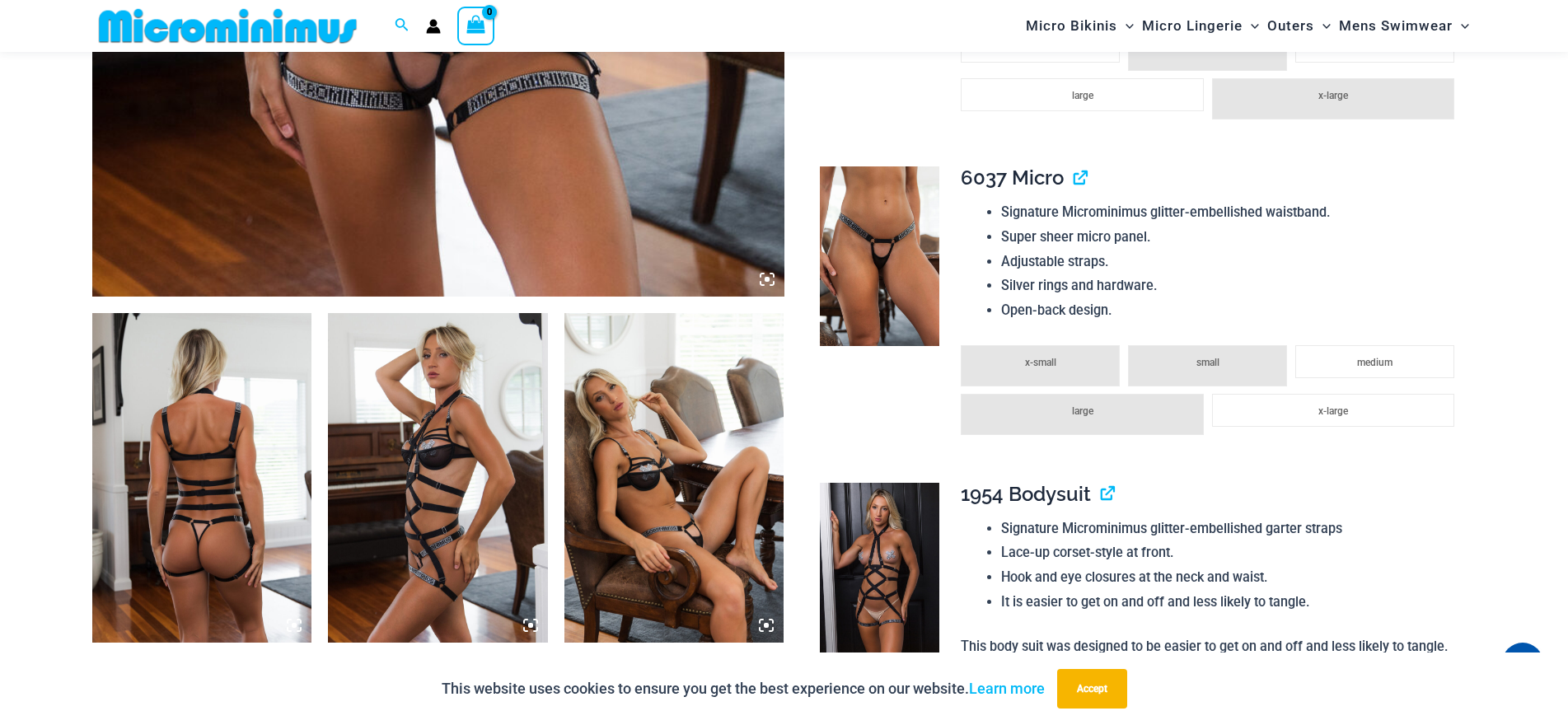
scroll to position [1304, 0]
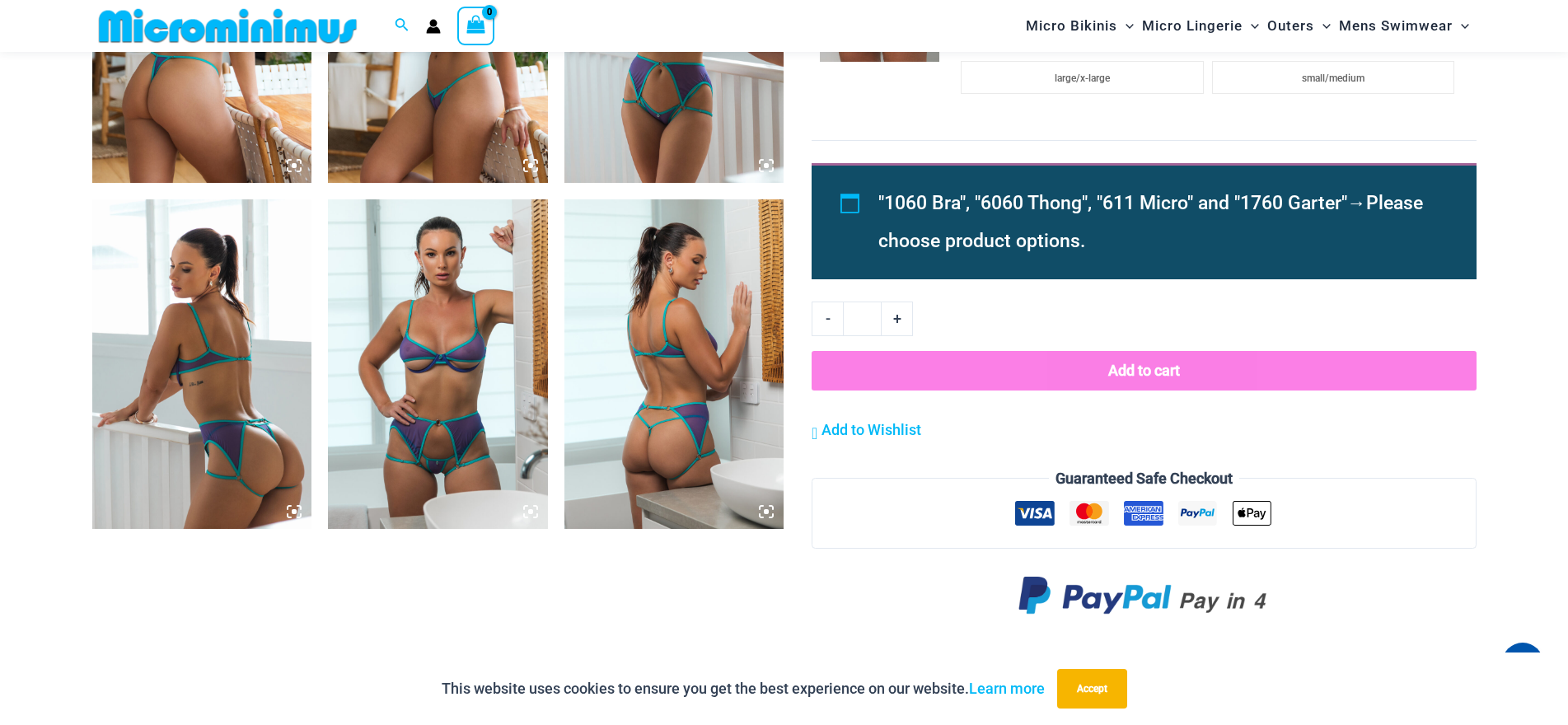
scroll to position [1965, 0]
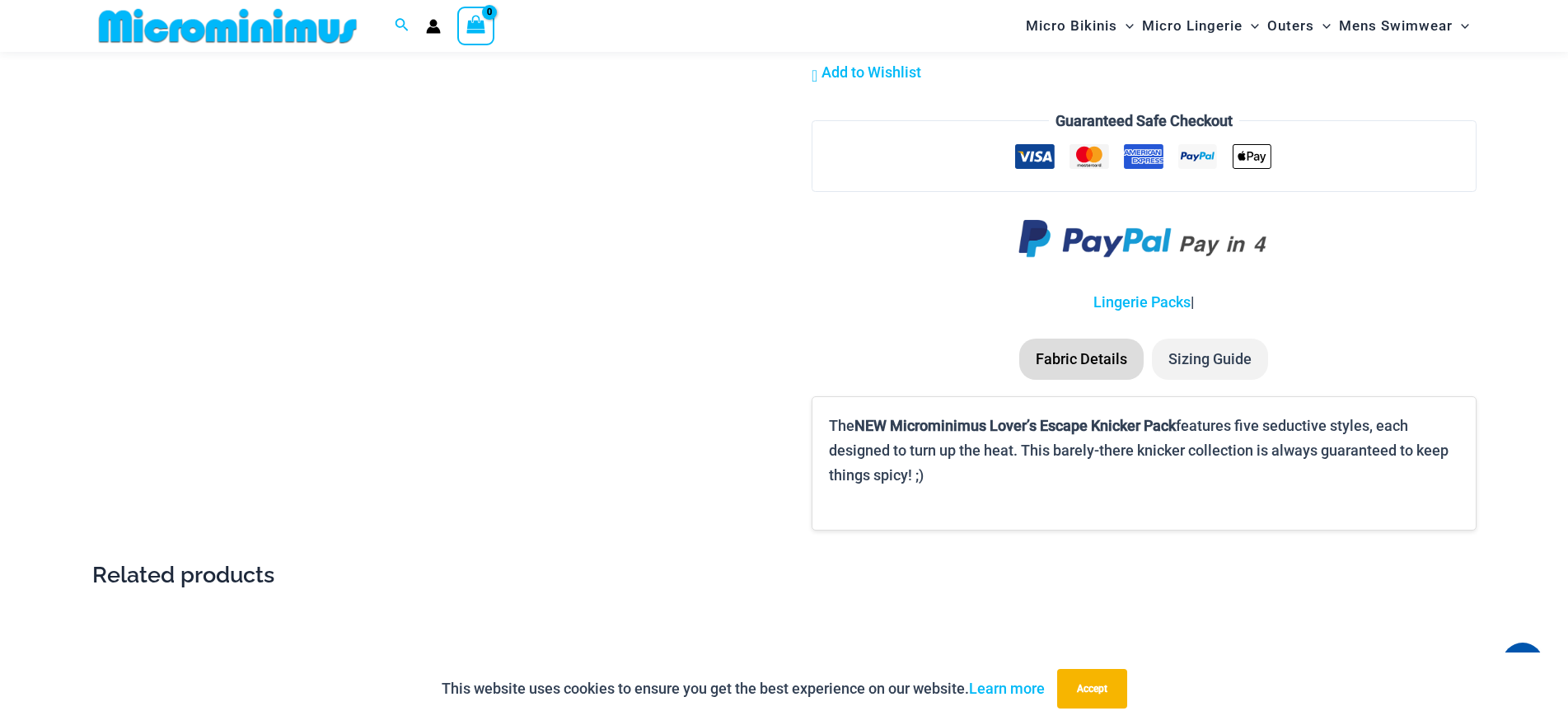
scroll to position [3282, 0]
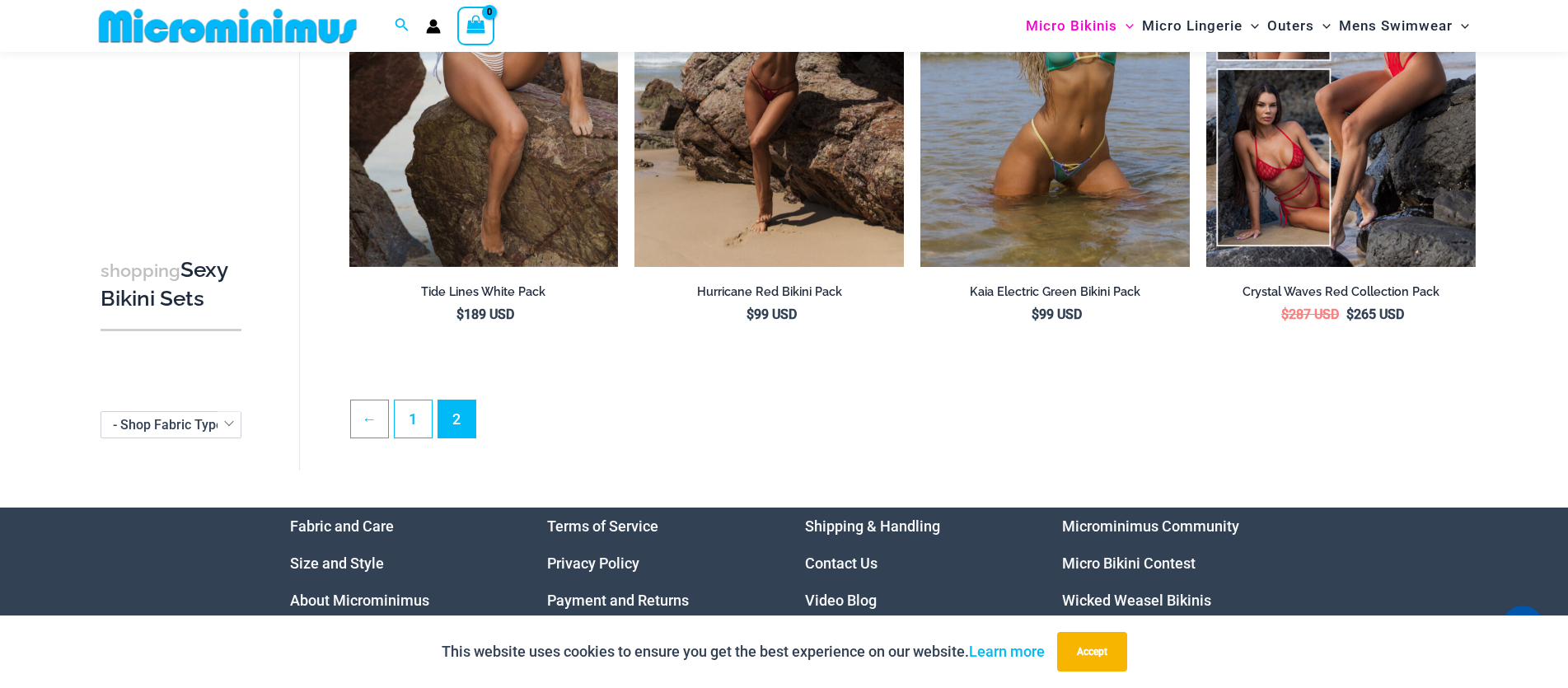
scroll to position [318, 0]
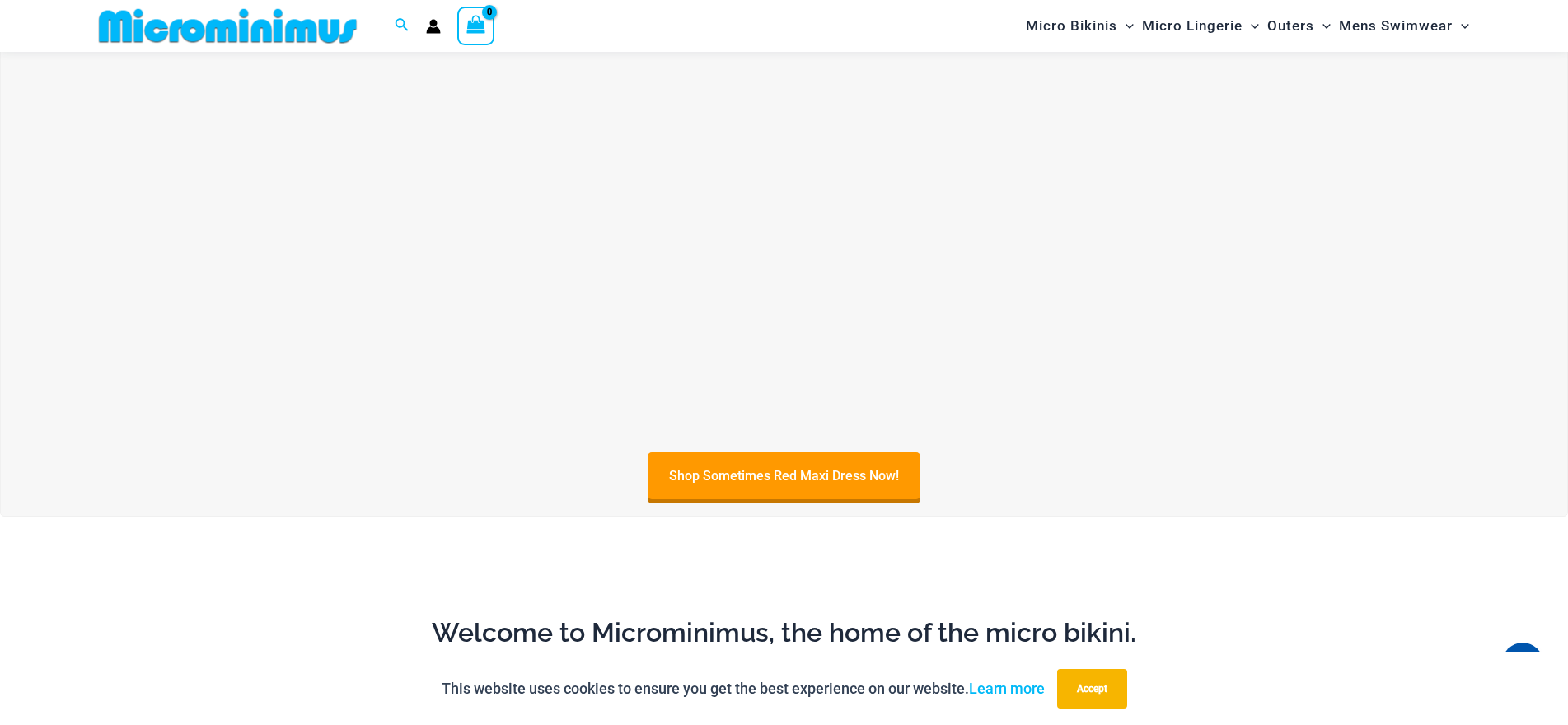
scroll to position [810, 0]
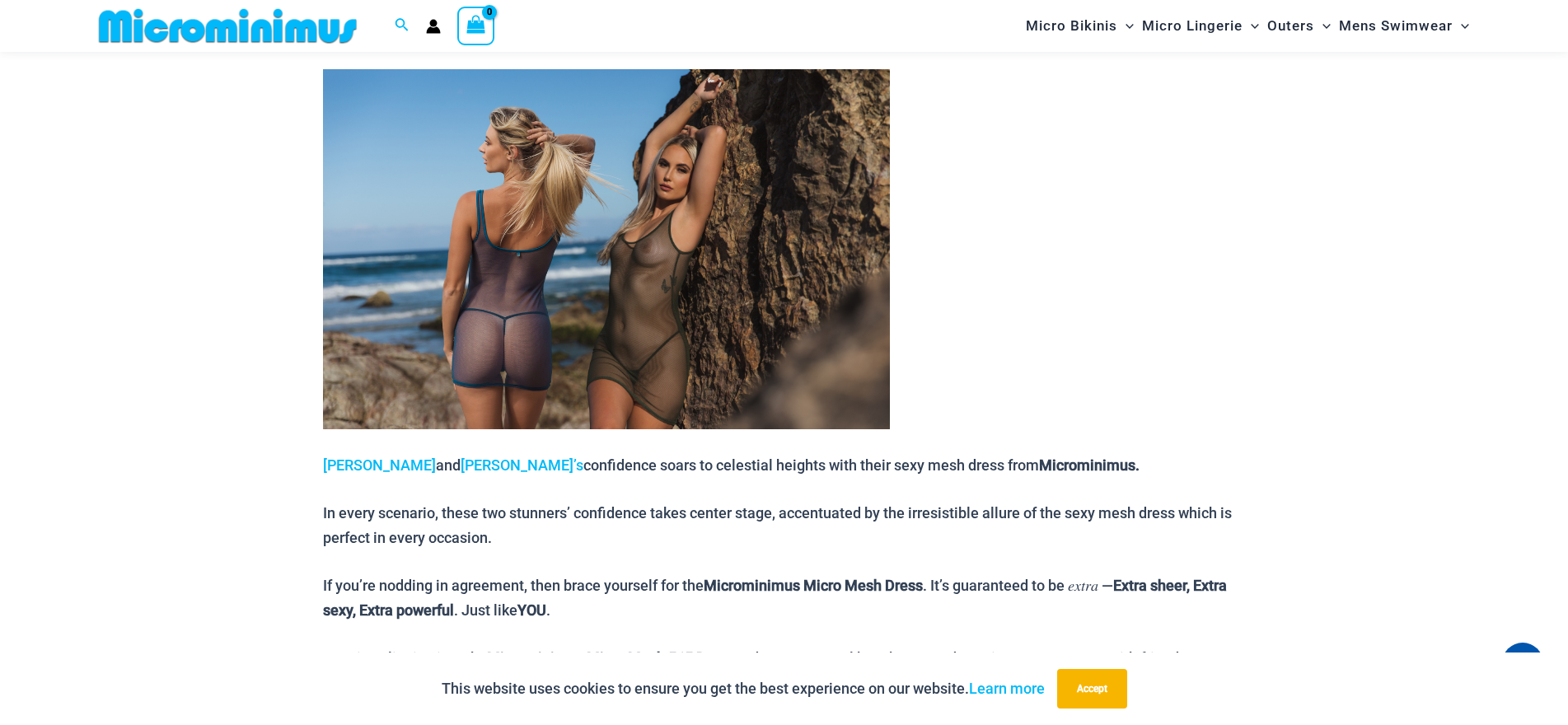
scroll to position [811, 0]
click at [757, 236] on img at bounding box center [606, 248] width 567 height 360
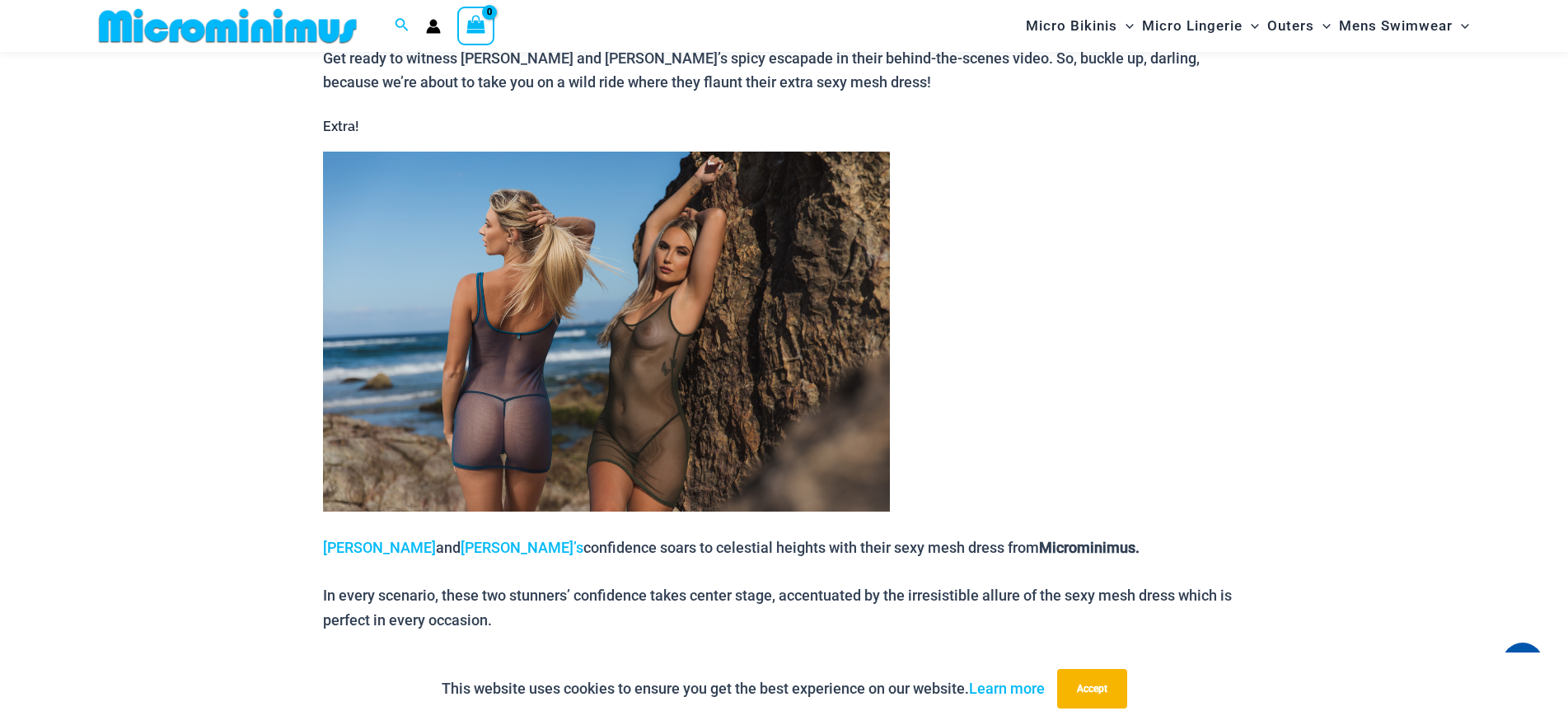
scroll to position [527, 0]
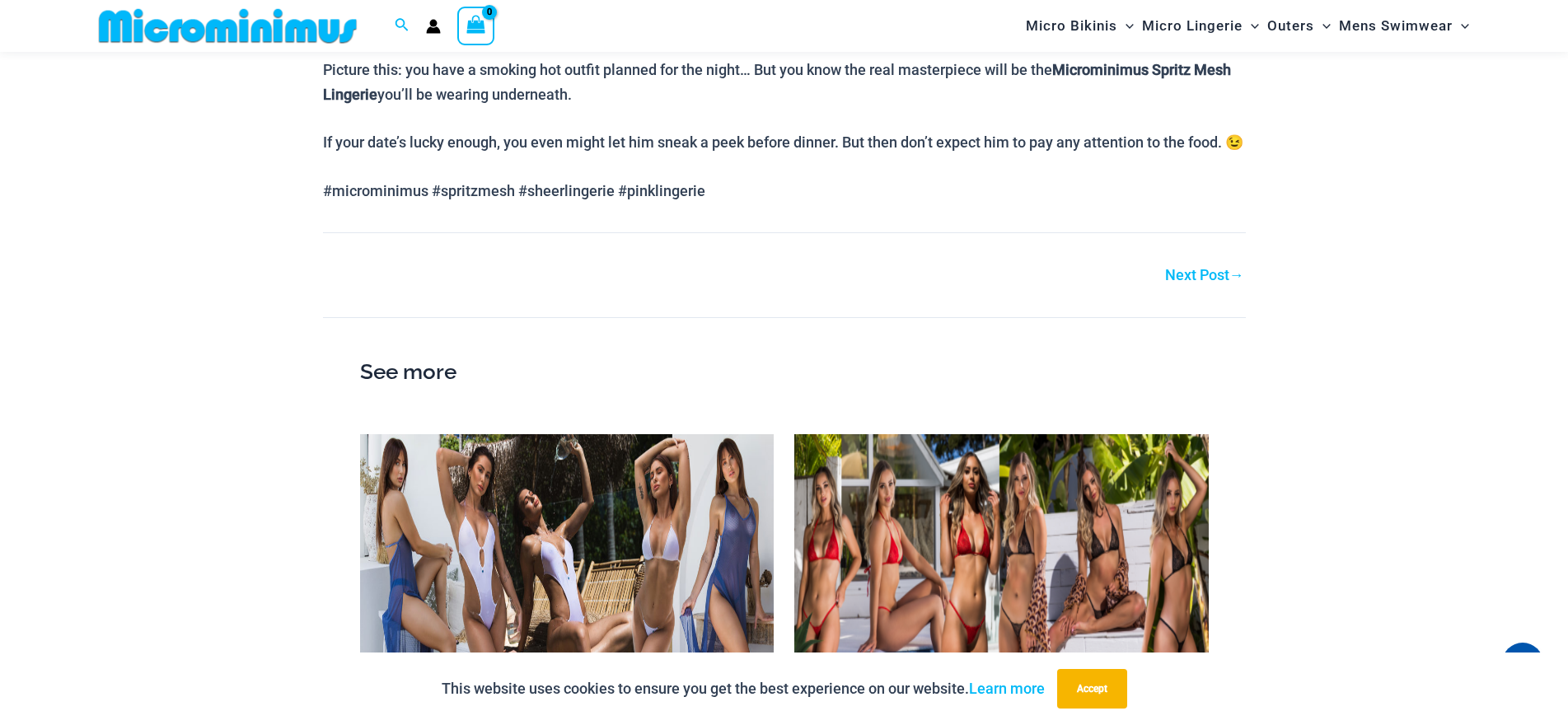
scroll to position [1221, 0]
